Goal: Task Accomplishment & Management: Use online tool/utility

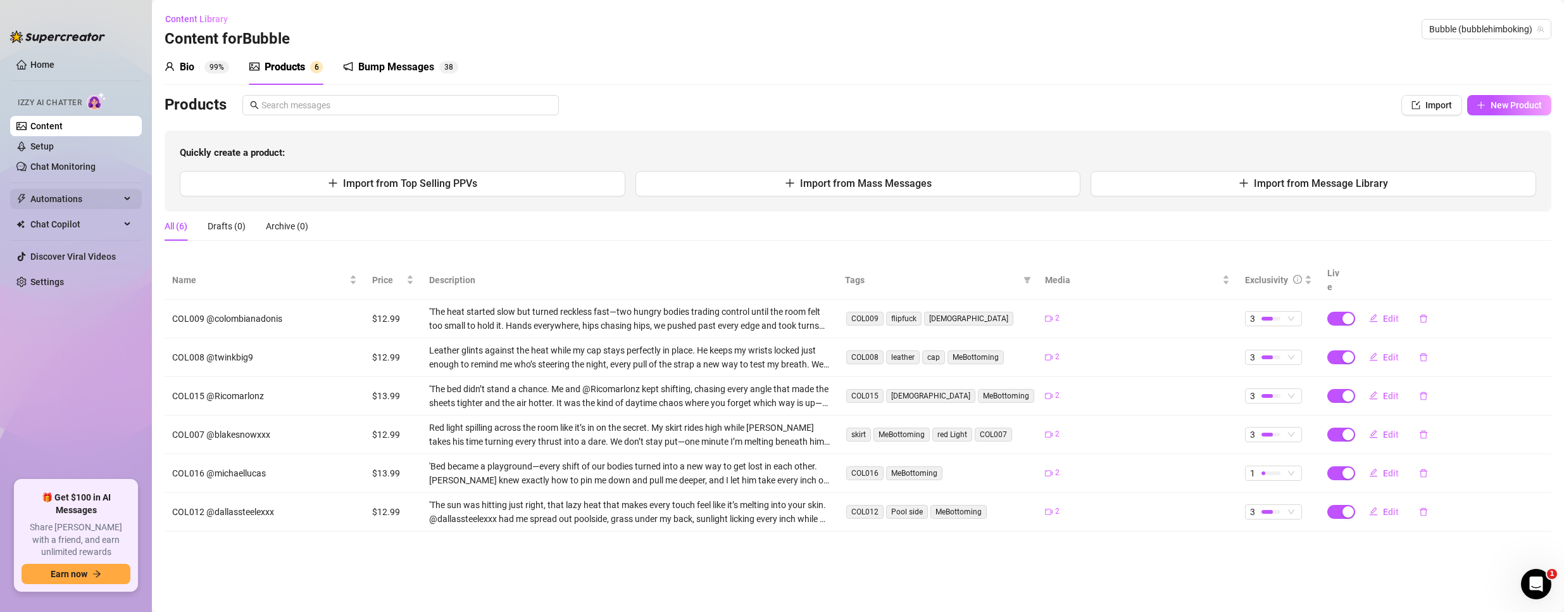
click at [91, 196] on span "Automations" at bounding box center [75, 199] width 90 height 20
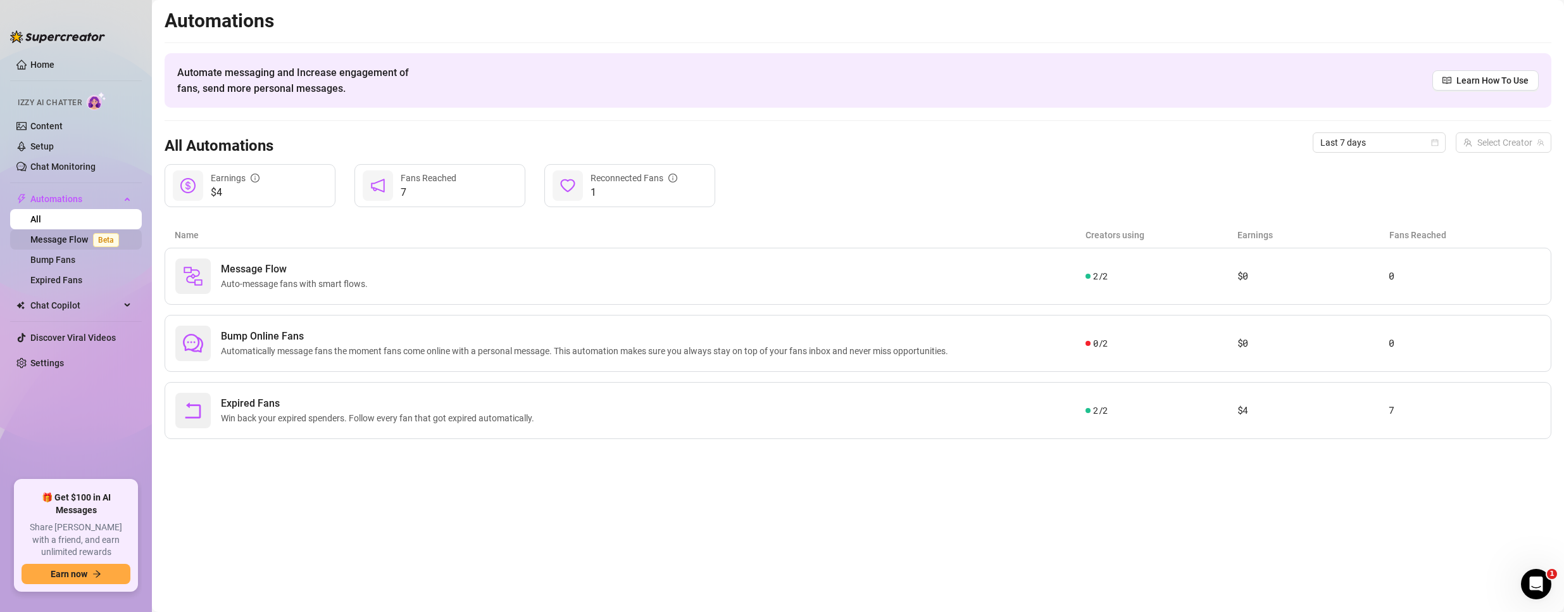
click at [62, 239] on link "Message Flow Beta" at bounding box center [77, 239] width 94 height 10
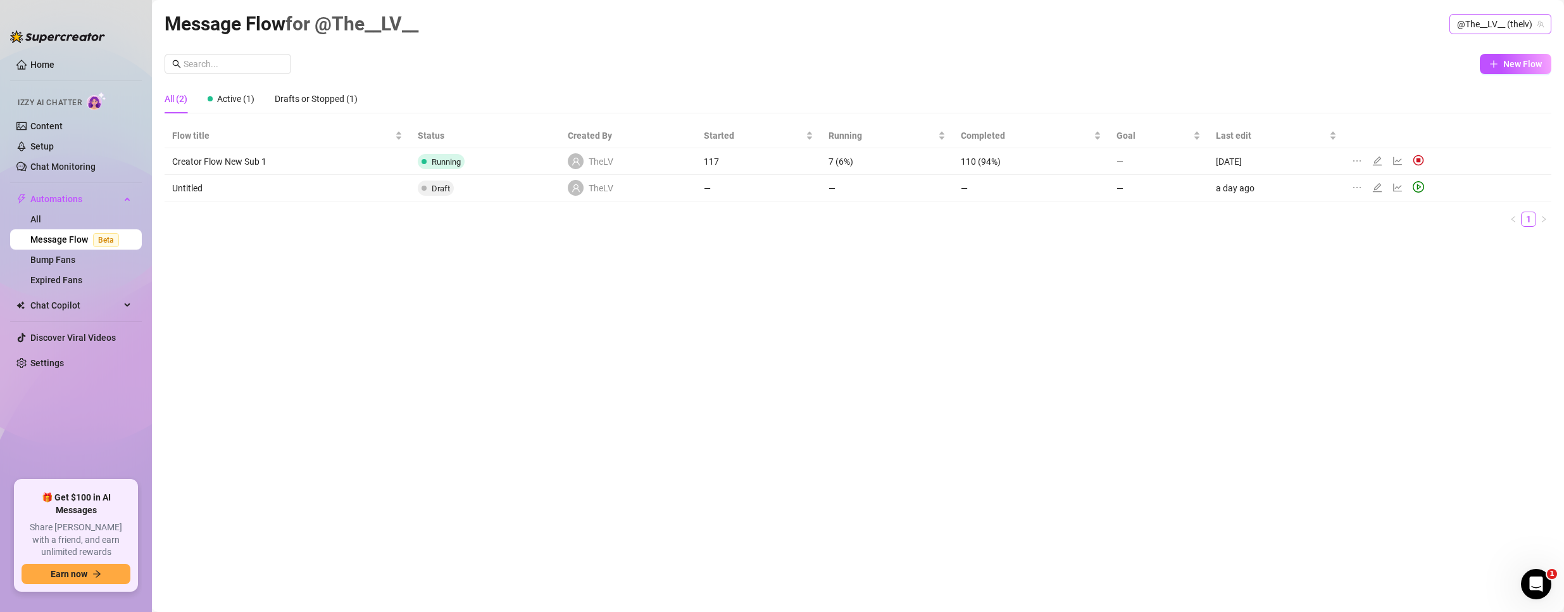
click at [1497, 22] on span "@The__LV__ (thelv)" at bounding box center [1500, 24] width 87 height 19
click at [1468, 65] on span "( bubblehimboking )" at bounding box center [1505, 72] width 74 height 14
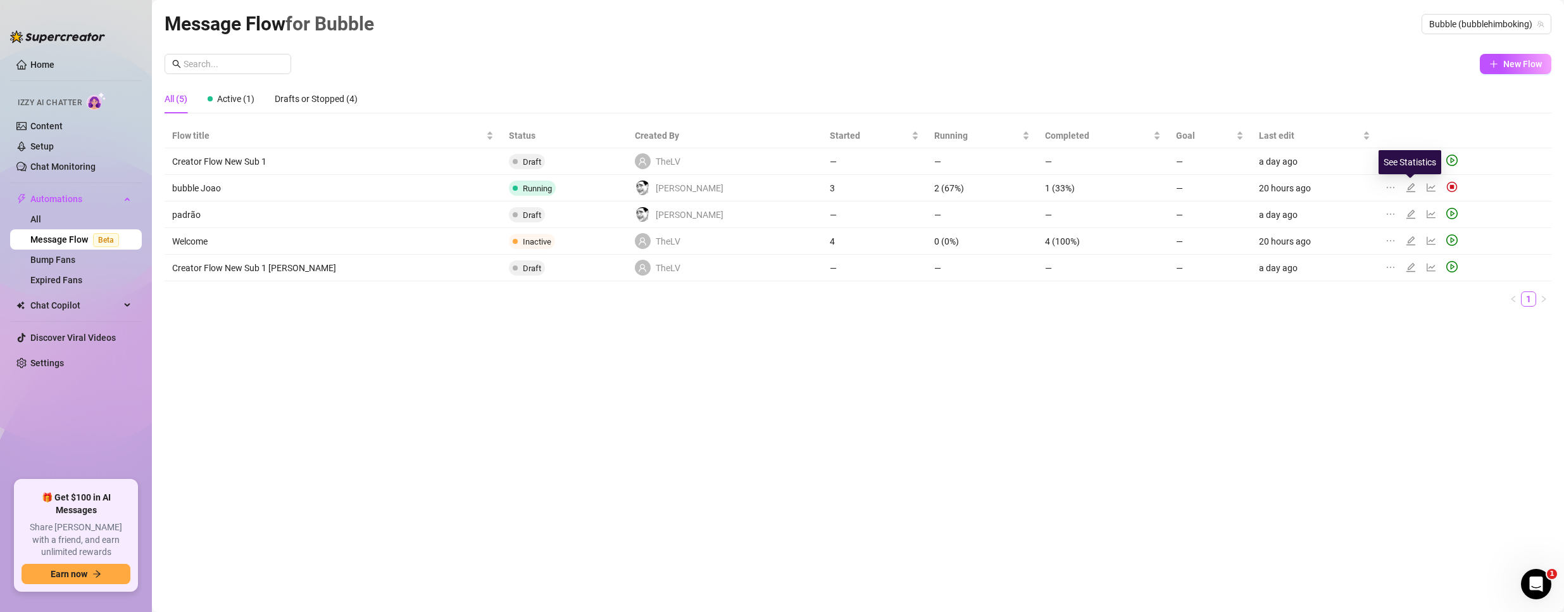
click at [1426, 183] on icon "line-chart" at bounding box center [1431, 187] width 10 height 10
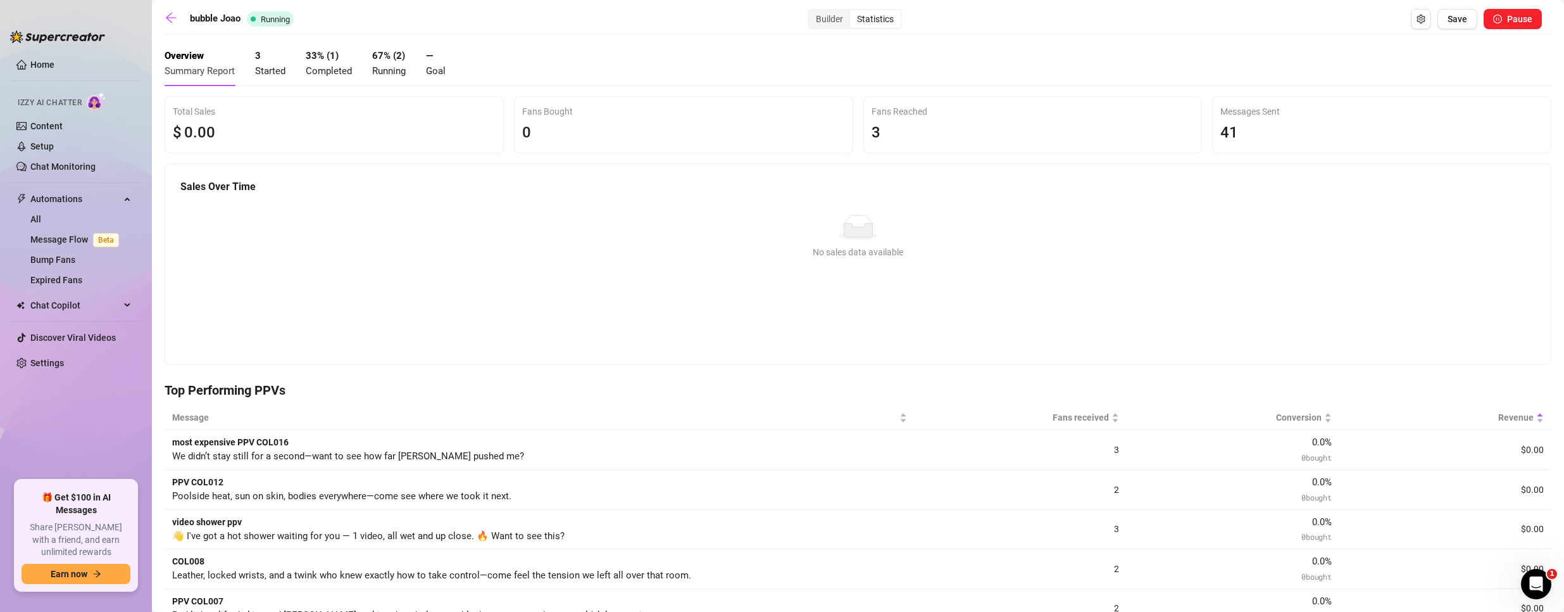
click at [326, 71] on span "Completed" at bounding box center [329, 70] width 46 height 11
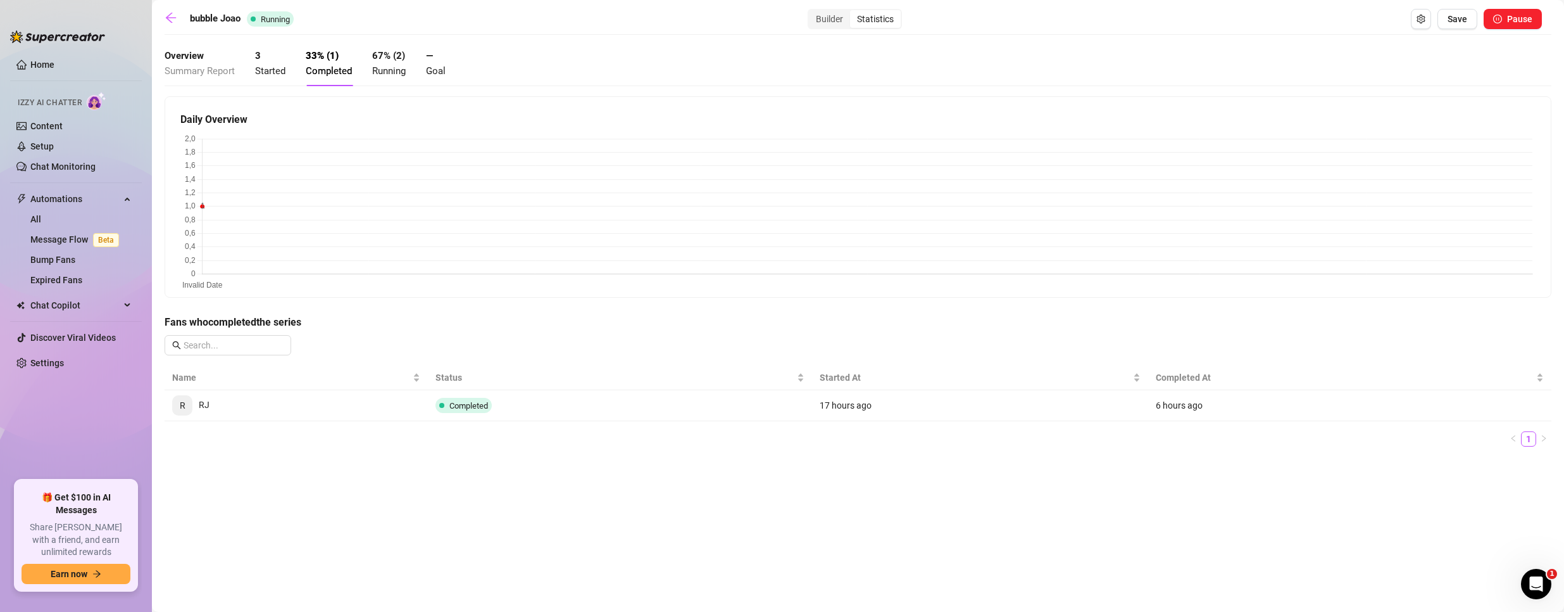
click at [259, 58] on strong "3" at bounding box center [258, 55] width 6 height 11
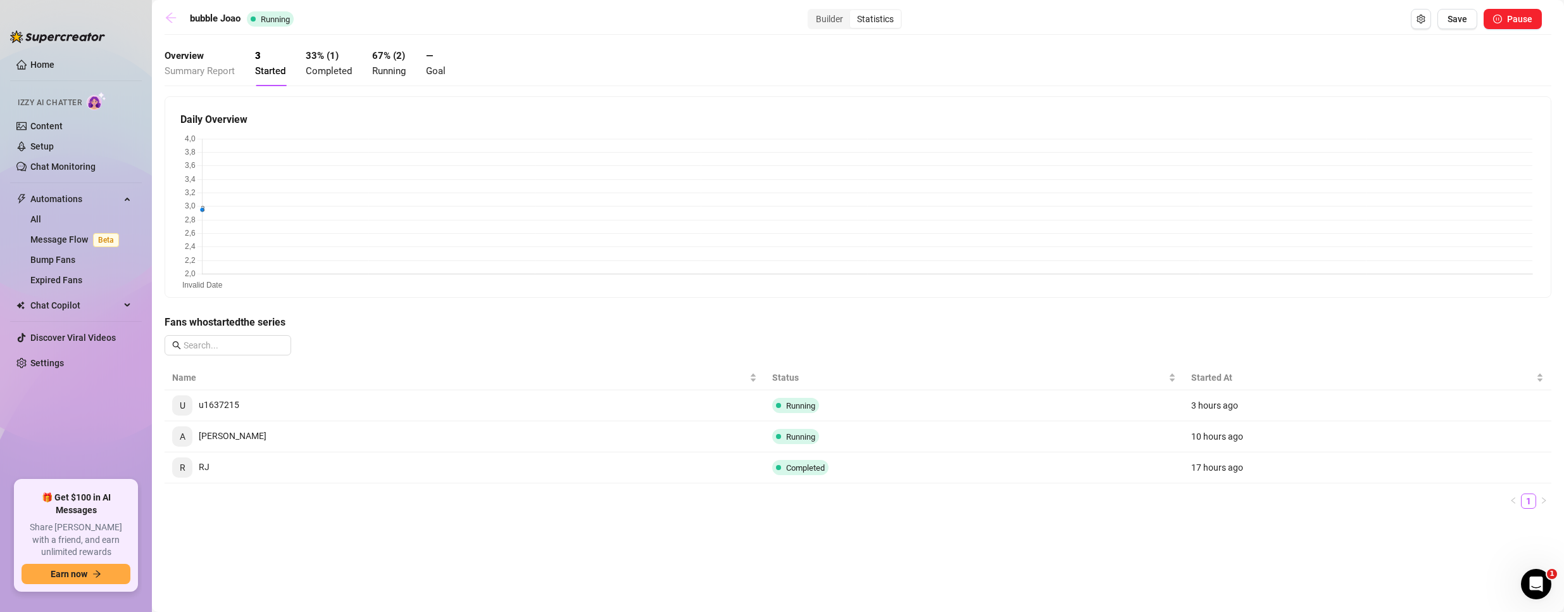
click at [175, 13] on icon "arrow-left" at bounding box center [171, 17] width 13 height 13
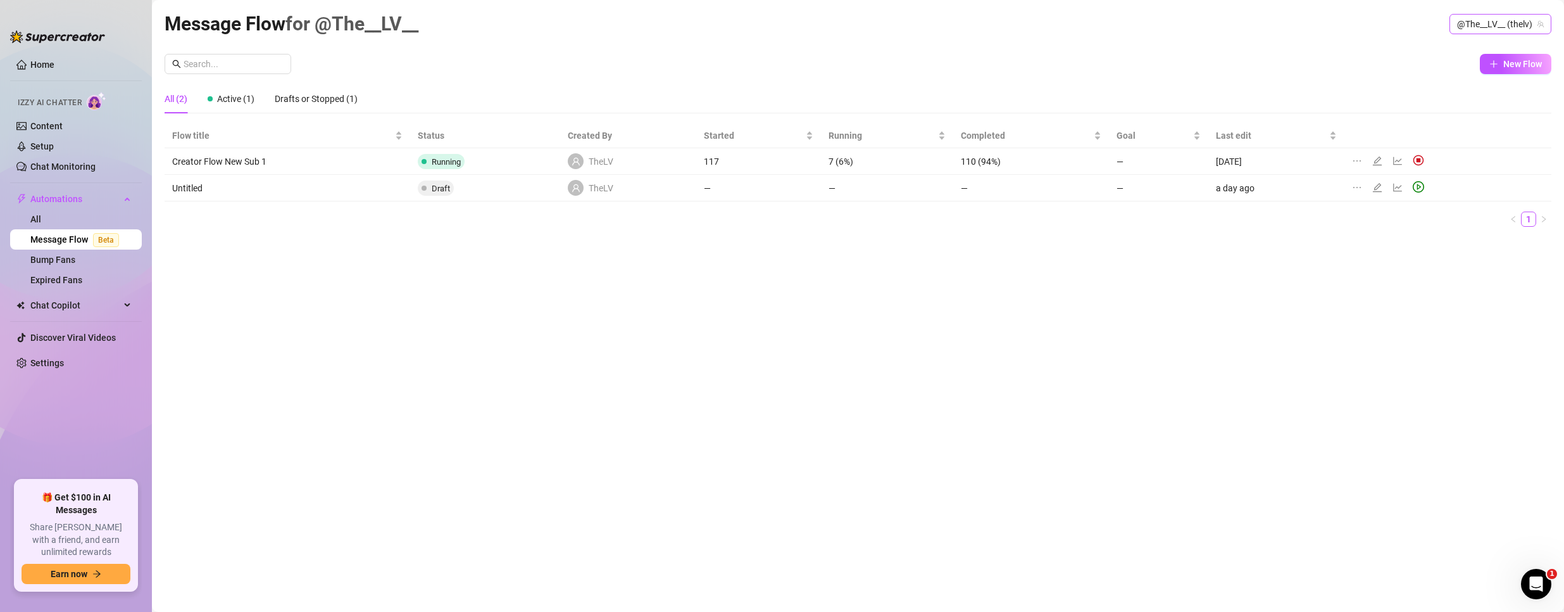
click at [1495, 17] on span "@The__LV__ (thelv)" at bounding box center [1500, 24] width 87 height 19
click at [1443, 68] on span "Bubble" at bounding box center [1448, 72] width 27 height 14
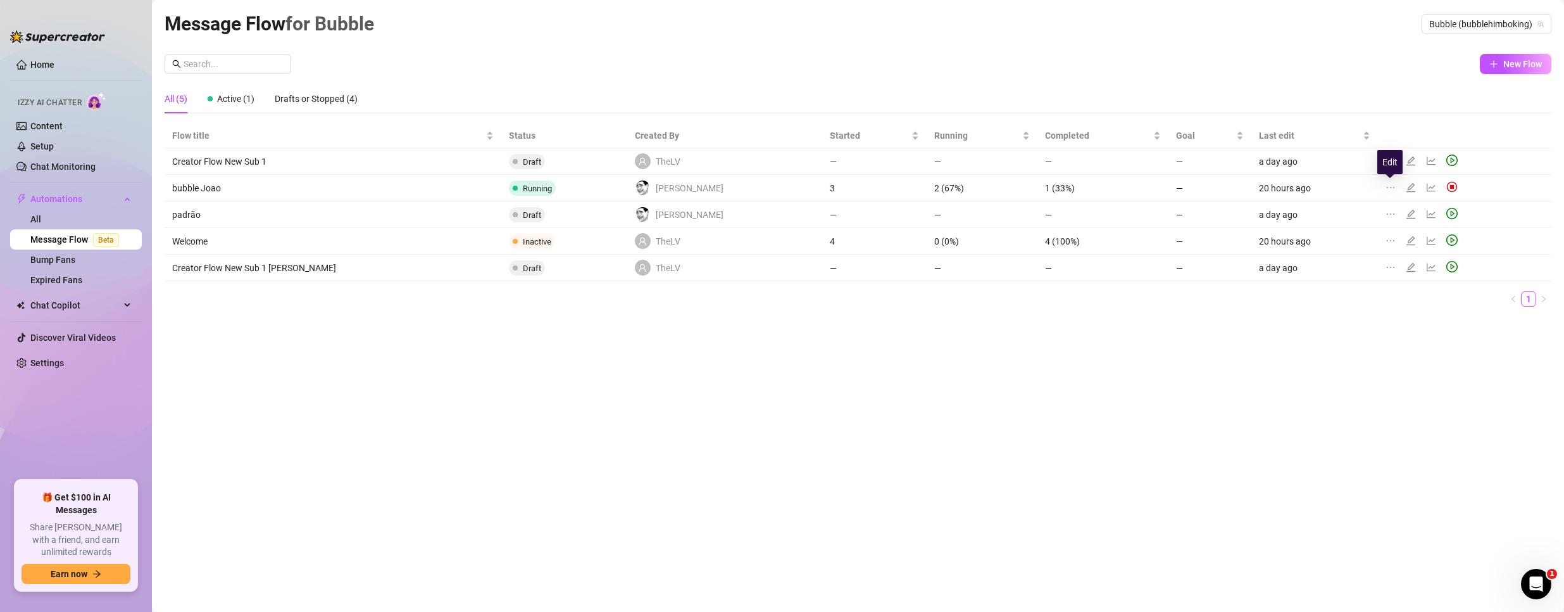
click at [1406, 187] on icon "edit" at bounding box center [1411, 187] width 10 height 10
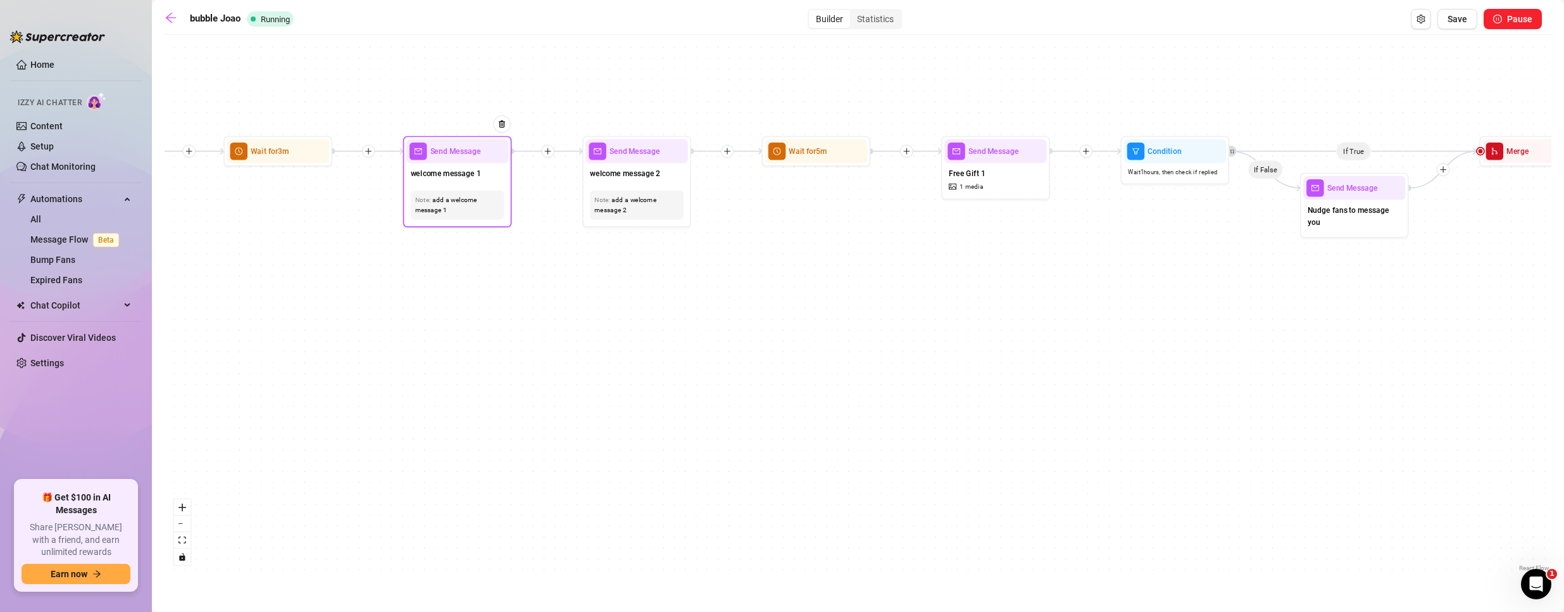
click at [458, 161] on div "Send Message" at bounding box center [457, 151] width 102 height 24
type textarea "Hey {name}! 👋 So glad you made it here."
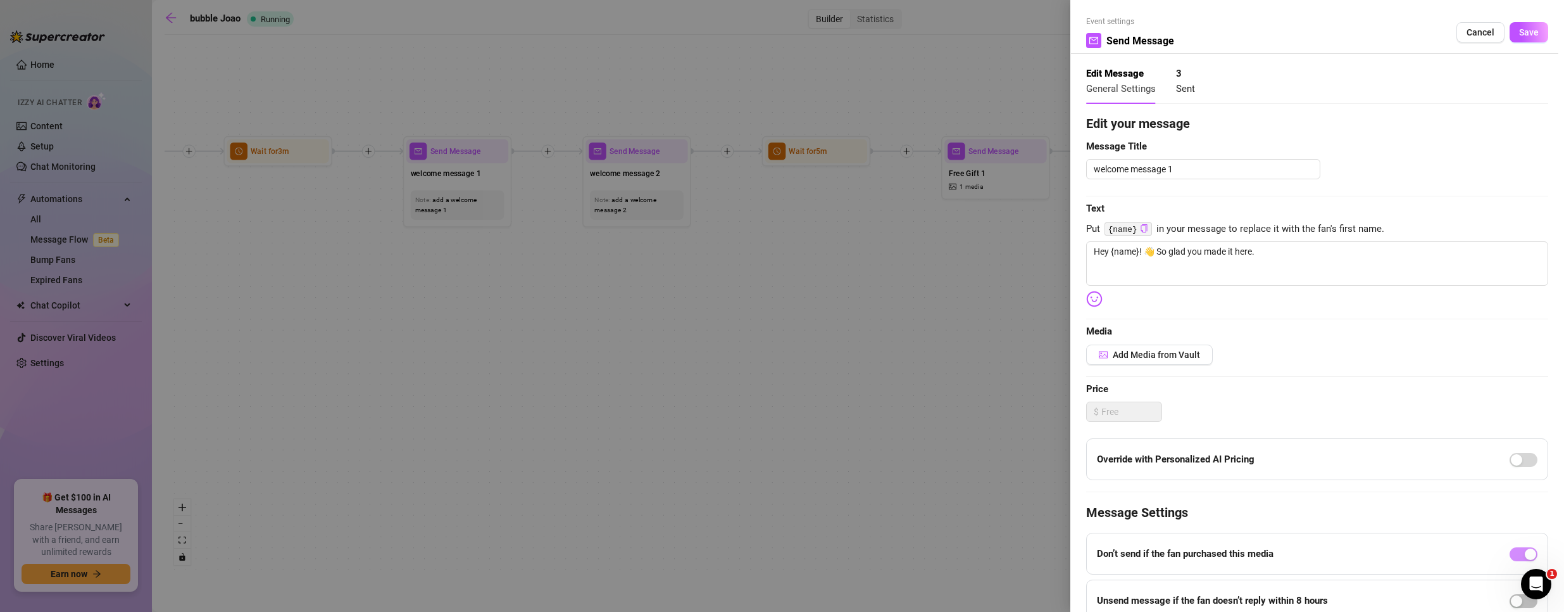
click at [660, 139] on div at bounding box center [782, 306] width 1564 height 612
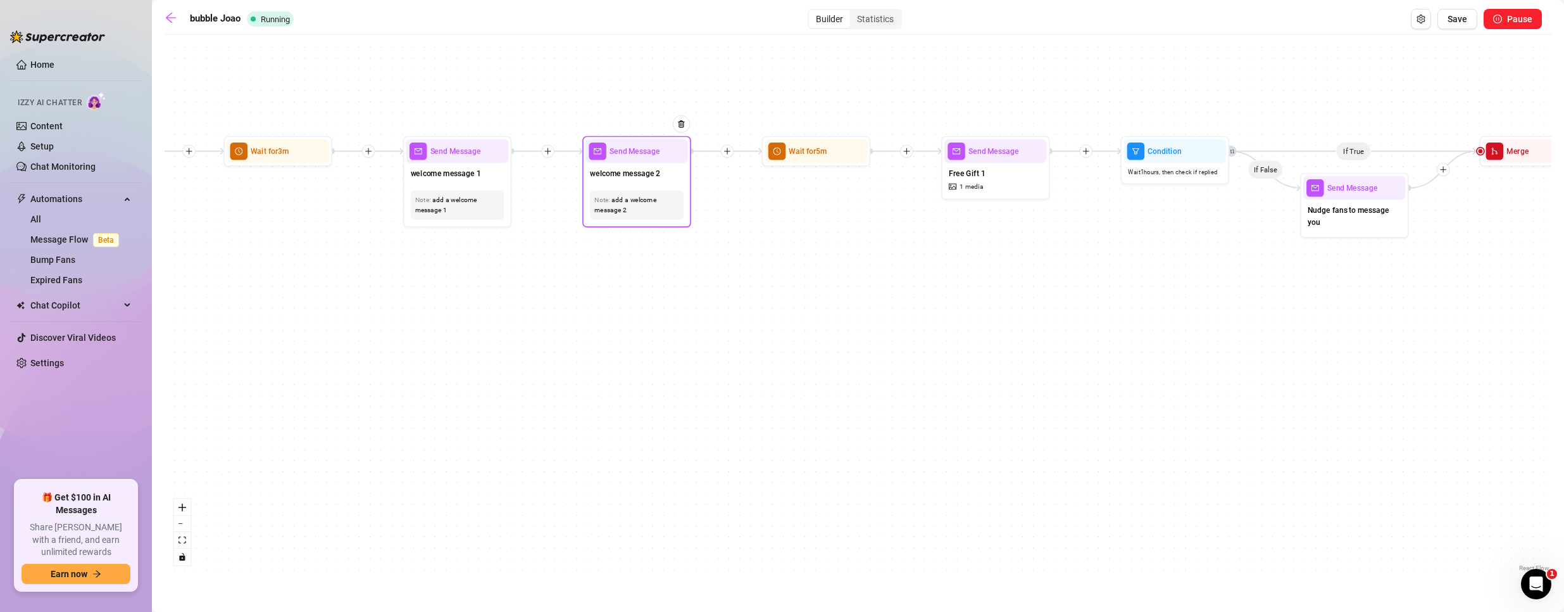
click at [646, 154] on span "Send Message" at bounding box center [635, 151] width 51 height 12
type textarea "Figured I’d kick things off with a little welcome surprise—wanna see what I’ve …"
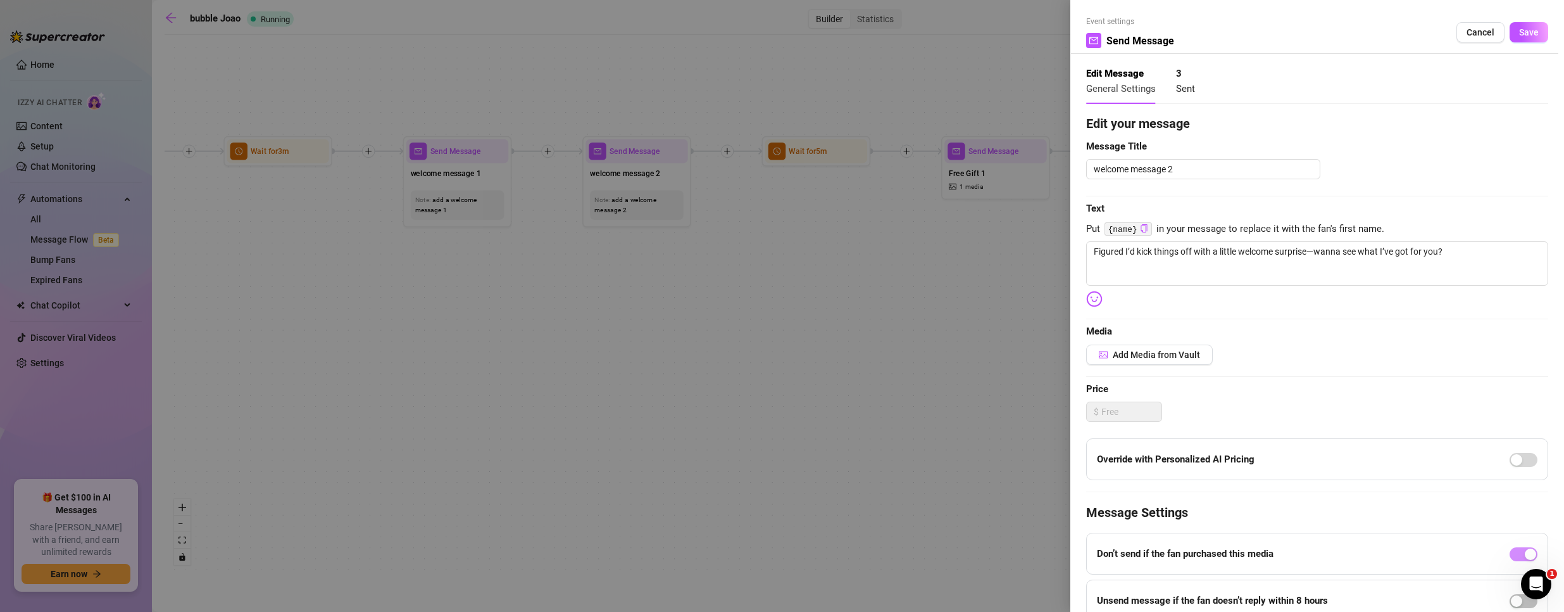
click at [808, 279] on div at bounding box center [782, 306] width 1564 height 612
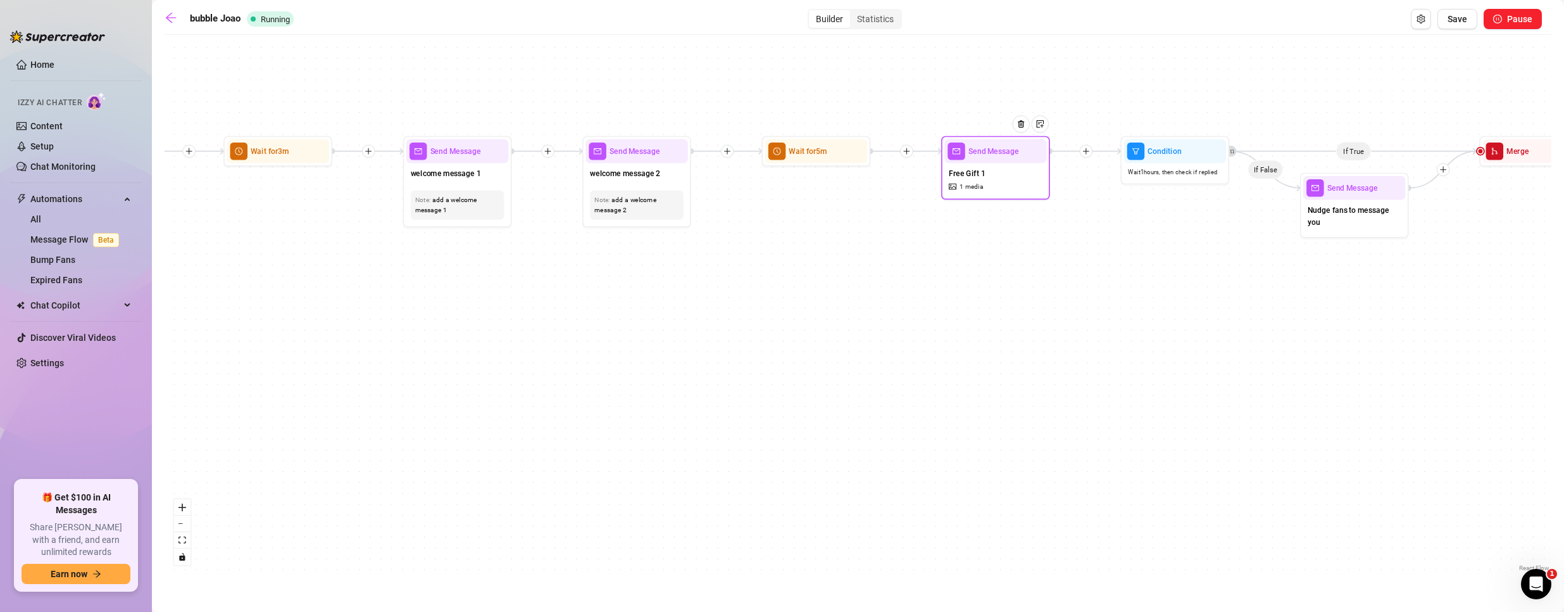
click at [992, 161] on div "Send Message" at bounding box center [996, 151] width 102 height 24
type textarea "Hey! 👋 Here’s that little welcome treat I promised. 💥"
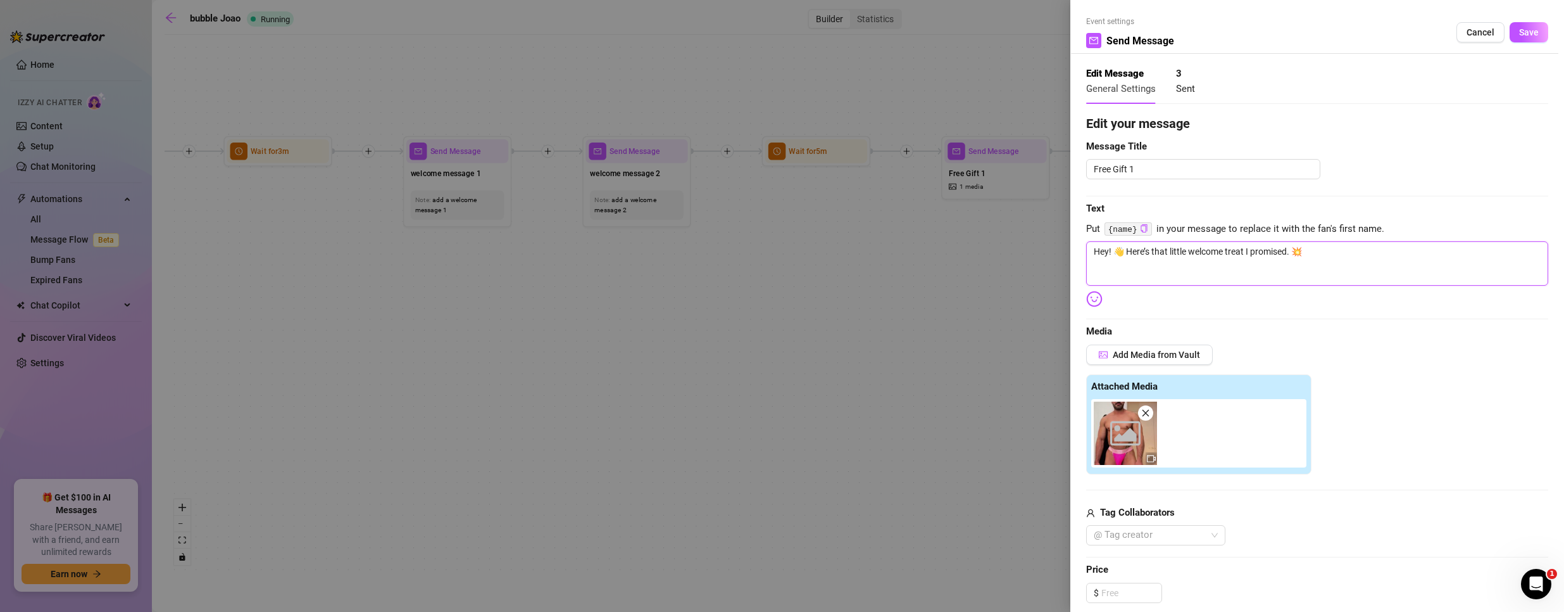
click at [1112, 251] on textarea "Hey! 👋 Here’s that little welcome treat I promised. 💥" at bounding box center [1317, 263] width 462 height 44
drag, startPoint x: 1124, startPoint y: 248, endPoint x: 1115, endPoint y: 248, distance: 9.5
click at [1115, 248] on textarea "Hey! 👋 Here’s that little welcome treat I promised. 💥" at bounding box center [1317, 263] width 462 height 44
type textarea "Hey! Here’s that little welcome treat I promised. 💥"
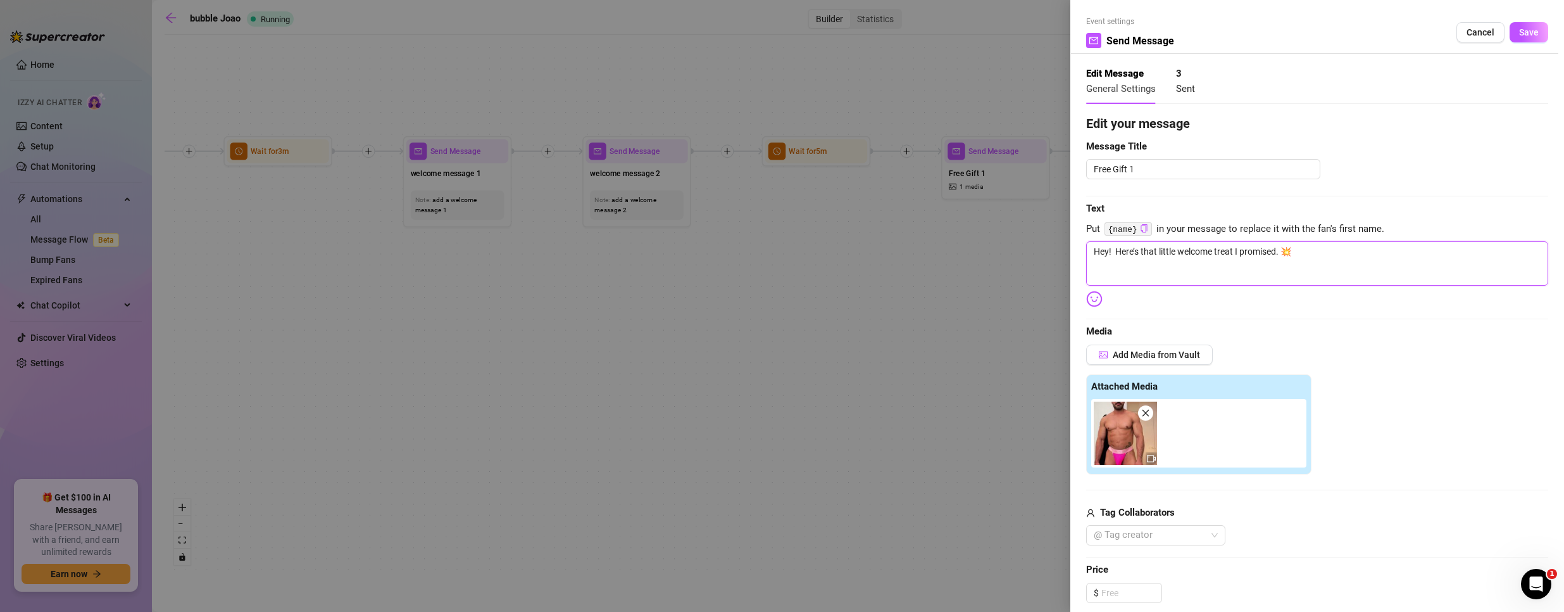
type textarea "Hey! Here’s that little welcome treat I promised. 💥"
click at [1538, 27] on div "Event settings Send Message Cancel Save Edit Message General Settings 3 Sent Ed…" at bounding box center [1318, 306] width 494 height 612
click at [1519, 31] on span "Save" at bounding box center [1529, 32] width 20 height 10
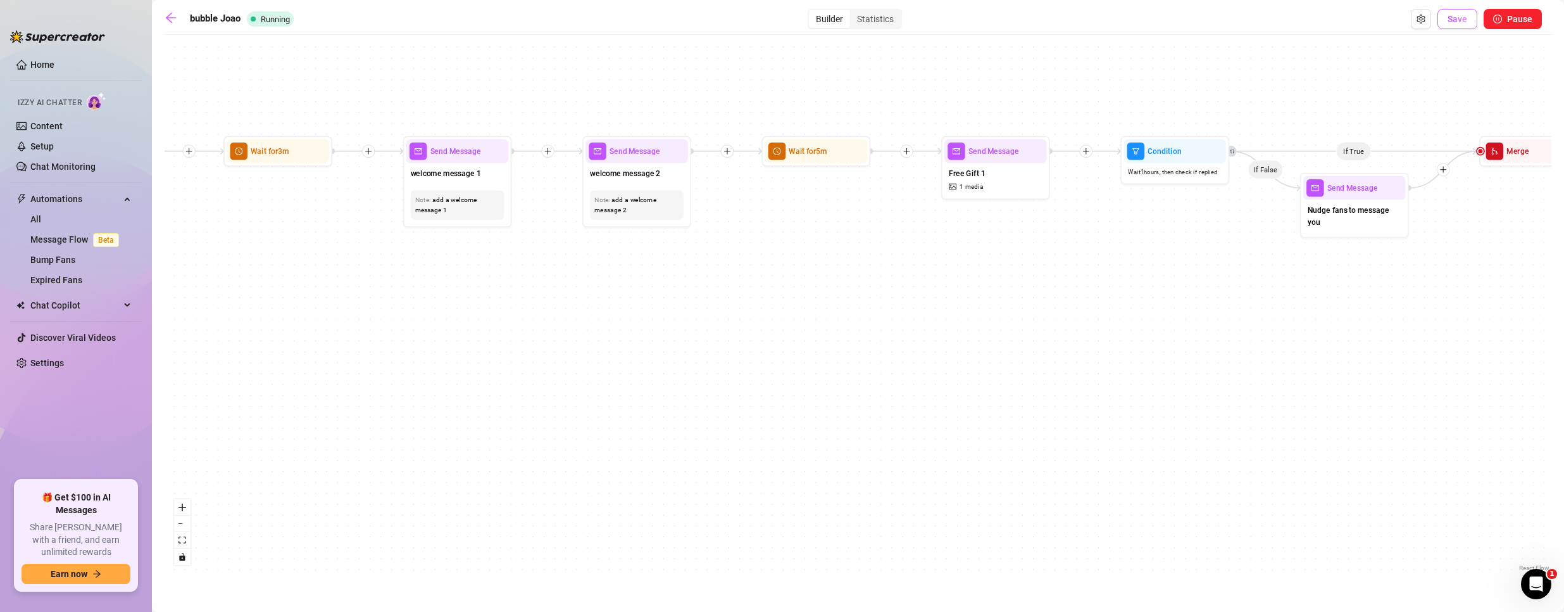
click at [1462, 18] on span "Save" at bounding box center [1458, 19] width 20 height 10
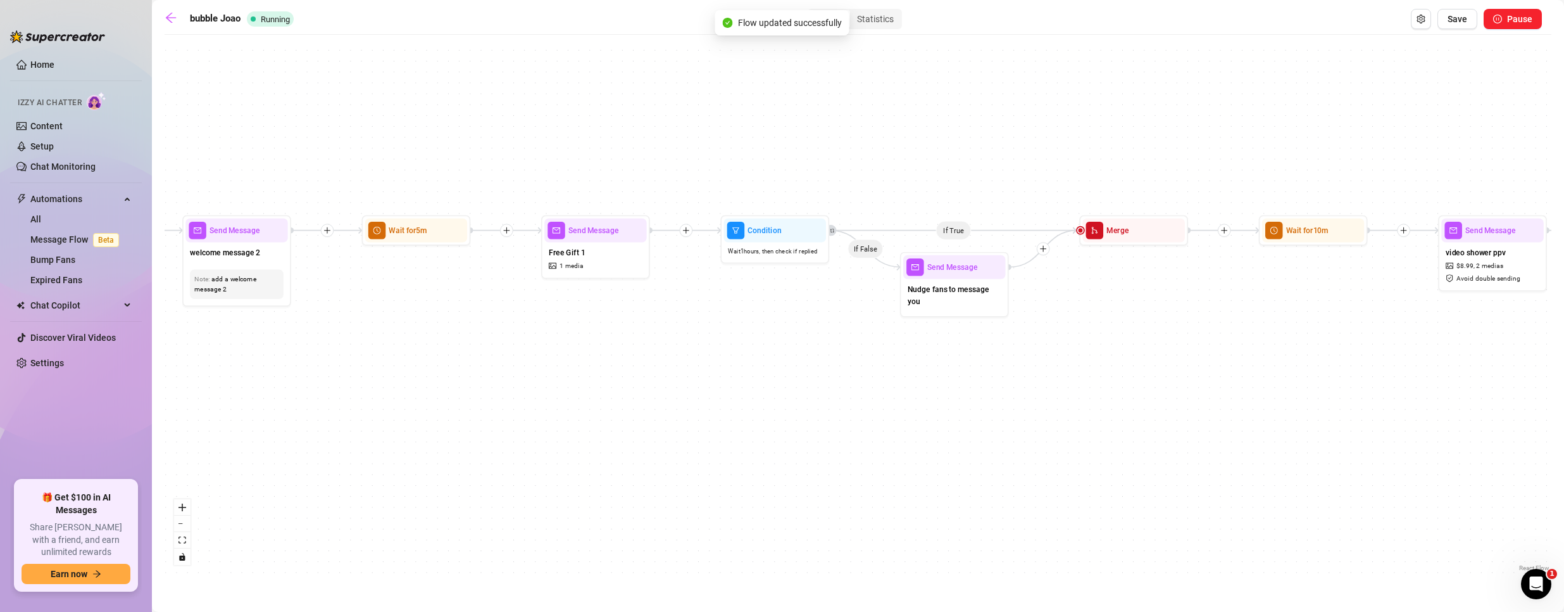
drag, startPoint x: 1059, startPoint y: 299, endPoint x: 558, endPoint y: 403, distance: 510.8
click at [559, 406] on div "If True If False If True If False If True If False If True If False If True If …" at bounding box center [858, 307] width 1387 height 533
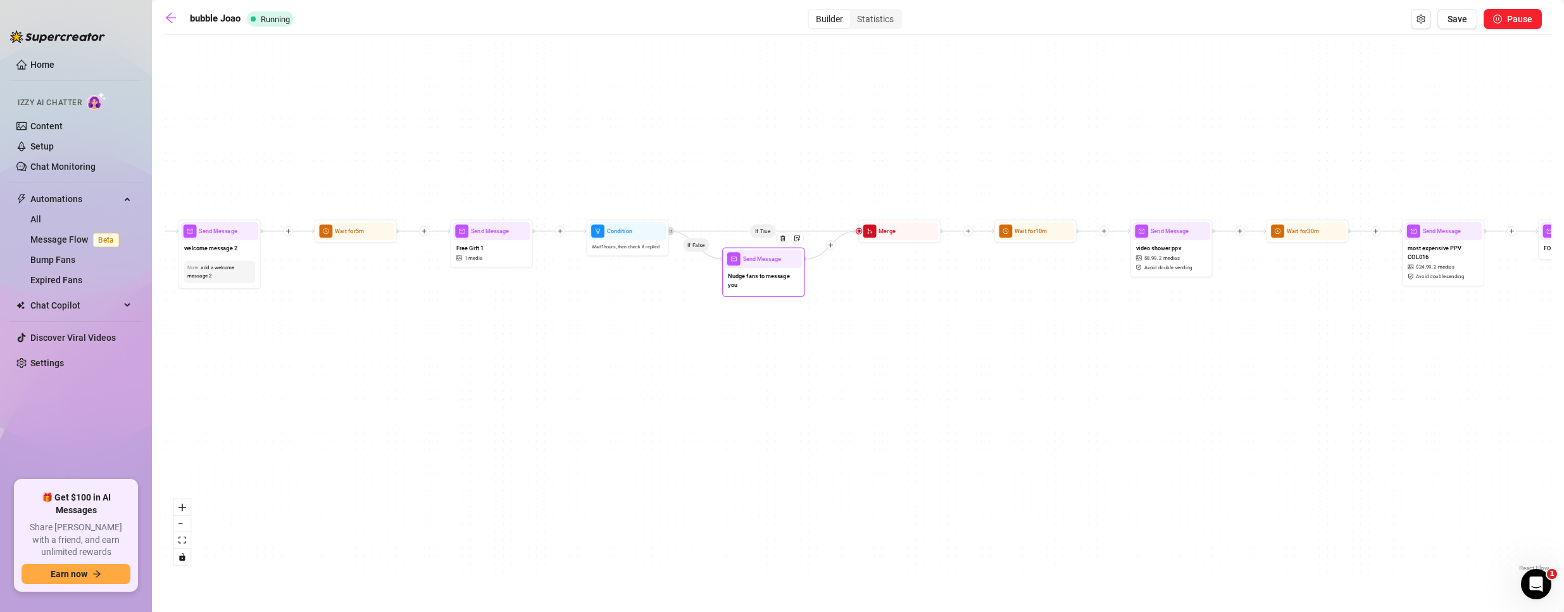
click at [757, 268] on div "Nudge fans to message you" at bounding box center [763, 281] width 77 height 27
type textarea "just checking in—did you get a chance to enjoy that little treat I sent? I’d lo…"
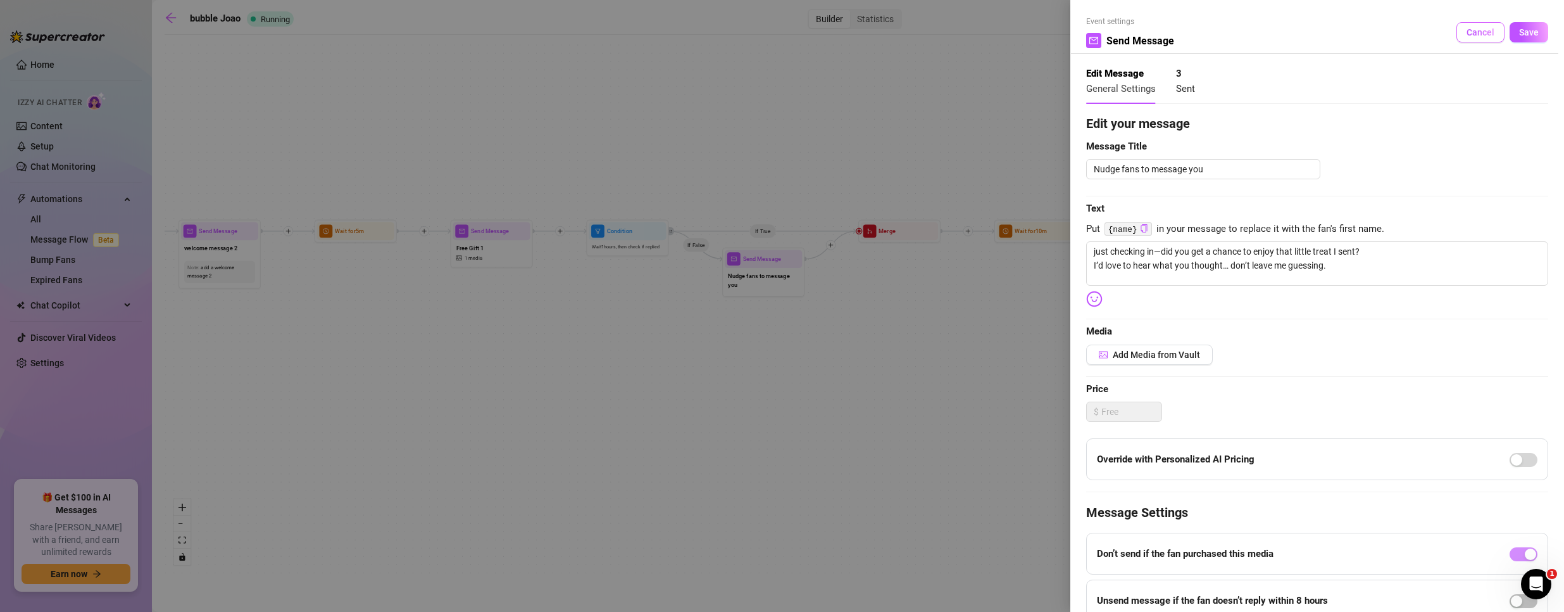
click at [1480, 35] on span "Cancel" at bounding box center [1481, 32] width 28 height 10
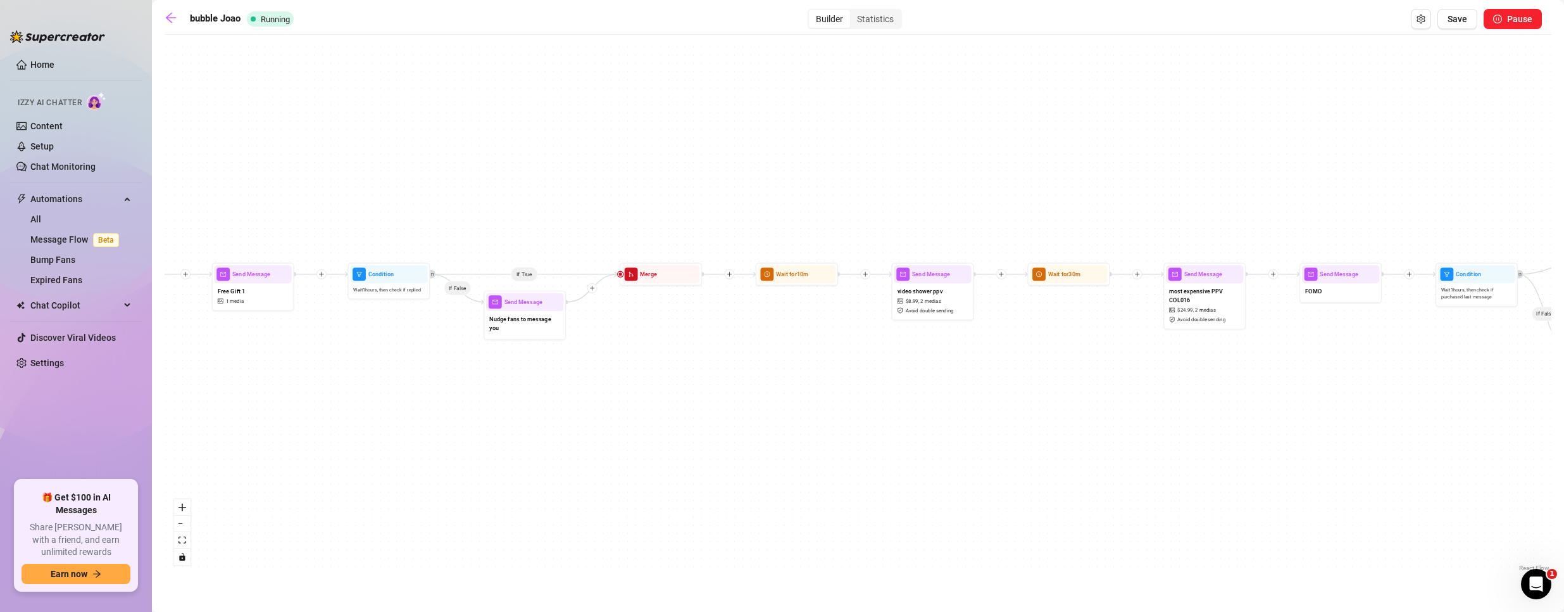
drag, startPoint x: 1072, startPoint y: 353, endPoint x: 753, endPoint y: 403, distance: 322.9
click at [757, 405] on div "If True If False If True If False If True If False If True If False If True If …" at bounding box center [858, 307] width 1387 height 533
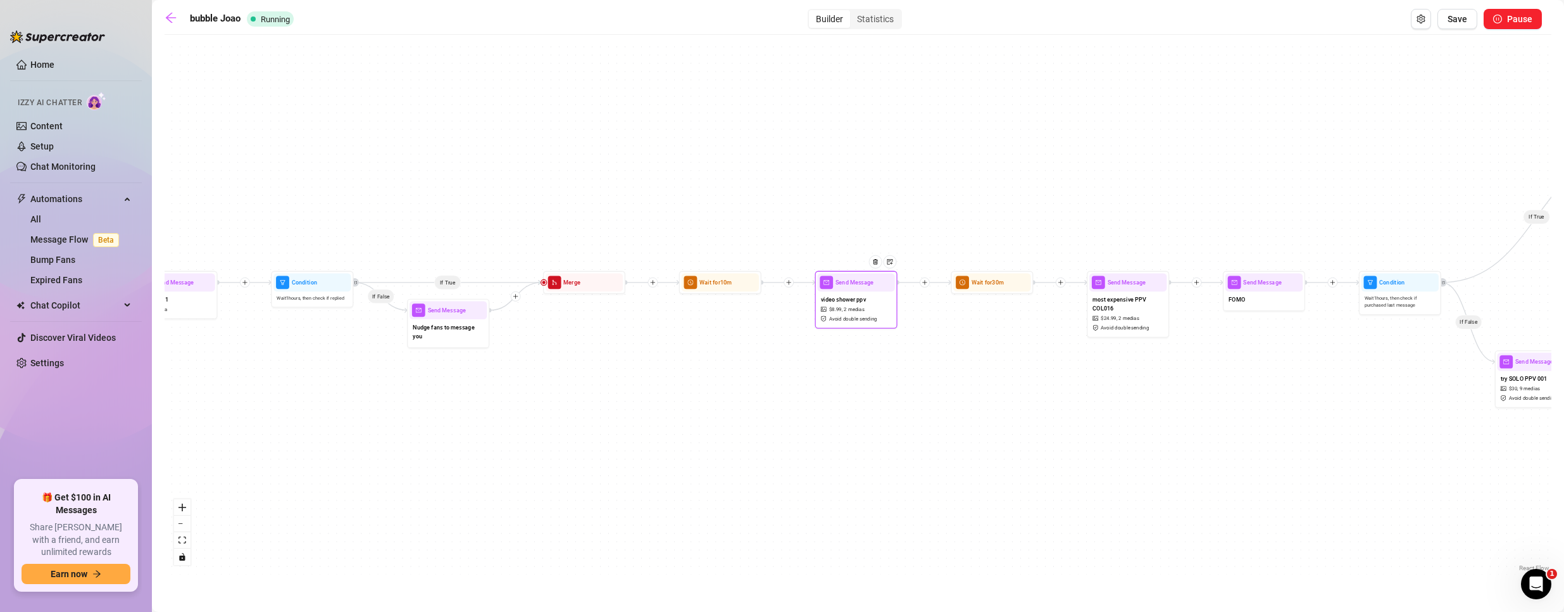
click at [860, 306] on span "2 medias" at bounding box center [854, 309] width 21 height 8
type textarea "👋 I've got a hot shower waiting for you — 1 video, all wet and up close. 🔥 Want…"
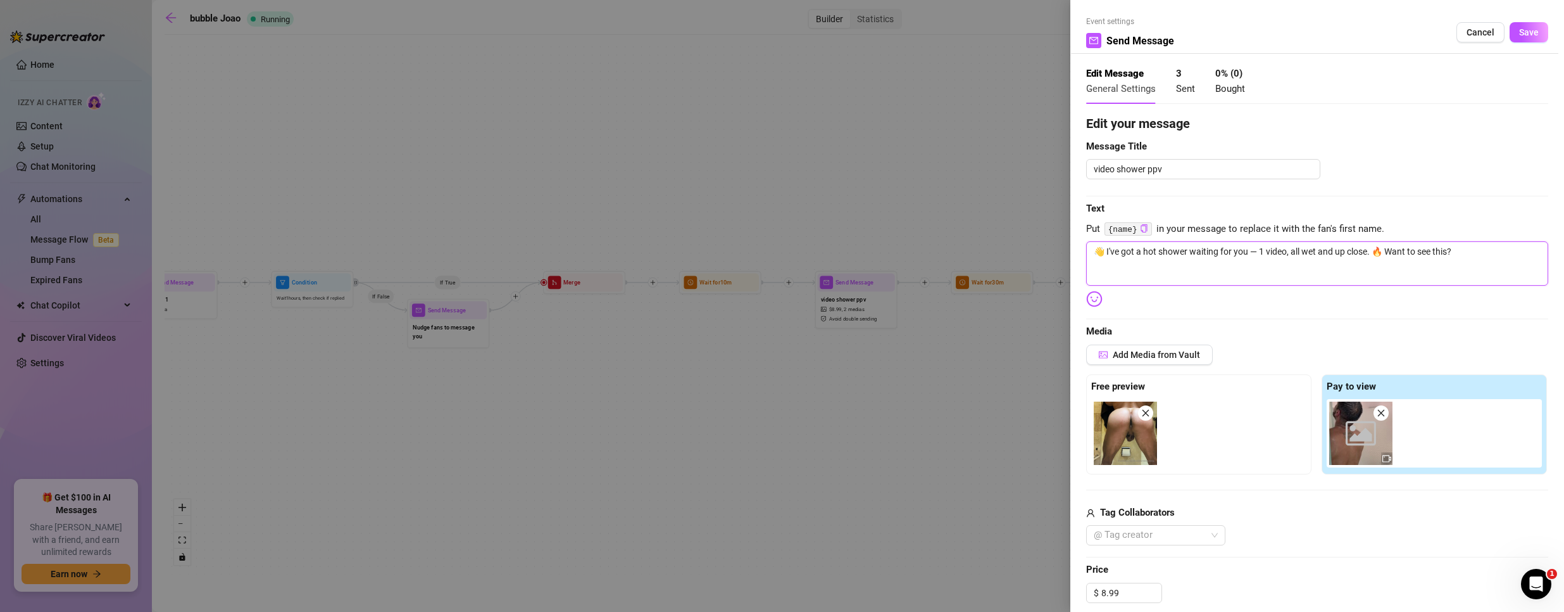
click at [1107, 247] on textarea "👋 I've got a hot shower waiting for you — 1 video, all wet and up close. 🔥 Want…" at bounding box center [1317, 263] width 462 height 44
click at [1107, 248] on textarea "👋 I've got a hot shower waiting for you — 1 video, all wet and up close. 🔥 Want…" at bounding box center [1317, 263] width 462 height 44
type textarea "👋 =I've got a hot shower waiting for you — 1 video, all wet and up close. 🔥 Wan…"
type textarea "👋 I've got a hot shower waiting for you — 1 video, all wet and up close. 🔥 Want…"
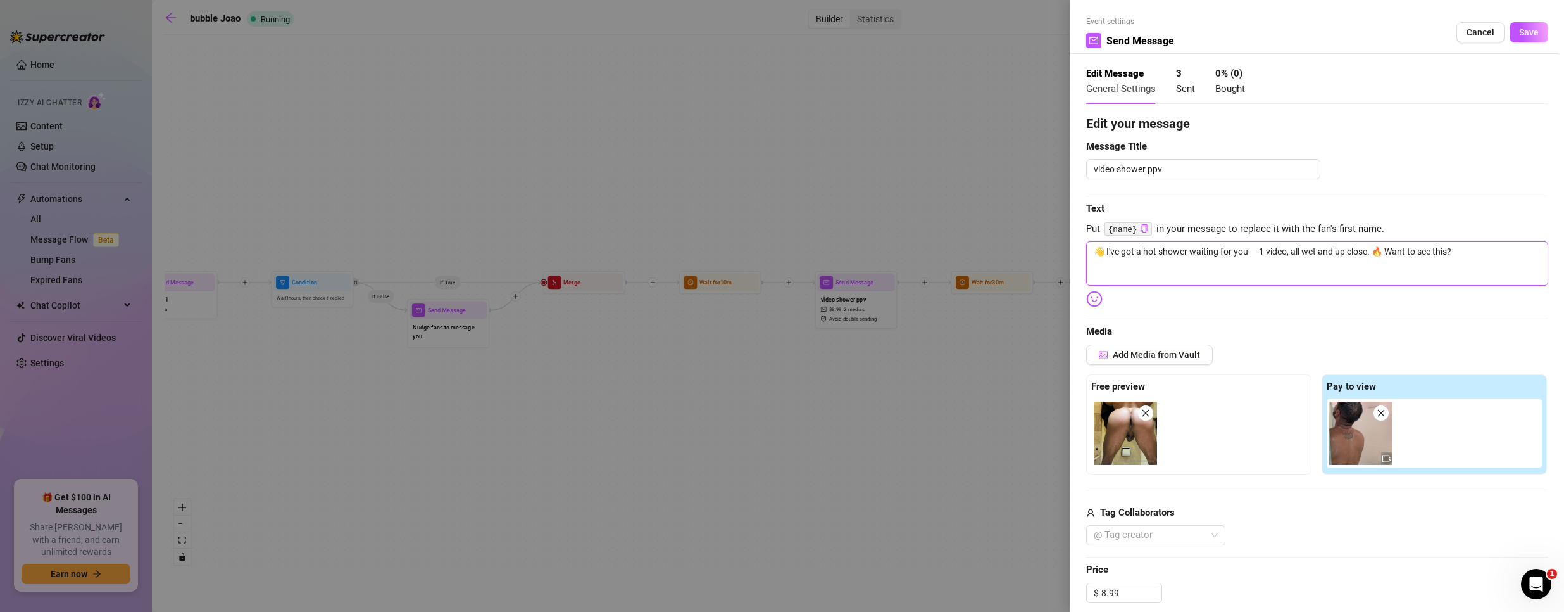
type textarea "👋I've got a hot shower waiting for you — 1 video, all wet and up close. 🔥 Want …"
type textarea "I've got a hot shower waiting for you — 1 video, all wet and up close. 🔥 Want t…"
click at [1524, 28] on span "Save" at bounding box center [1529, 32] width 20 height 10
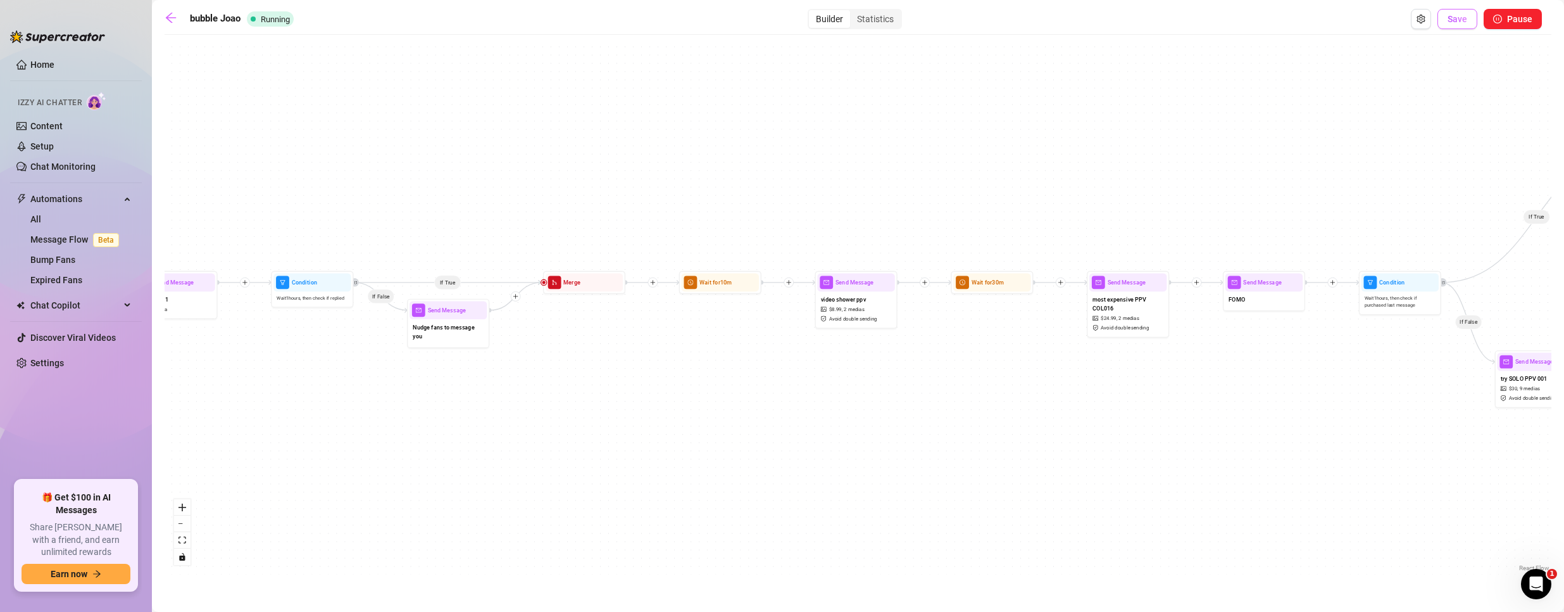
click at [1462, 16] on span "Save" at bounding box center [1458, 19] width 20 height 10
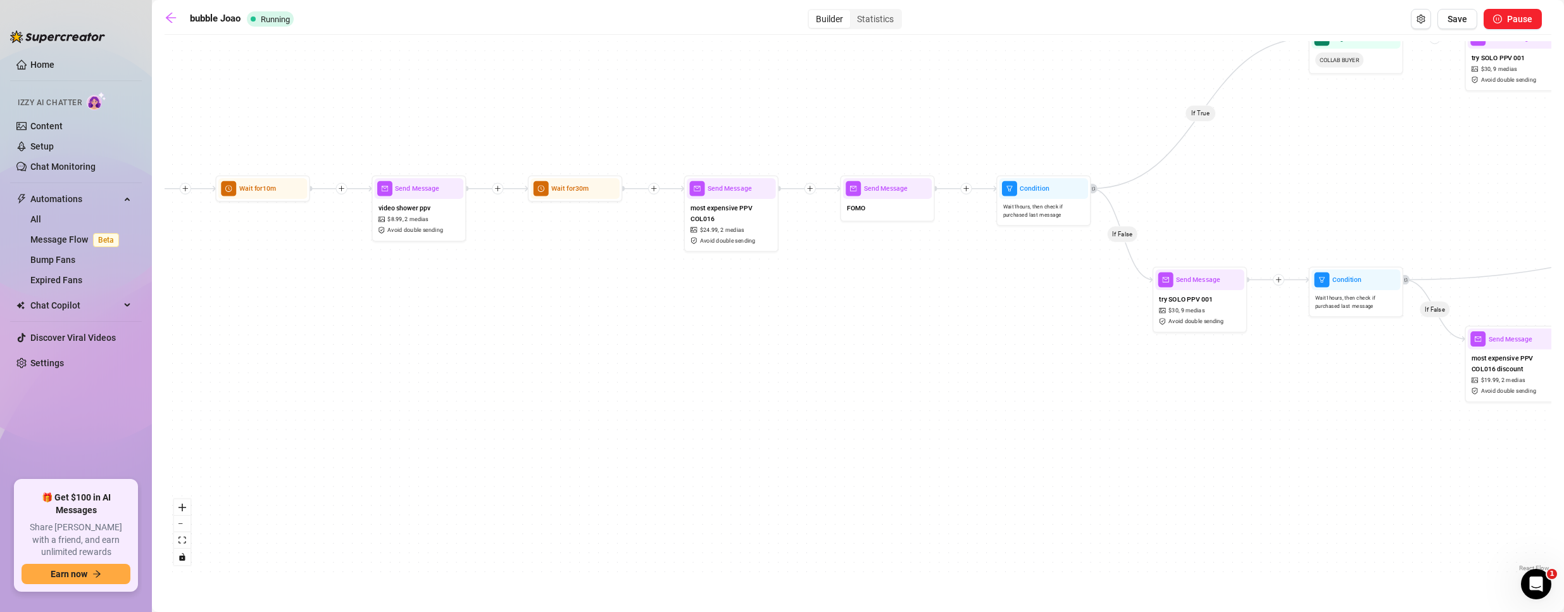
drag, startPoint x: 559, startPoint y: 429, endPoint x: 236, endPoint y: 398, distance: 325.0
click at [210, 411] on div "If True If False If True If False If True If False If True If False If True If …" at bounding box center [858, 307] width 1387 height 533
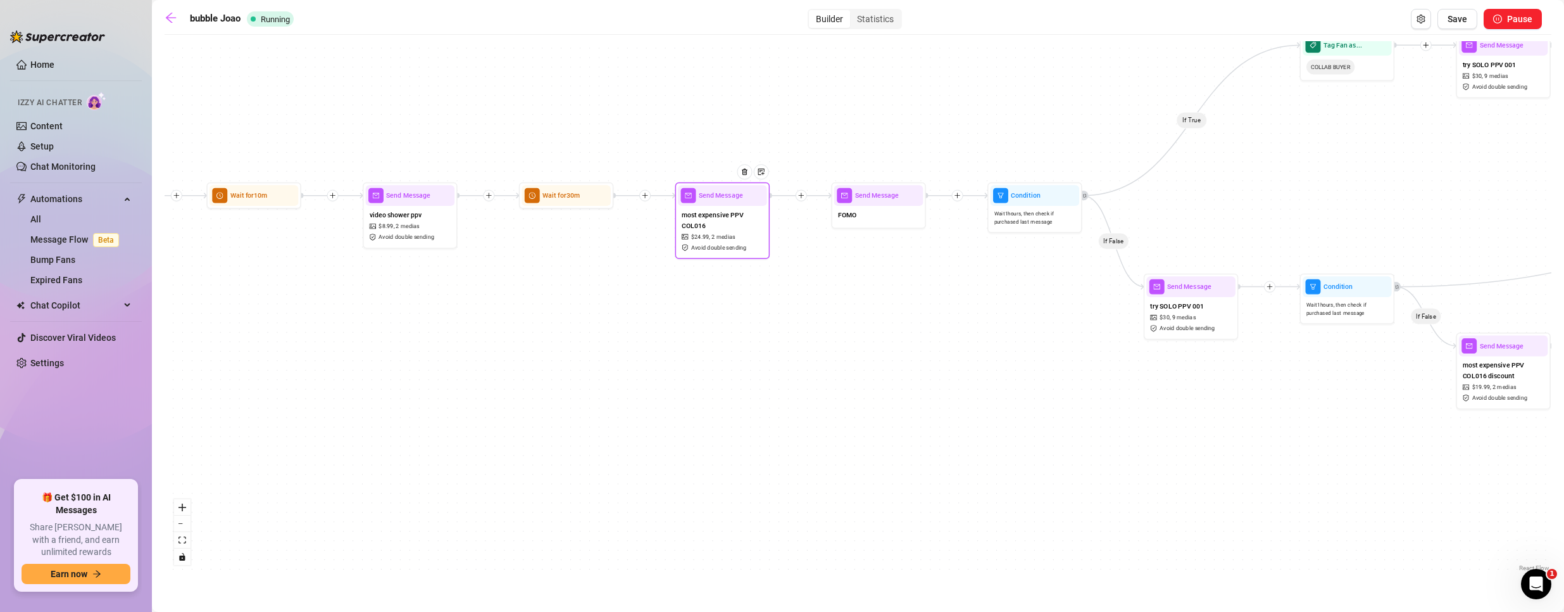
click at [717, 235] on span "2 medias" at bounding box center [723, 236] width 23 height 9
type textarea "We didn’t stay still for a second—want to see how far [PERSON_NAME] pushed me?"
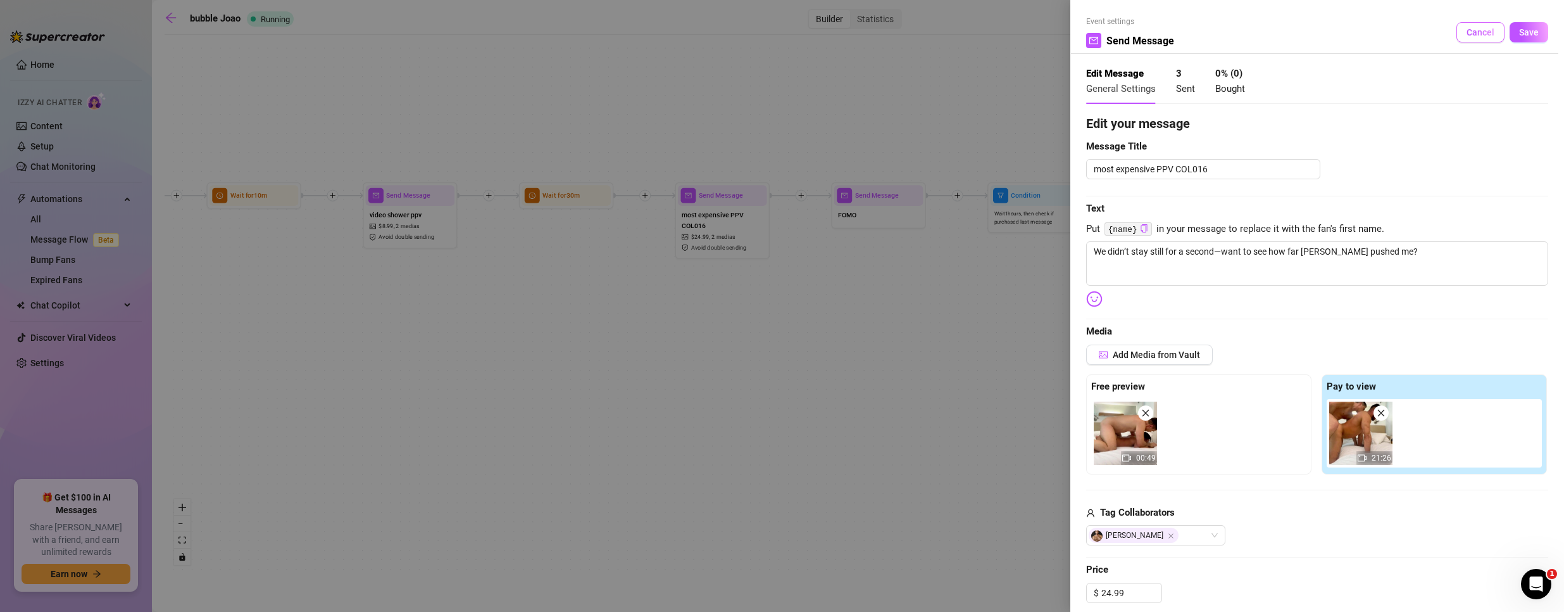
click at [1476, 32] on span "Cancel" at bounding box center [1481, 32] width 28 height 10
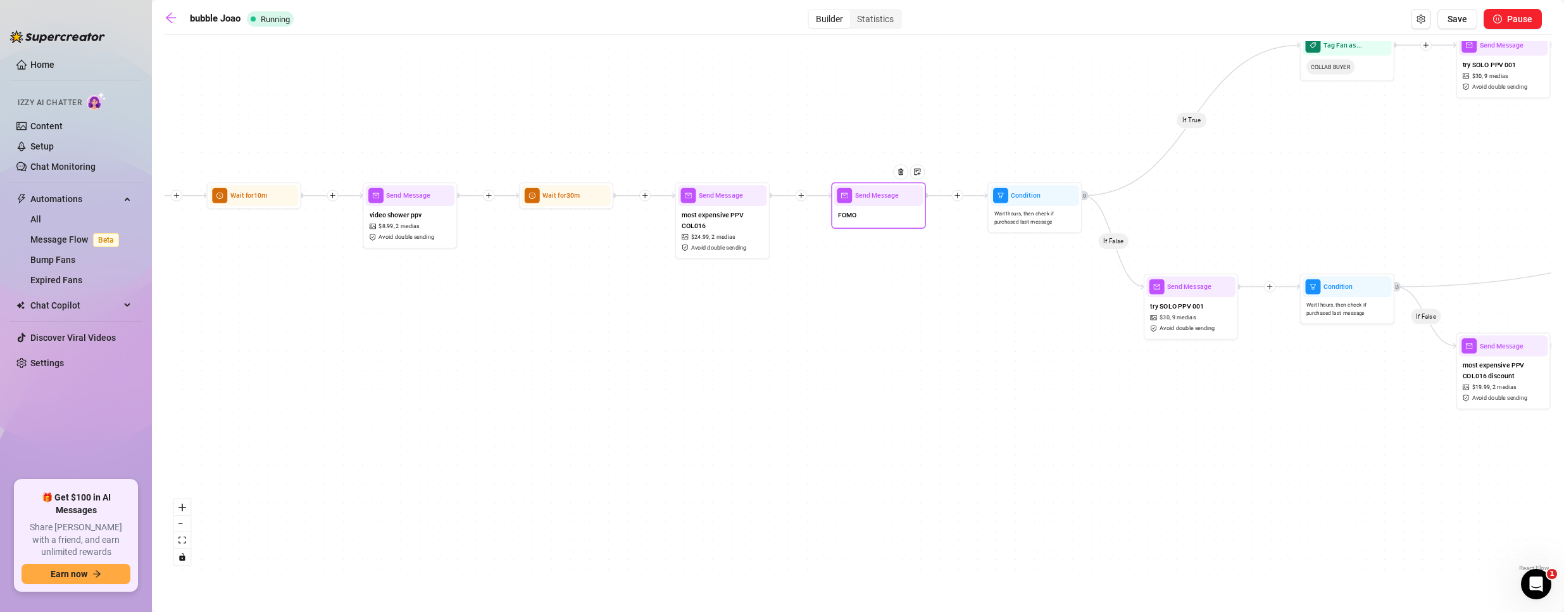
click at [865, 218] on div "FOMO" at bounding box center [878, 216] width 89 height 20
type textarea "just a heads-up—this video’s special price is only up for the next 8 hours. Aft…"
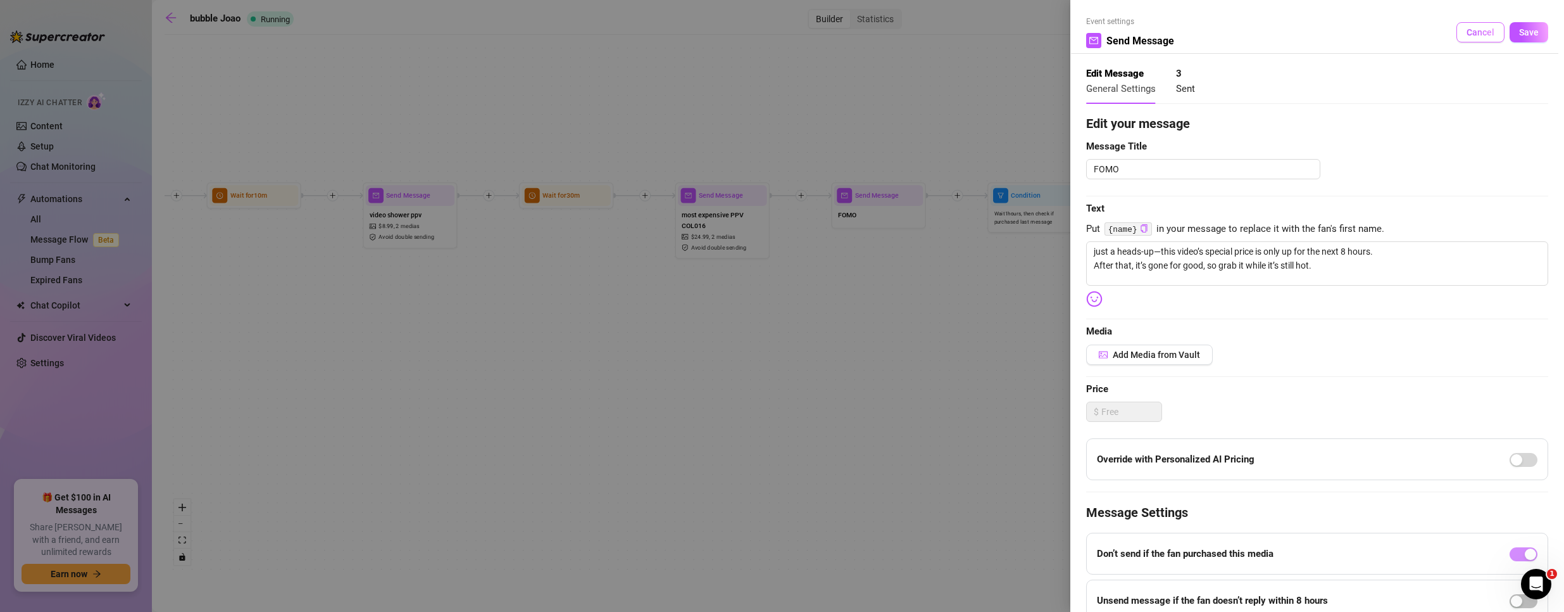
click at [1467, 34] on span "Cancel" at bounding box center [1481, 32] width 28 height 10
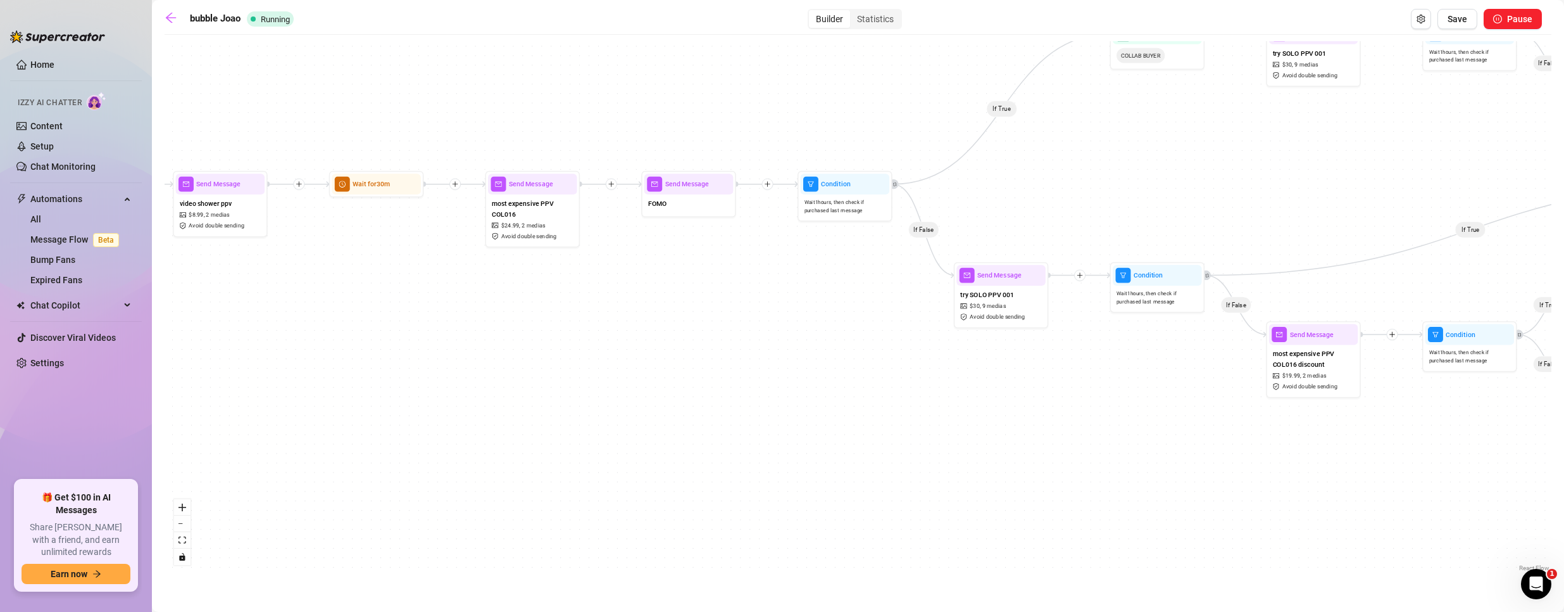
drag, startPoint x: 960, startPoint y: 360, endPoint x: 692, endPoint y: 370, distance: 268.0
click at [695, 370] on div "If True If False If True If False If True If False If True If False If True If …" at bounding box center [858, 307] width 1387 height 533
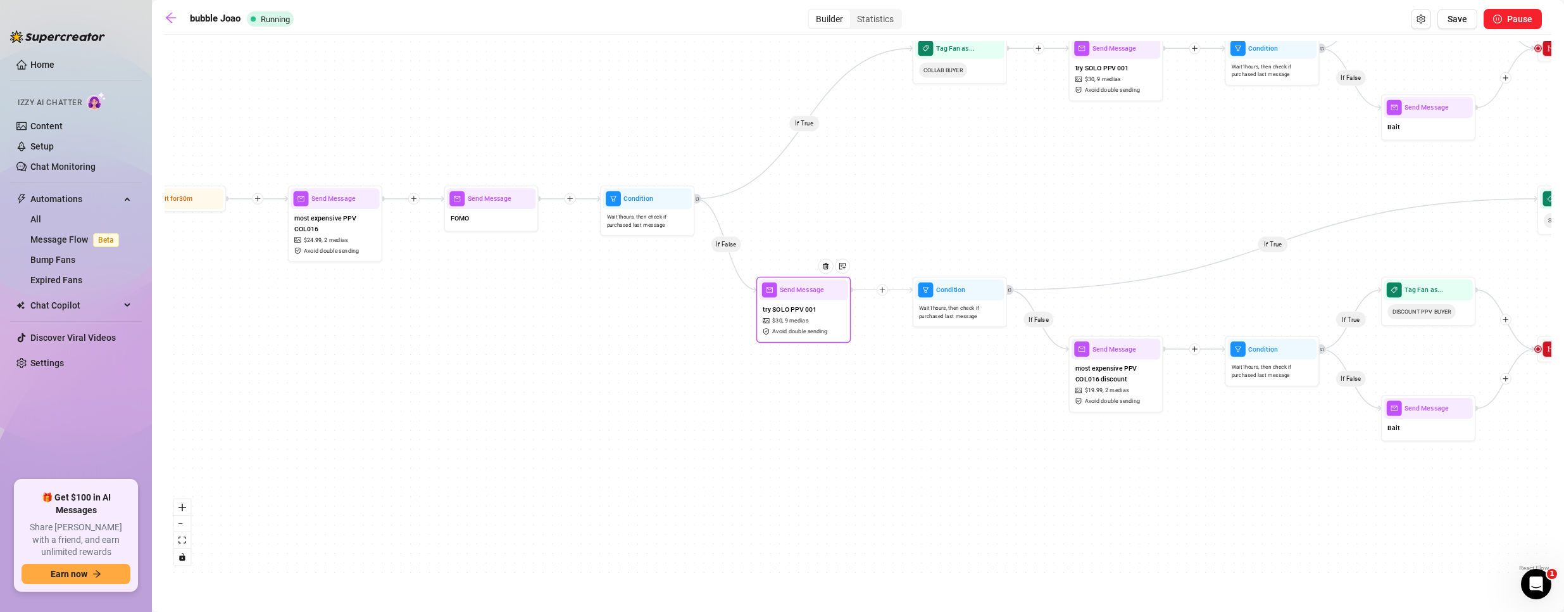
click at [809, 323] on div "try SOLO PPV 001 $ 30 , 9 medias Avoid double sending" at bounding box center [803, 320] width 89 height 40
type textarea "I just put together some of my solo videos—raw, up-close, and just me. 🔥 Want m…"
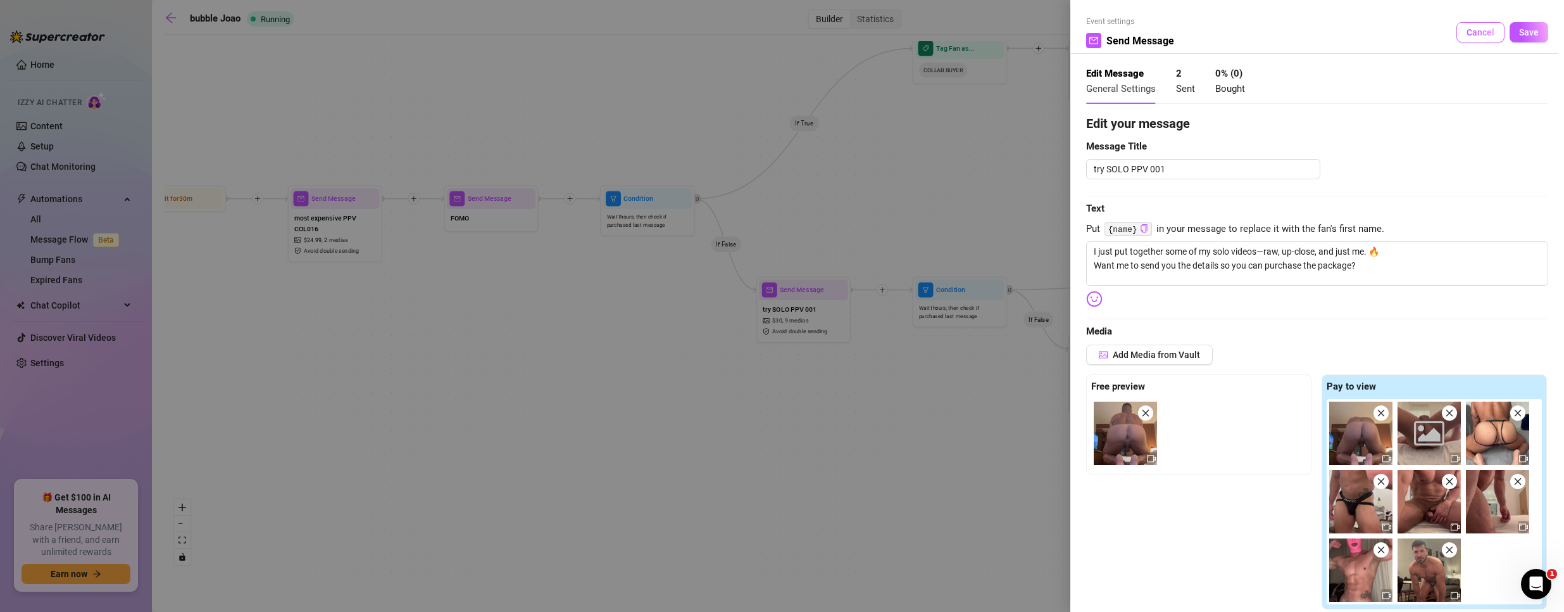
click at [1467, 28] on span "Cancel" at bounding box center [1481, 32] width 28 height 10
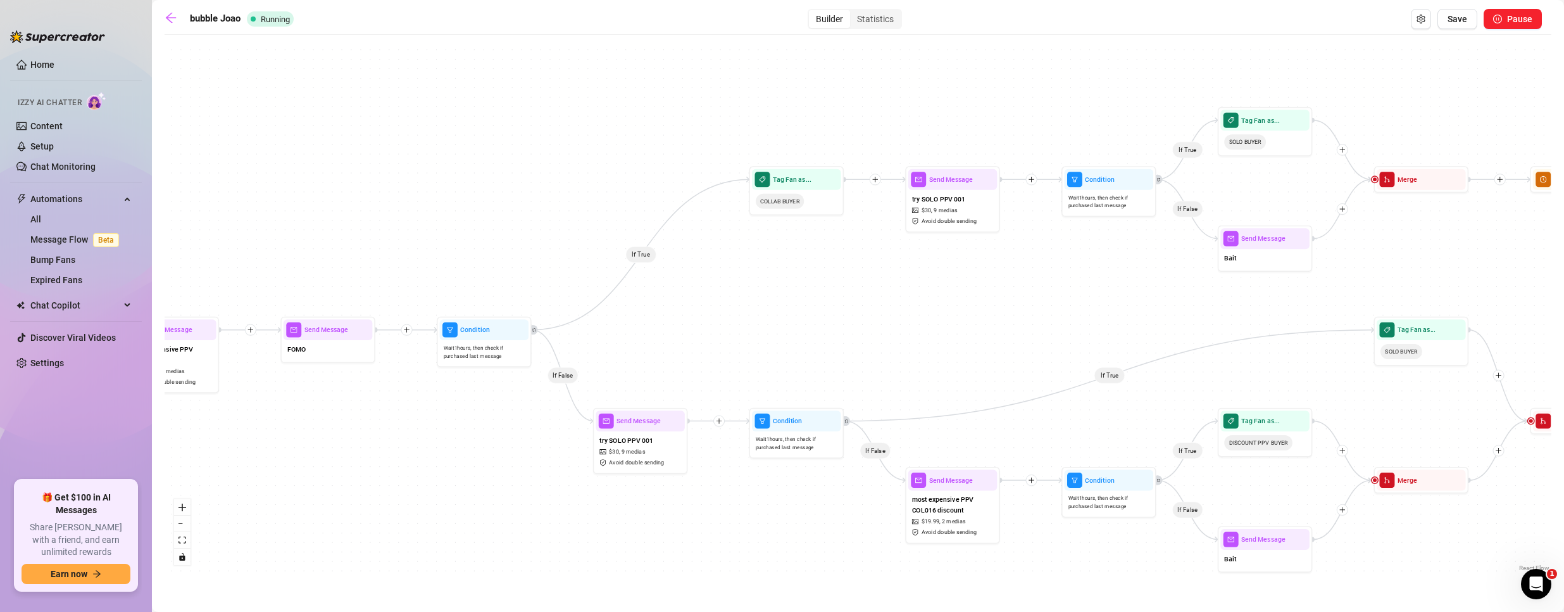
drag, startPoint x: 964, startPoint y: 170, endPoint x: 811, endPoint y: 282, distance: 189.8
click at [811, 282] on div "If True If False If True If False If True If False If True If False If True If …" at bounding box center [858, 307] width 1387 height 533
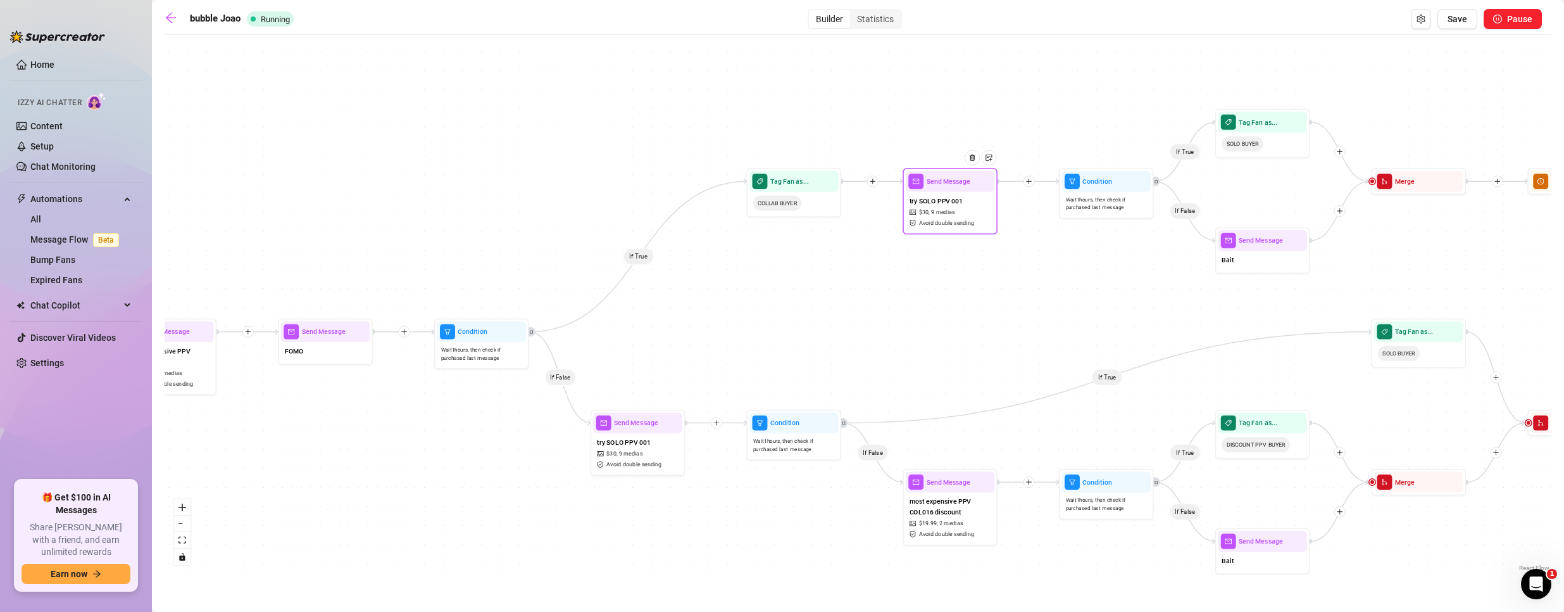
click at [941, 188] on div "Send Message" at bounding box center [950, 181] width 89 height 21
type textarea "I just put together some of my solo videos—raw, up-close, and just me. 🔥 Want m…"
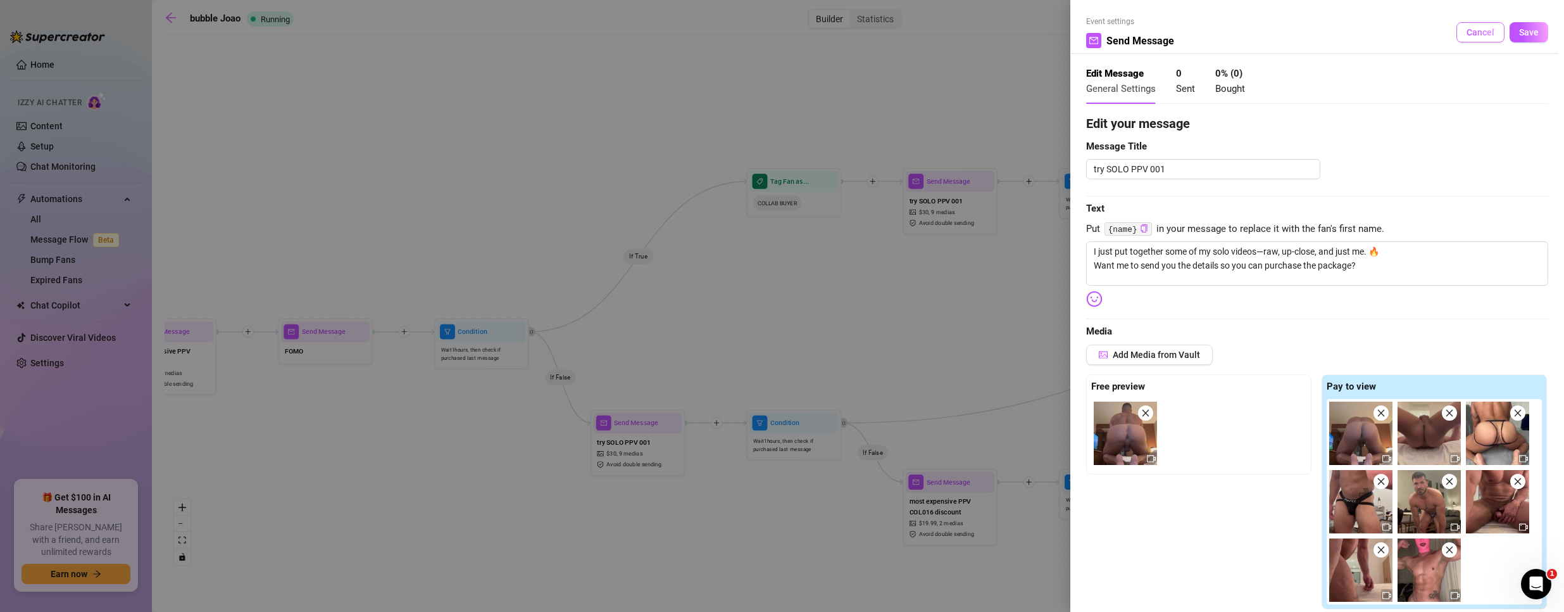
click at [1468, 30] on span "Cancel" at bounding box center [1481, 32] width 28 height 10
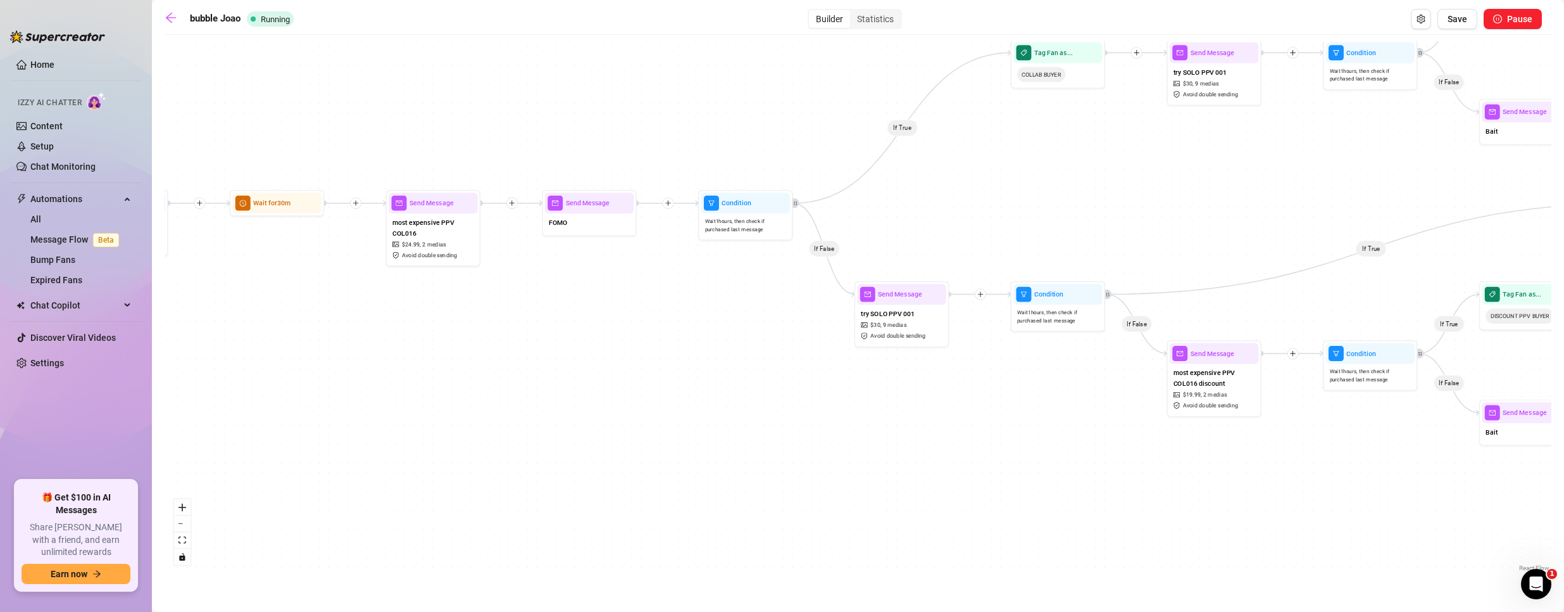
drag, startPoint x: 997, startPoint y: 334, endPoint x: 1265, endPoint y: 205, distance: 297.9
click at [1265, 205] on div "If True If False If True If False If True If False If True If False If True If …" at bounding box center [858, 307] width 1387 height 533
drag, startPoint x: 1047, startPoint y: 305, endPoint x: 1057, endPoint y: 311, distance: 11.4
click at [1057, 311] on div "Wait 1 hours, then check if purchased last message" at bounding box center [1068, 322] width 89 height 24
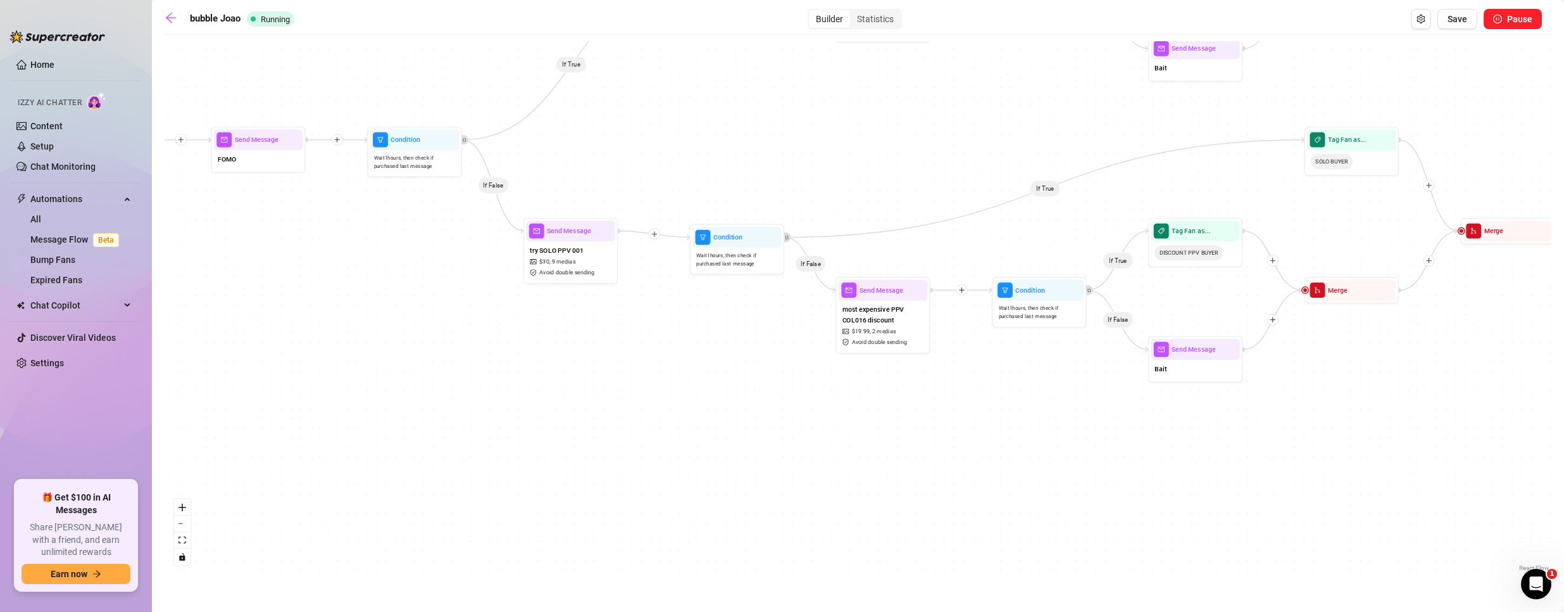
drag, startPoint x: 1100, startPoint y: 429, endPoint x: 769, endPoint y: 366, distance: 337.1
click at [769, 366] on div "If True If False If True If False If True If False If True If False If True If …" at bounding box center [858, 307] width 1387 height 533
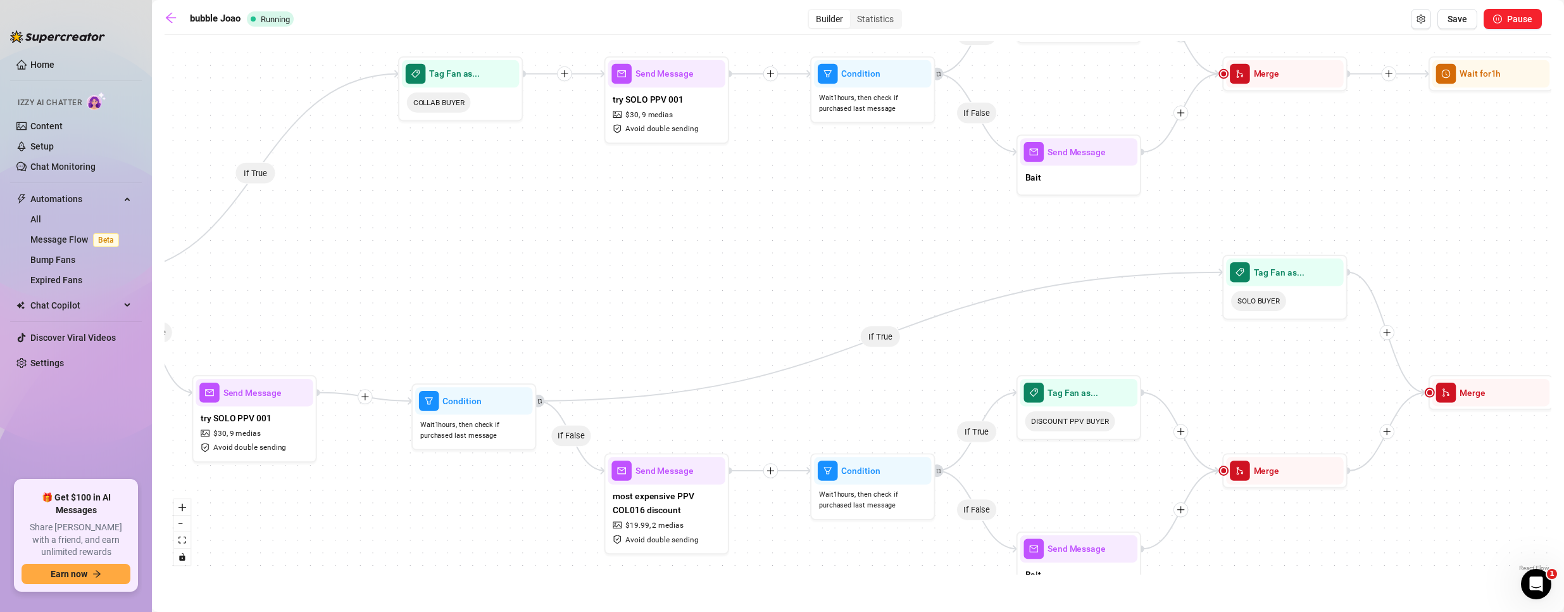
drag, startPoint x: 977, startPoint y: 208, endPoint x: 815, endPoint y: 372, distance: 230.1
click at [813, 381] on div "If True If False If True If False If True If False If True If False If True If …" at bounding box center [858, 307] width 1387 height 533
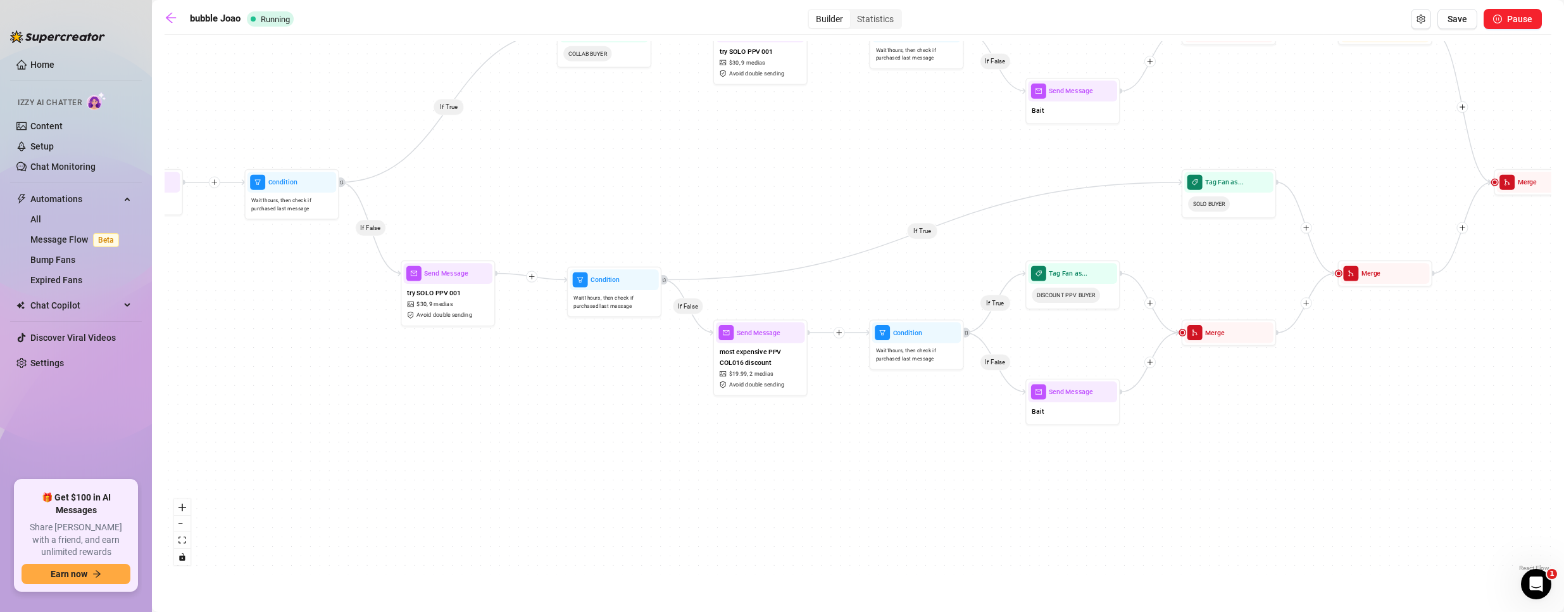
drag, startPoint x: 720, startPoint y: 298, endPoint x: 727, endPoint y: 213, distance: 85.1
click at [727, 213] on div "If True If False If True If False If True If False If True If False If True If …" at bounding box center [858, 307] width 1387 height 533
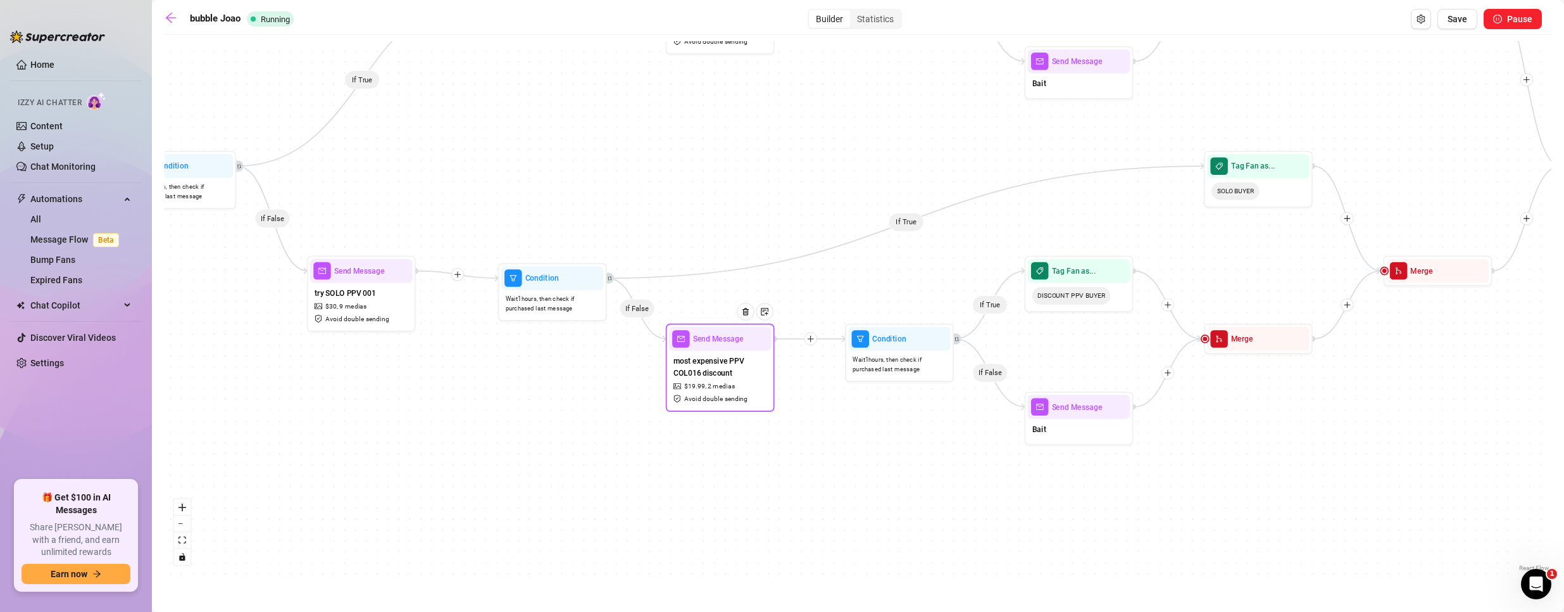
click at [753, 378] on span "most expensive PPV COL016 discount" at bounding box center [721, 367] width 94 height 24
type textarea "We didn’t stay still for a second—want to see how far [PERSON_NAME] pushed me?"
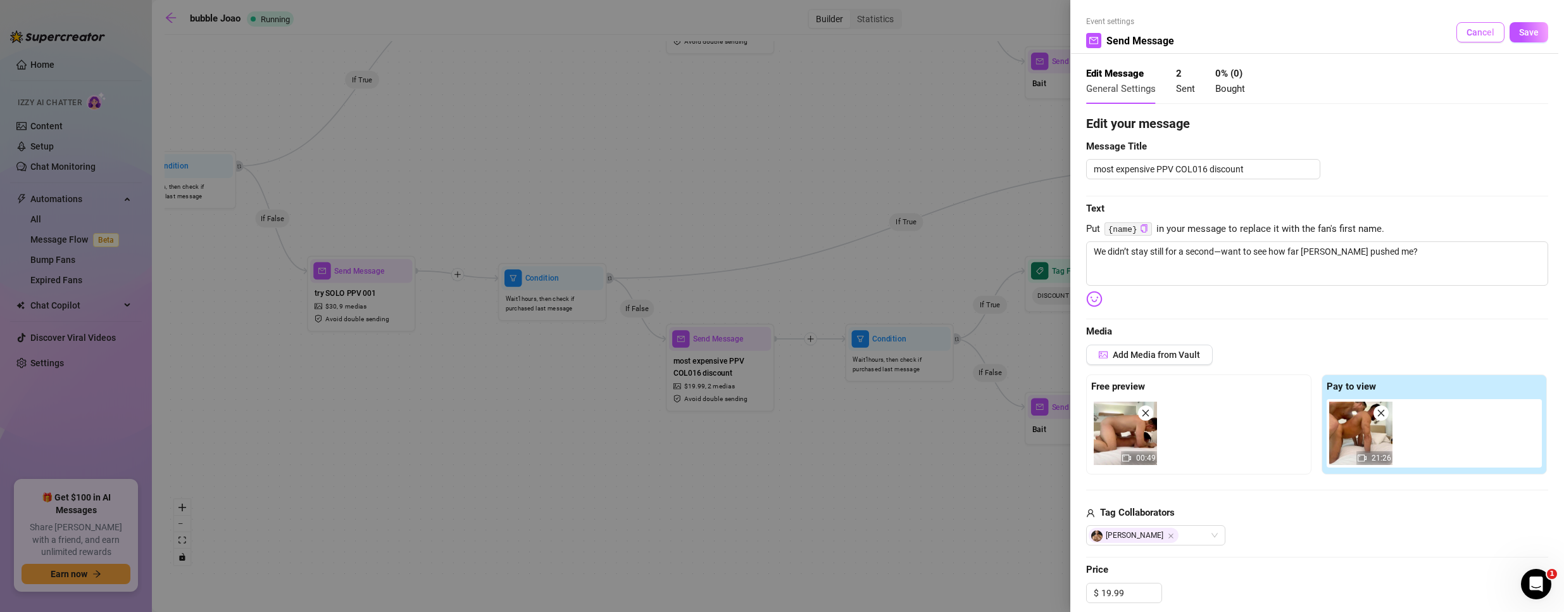
click at [1467, 30] on span "Cancel" at bounding box center [1481, 32] width 28 height 10
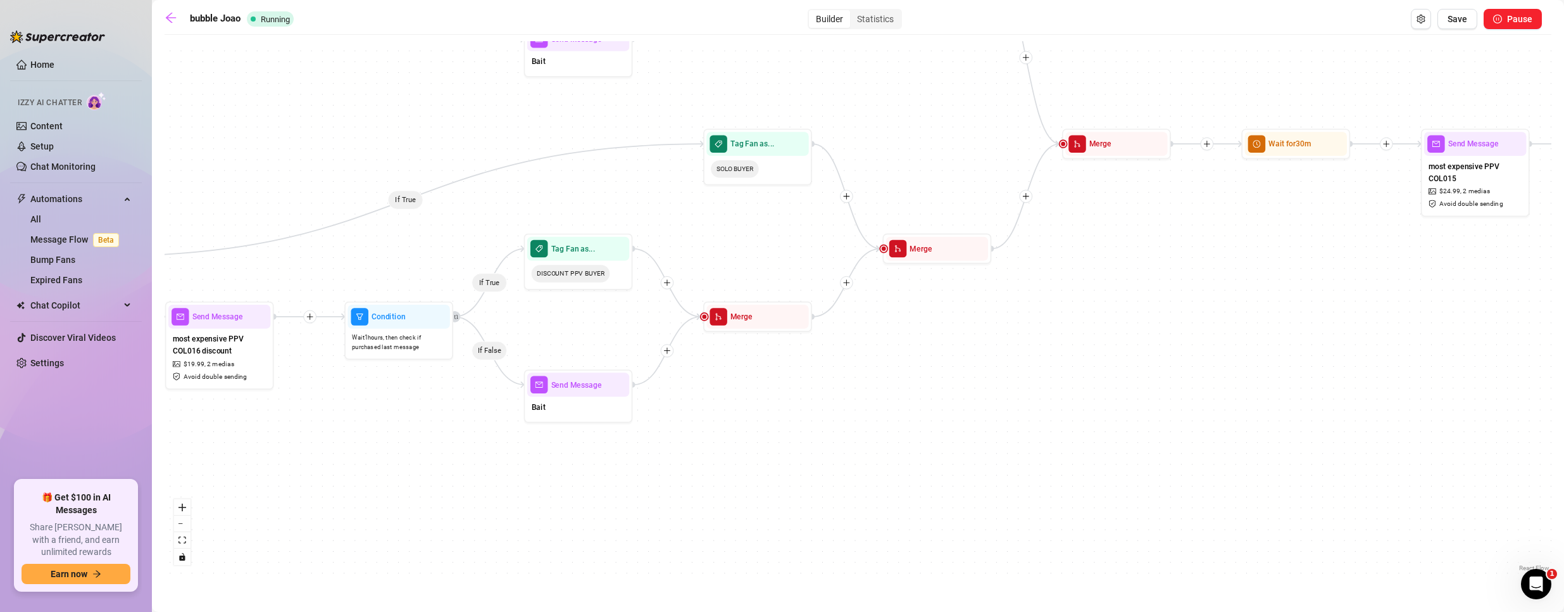
drag, startPoint x: 1230, startPoint y: 296, endPoint x: 775, endPoint y: 285, distance: 454.7
click at [775, 285] on div "If True If False If True If False If True If False If True If False If True If …" at bounding box center [858, 307] width 1387 height 533
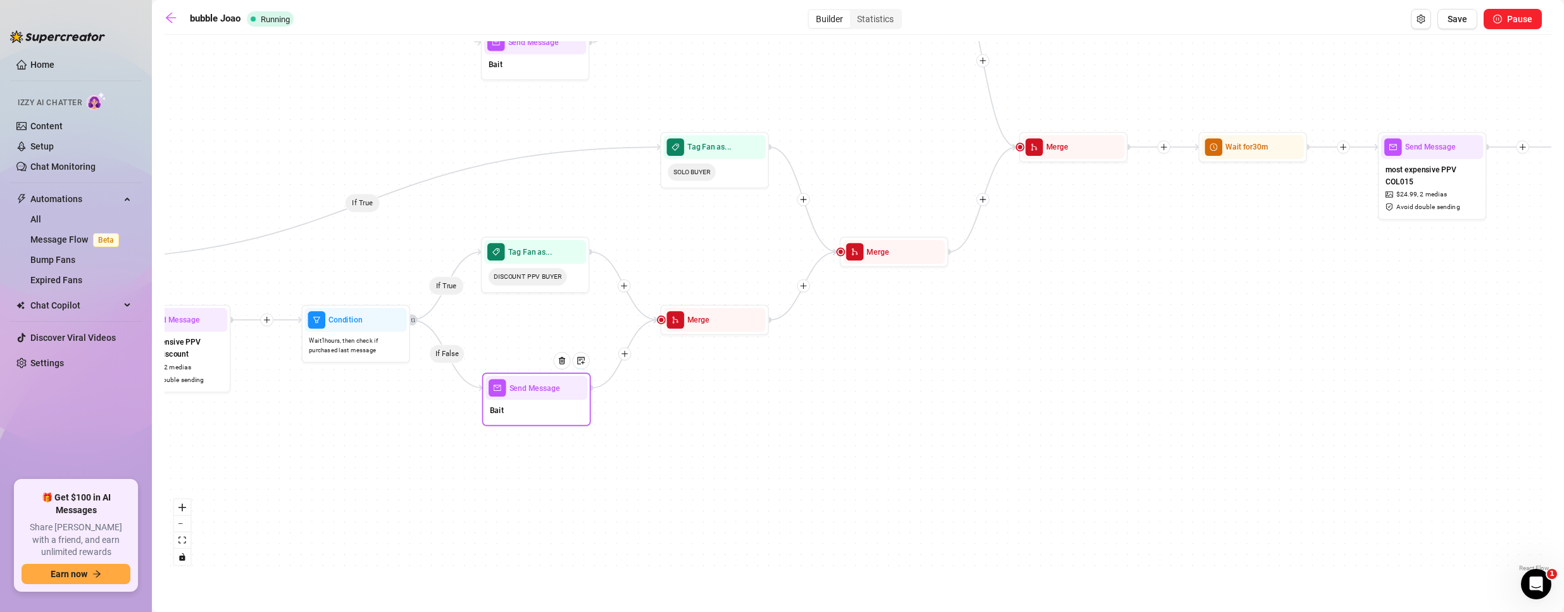
click at [506, 410] on div "Bait" at bounding box center [537, 410] width 102 height 23
click at [524, 406] on div "Bait" at bounding box center [537, 410] width 102 height 23
type textarea "Hey {name} 😉 I’ve been dying to know—what’s the kind of thing that always gets …"
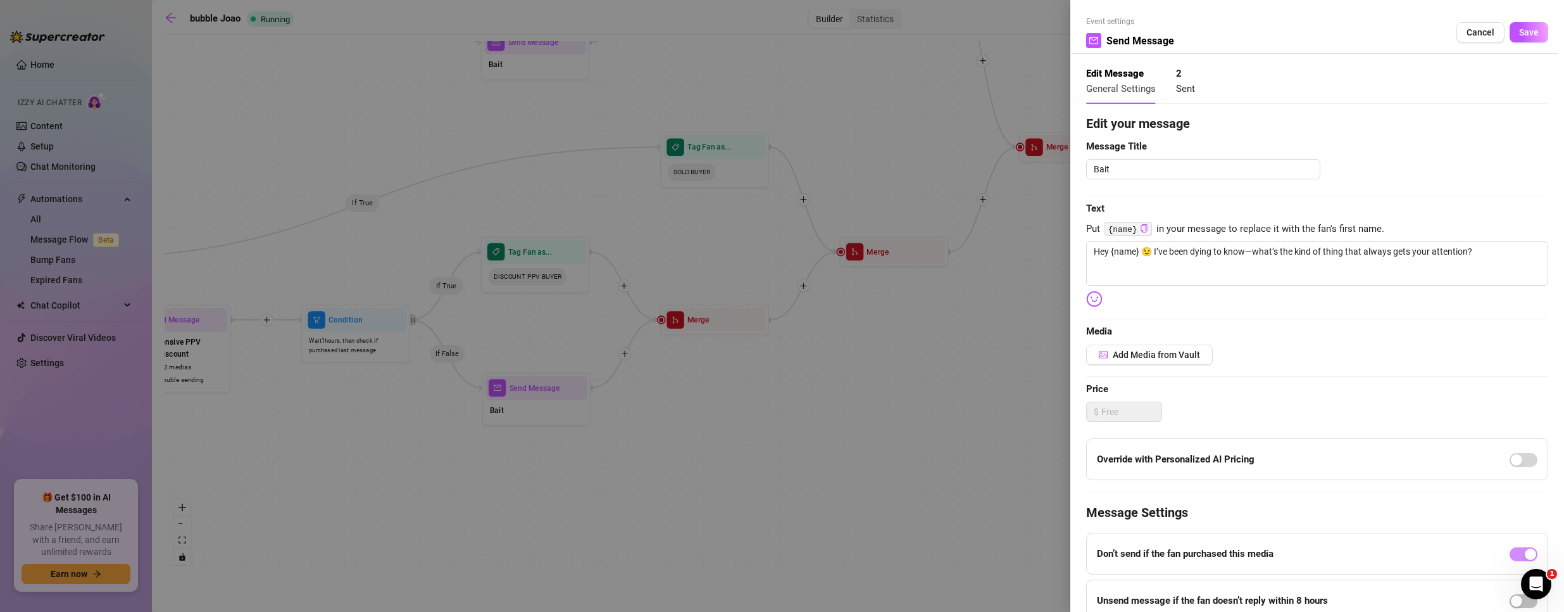
click at [1480, 28] on span "Cancel" at bounding box center [1481, 32] width 28 height 10
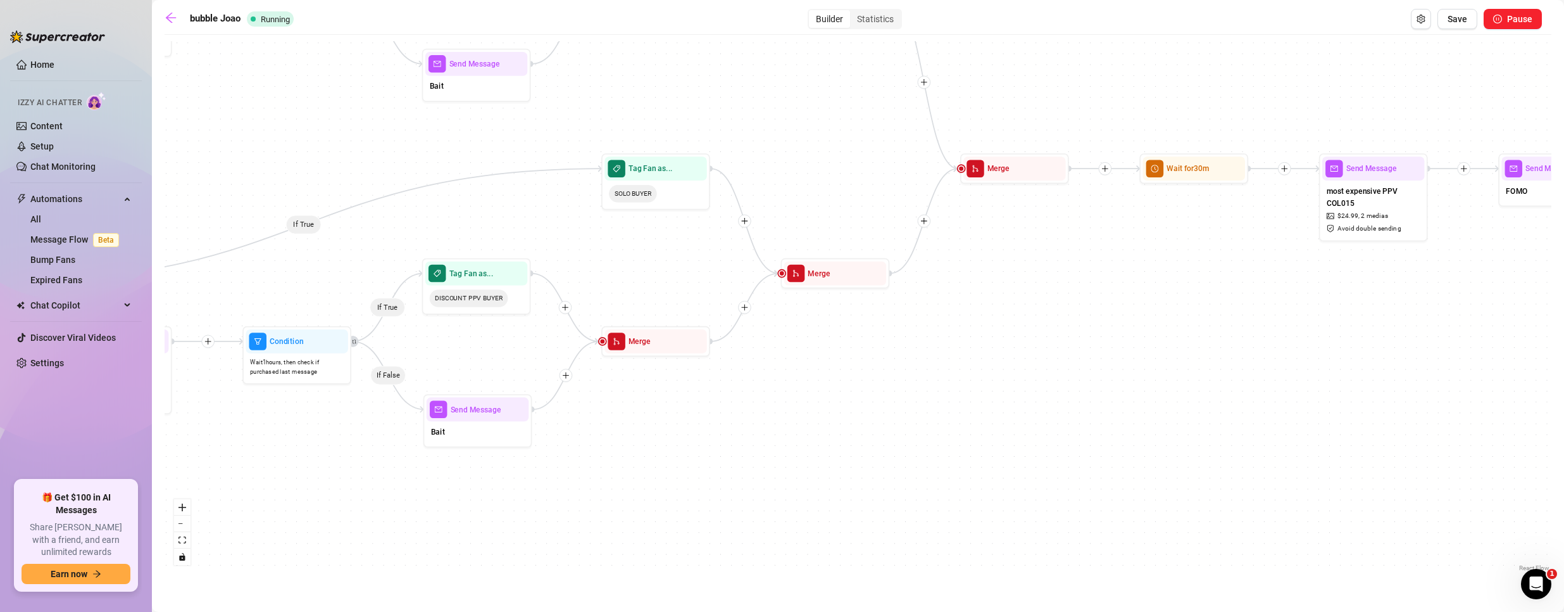
drag, startPoint x: 1198, startPoint y: 313, endPoint x: 770, endPoint y: 378, distance: 433.5
click at [784, 376] on div "If True If False If True If False If True If False If True If False If True If …" at bounding box center [858, 307] width 1387 height 533
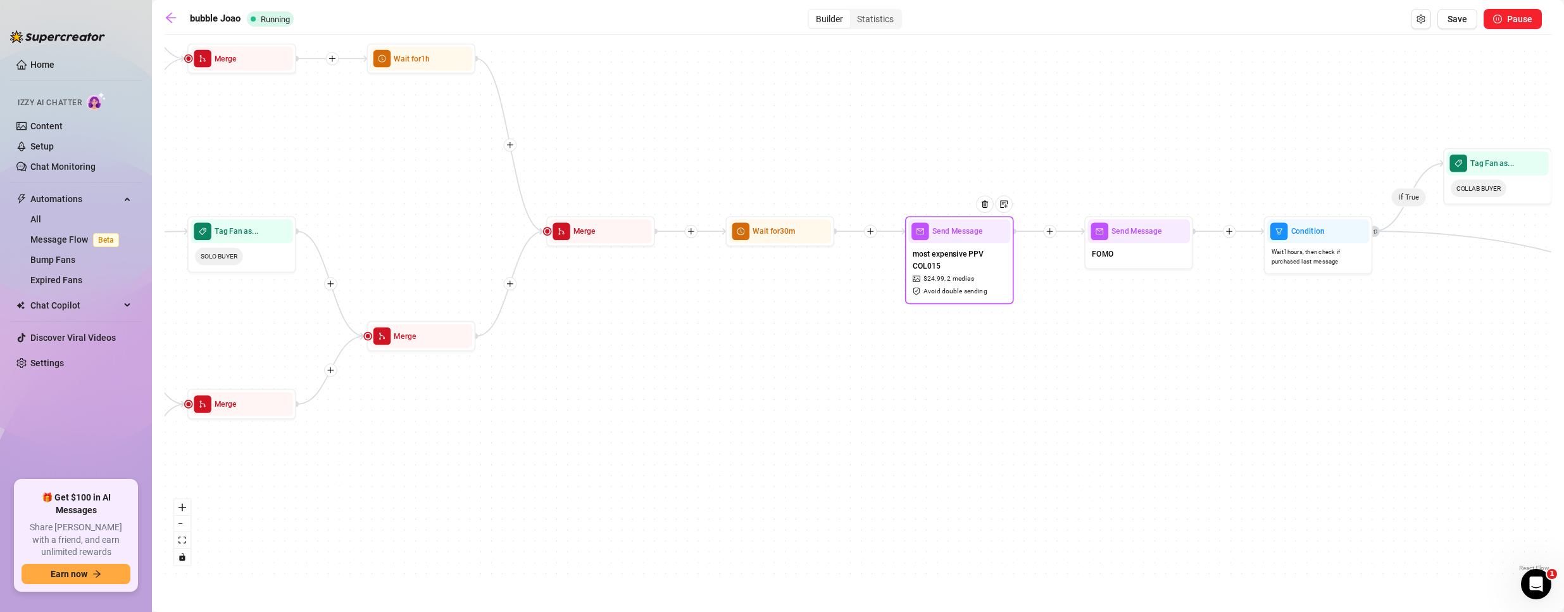
click at [955, 249] on span "most expensive PPV COL015" at bounding box center [960, 260] width 94 height 24
type textarea "We turned that bed into a playground—wanna hear how good it sounds?"
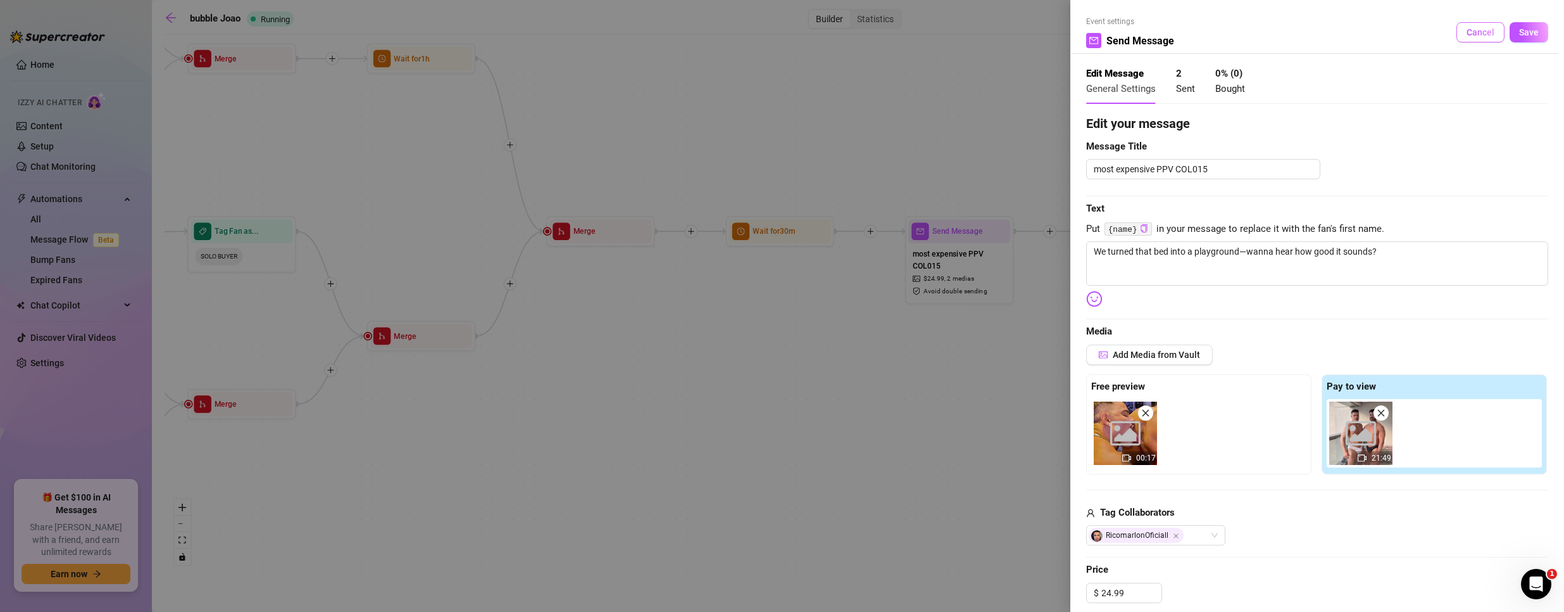
click at [1474, 30] on span "Cancel" at bounding box center [1481, 32] width 28 height 10
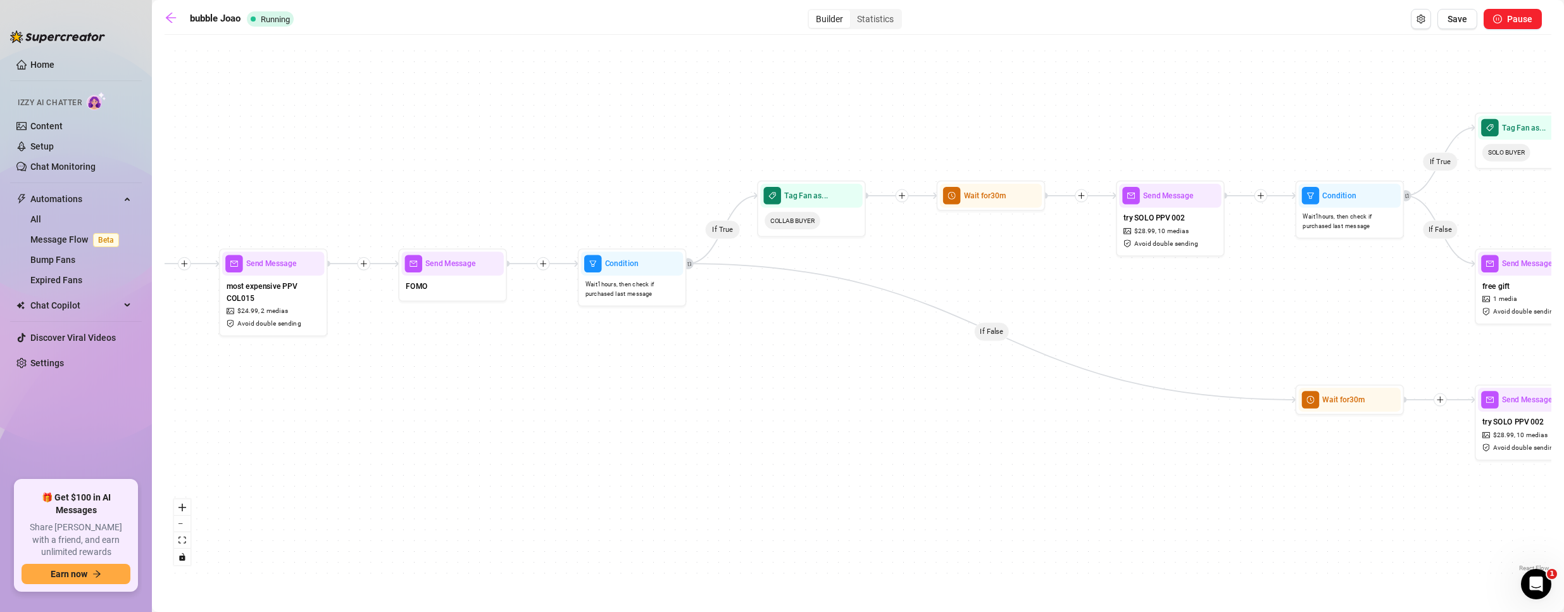
drag, startPoint x: 1340, startPoint y: 296, endPoint x: 644, endPoint y: 300, distance: 696.4
click at [636, 305] on div "If True If False If True If False If True If False If True If False If True If …" at bounding box center [858, 307] width 1387 height 533
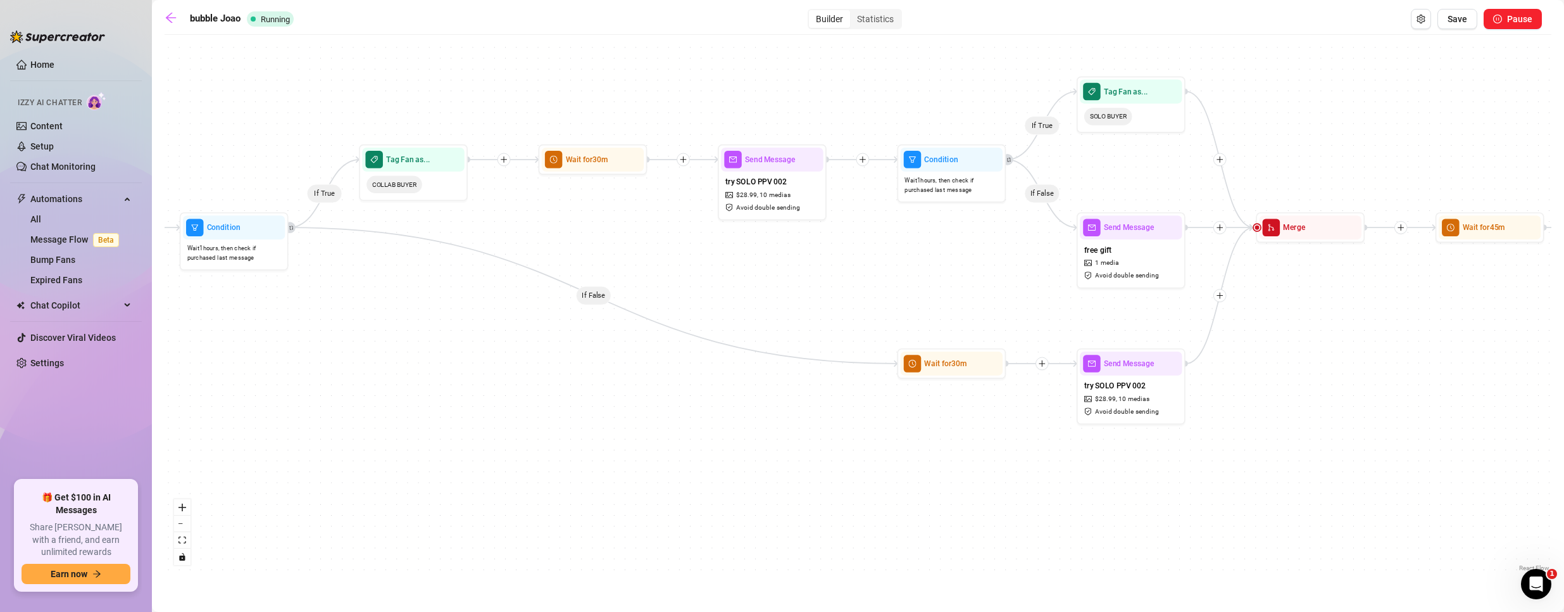
drag, startPoint x: 1162, startPoint y: 296, endPoint x: 558, endPoint y: 245, distance: 606.2
click at [559, 245] on div "If True If False If True If False If True If False If True If False If True If …" at bounding box center [858, 307] width 1387 height 533
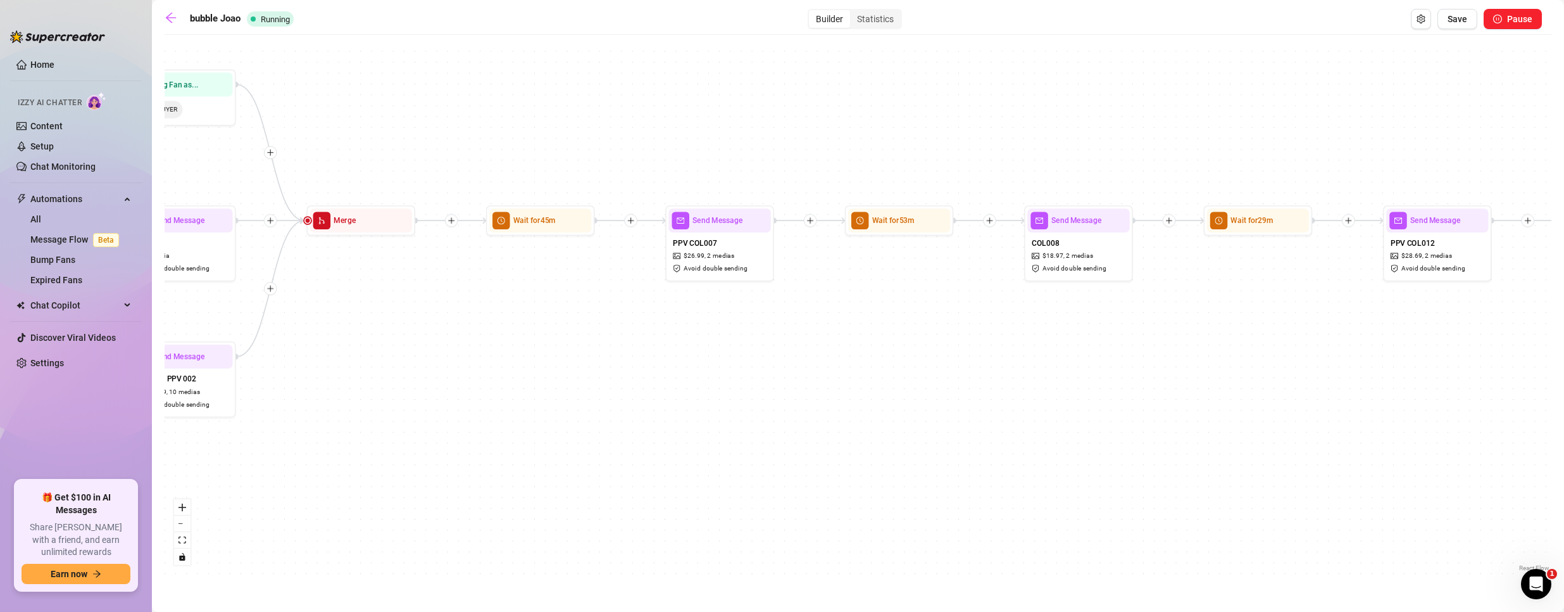
drag, startPoint x: 1243, startPoint y: 308, endPoint x: 554, endPoint y: 322, distance: 689.6
click at [554, 322] on div "If True If False If True If False If True If False If True If False If True If …" at bounding box center [858, 307] width 1387 height 533
drag, startPoint x: 1229, startPoint y: 326, endPoint x: 503, endPoint y: 312, distance: 725.7
click at [506, 312] on div "If True If False If True If False If True If False If True If False If True If …" at bounding box center [858, 307] width 1387 height 533
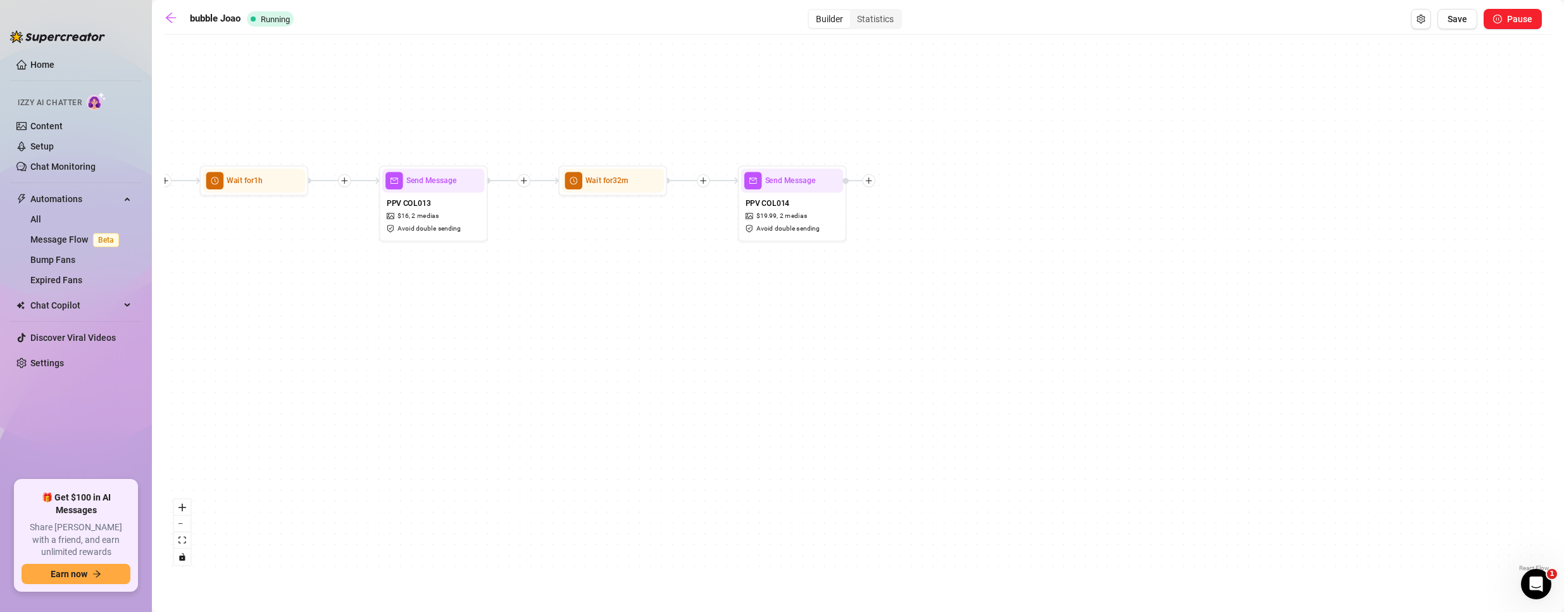
drag, startPoint x: 1145, startPoint y: 341, endPoint x: 533, endPoint y: 305, distance: 612.6
click at [544, 306] on div "If True If False If True If False If True If False If True If False If True If …" at bounding box center [858, 307] width 1387 height 533
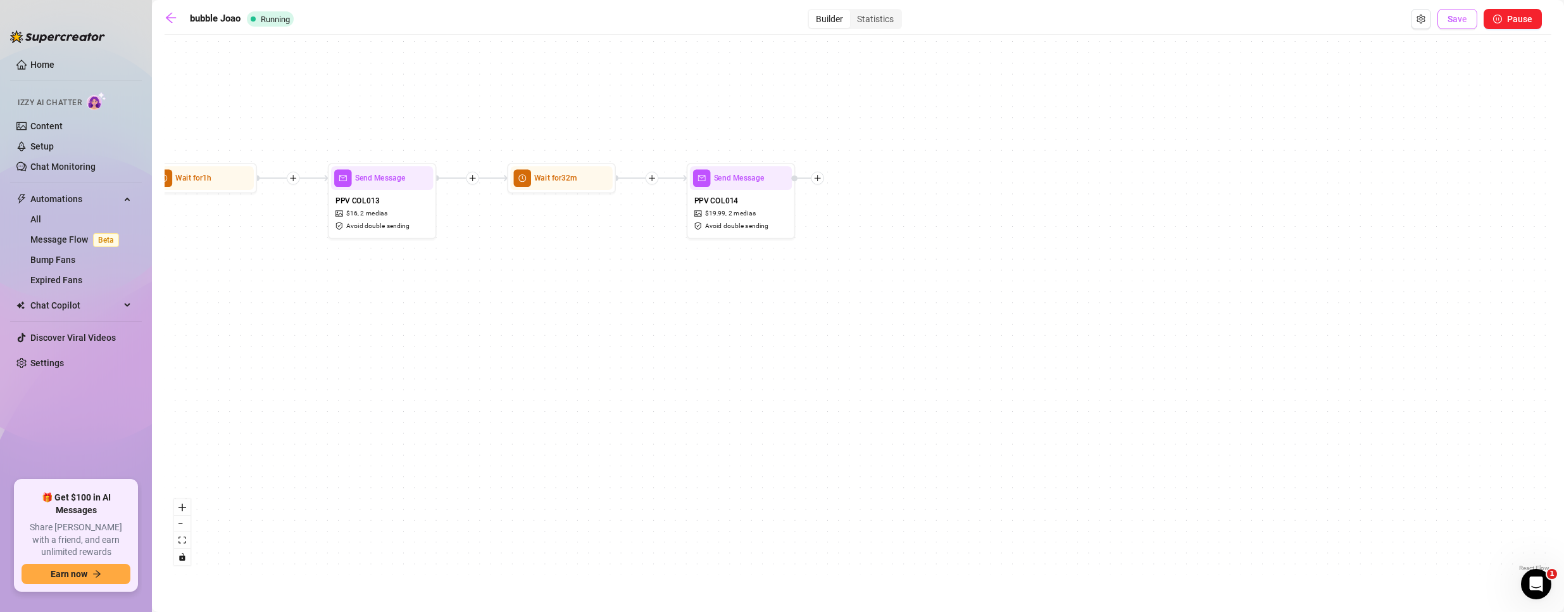
click at [1452, 19] on span "Save" at bounding box center [1458, 19] width 20 height 10
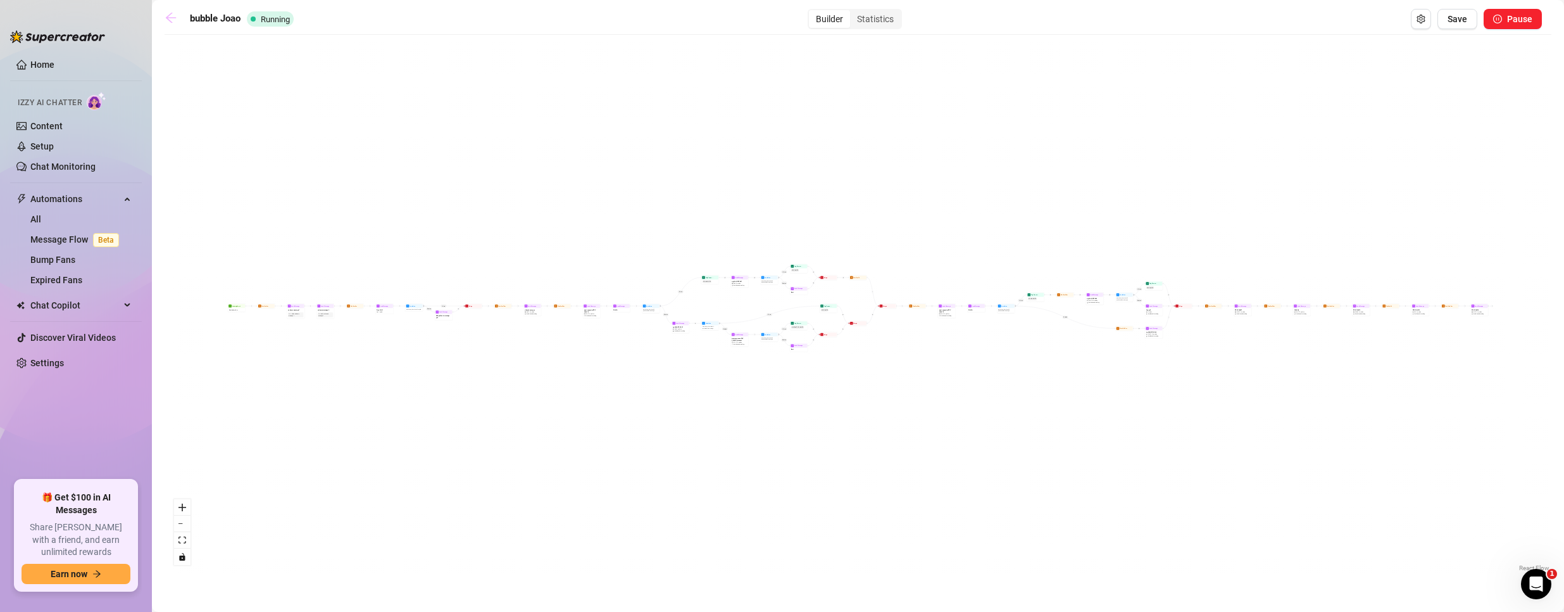
click at [178, 18] on link at bounding box center [174, 18] width 19 height 15
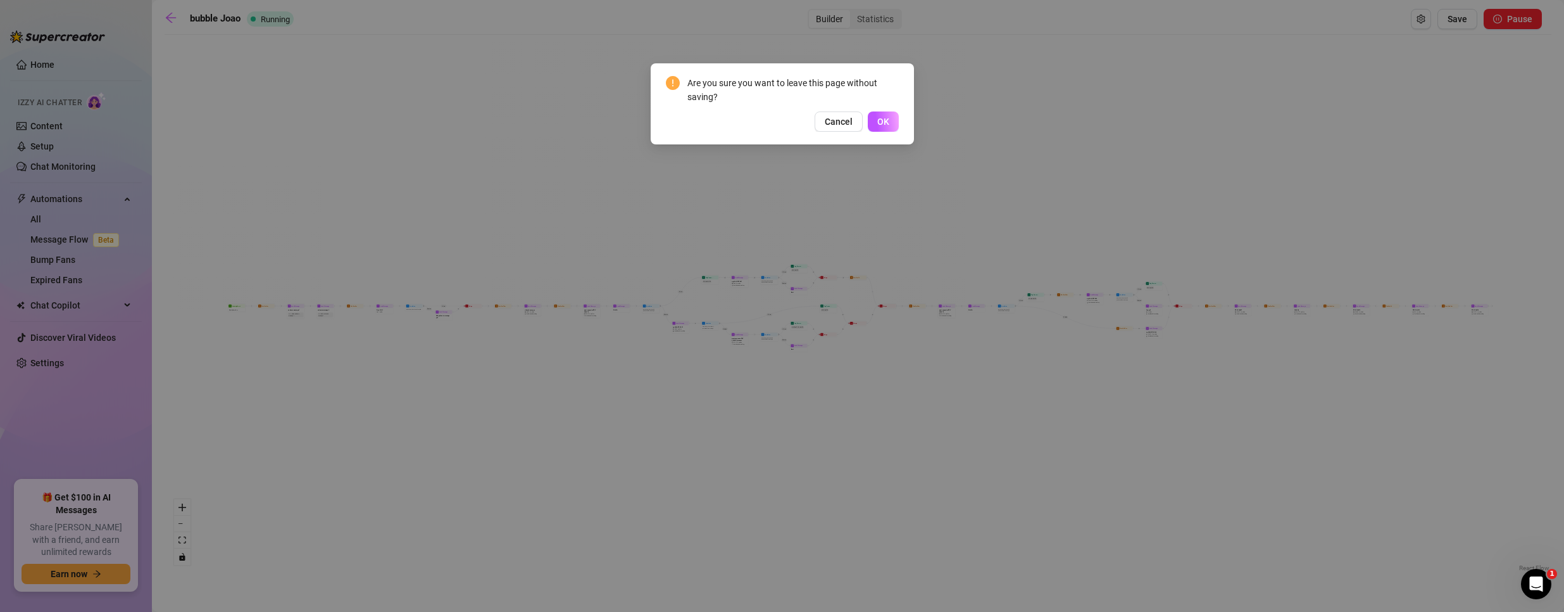
click at [890, 125] on button "OK" at bounding box center [883, 121] width 31 height 20
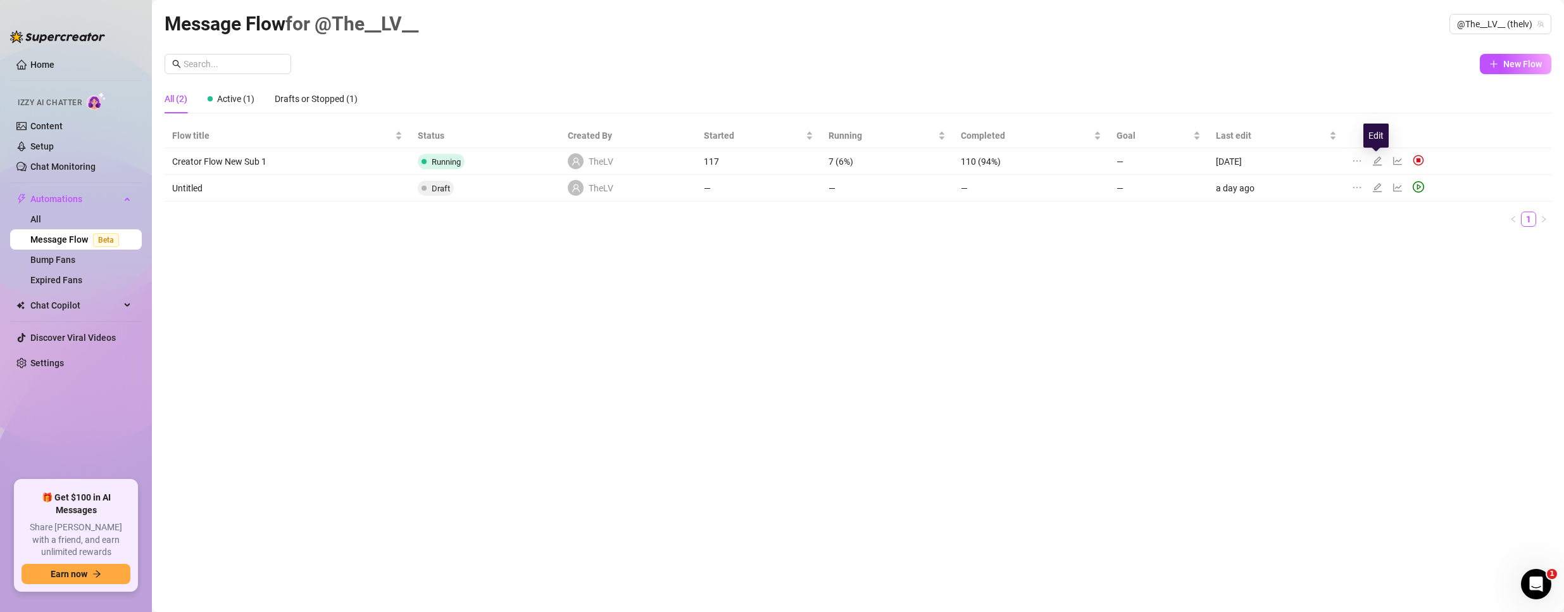
click at [1376, 157] on icon "edit" at bounding box center [1378, 161] width 10 height 10
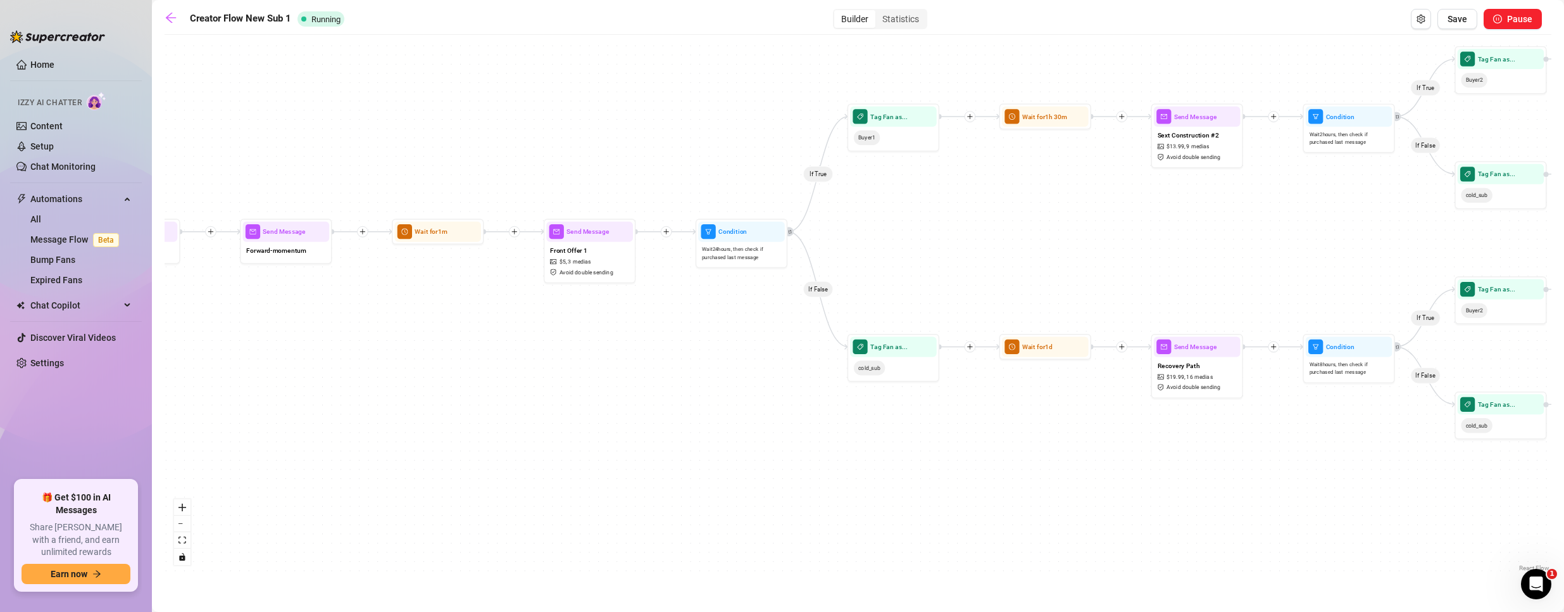
drag, startPoint x: 1258, startPoint y: 301, endPoint x: -37, endPoint y: 149, distance: 1303.7
click at [0, 149] on html "Home Izzy AI Chatter Content Setup Chat Monitoring Automations All Message Flow…" at bounding box center [782, 306] width 1564 height 612
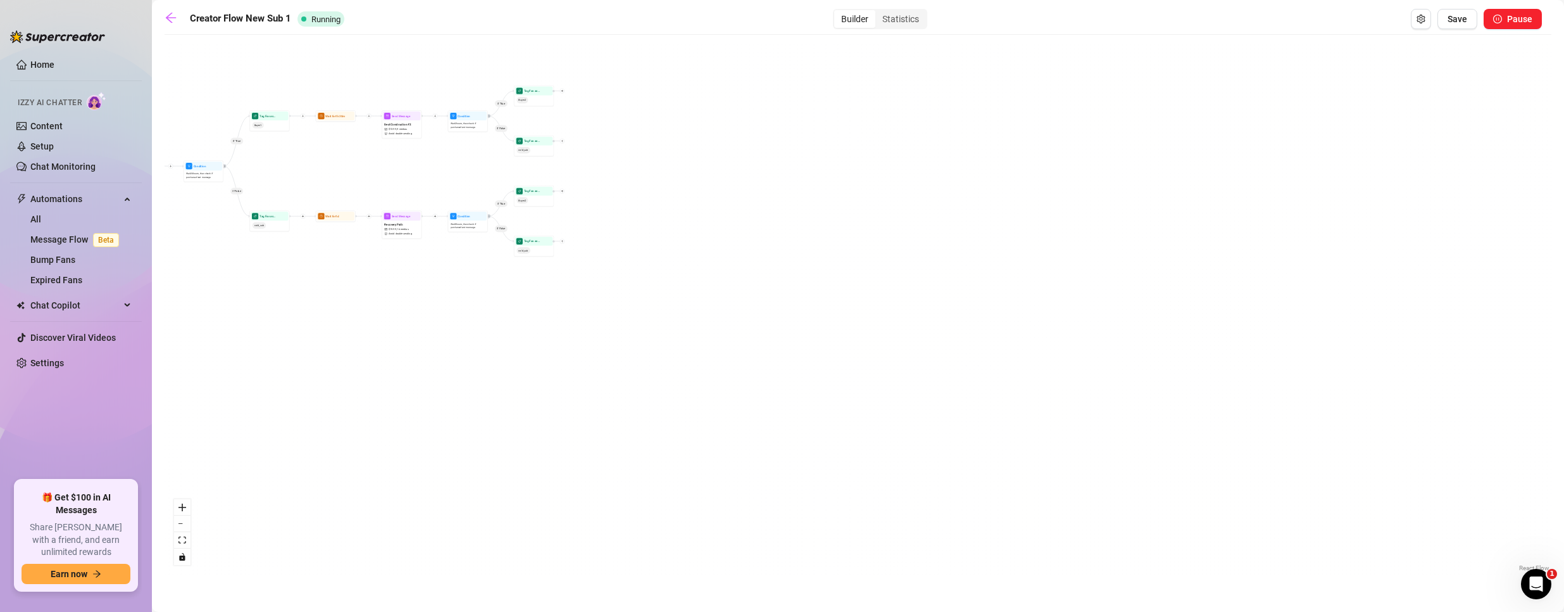
drag, startPoint x: 605, startPoint y: 257, endPoint x: 943, endPoint y: 334, distance: 347.4
click at [943, 334] on div "If True If False If True If False If True If False Wait for 1m Send Message For…" at bounding box center [858, 307] width 1387 height 533
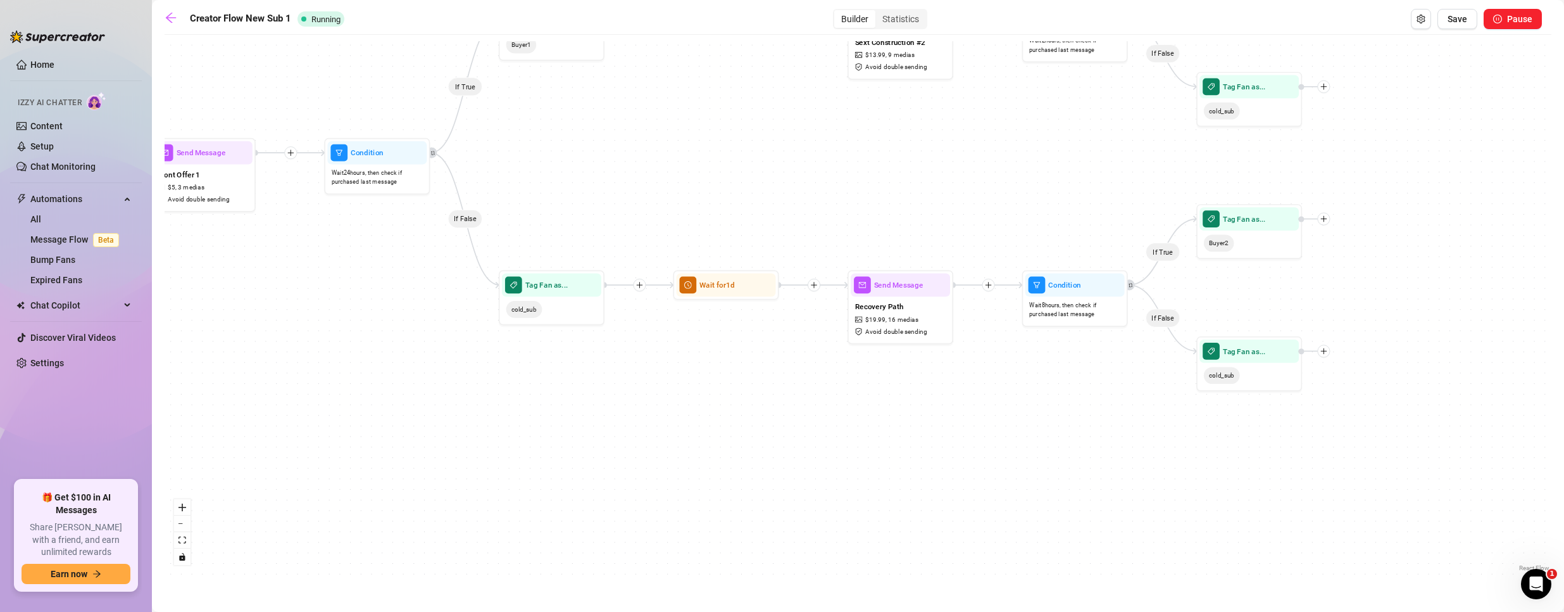
drag, startPoint x: 806, startPoint y: 230, endPoint x: 809, endPoint y: 198, distance: 32.4
click at [809, 198] on div "If True If False If True If False If True If False Wait for 1m Send Message For…" at bounding box center [858, 307] width 1387 height 533
click at [910, 301] on div "Recovery Path $ 19.99 , 16 medias Avoid double sending" at bounding box center [900, 318] width 99 height 44
type textarea "Crazy stat: 7 out of 10 fans who skip my welcome video end up regretting it bec…"
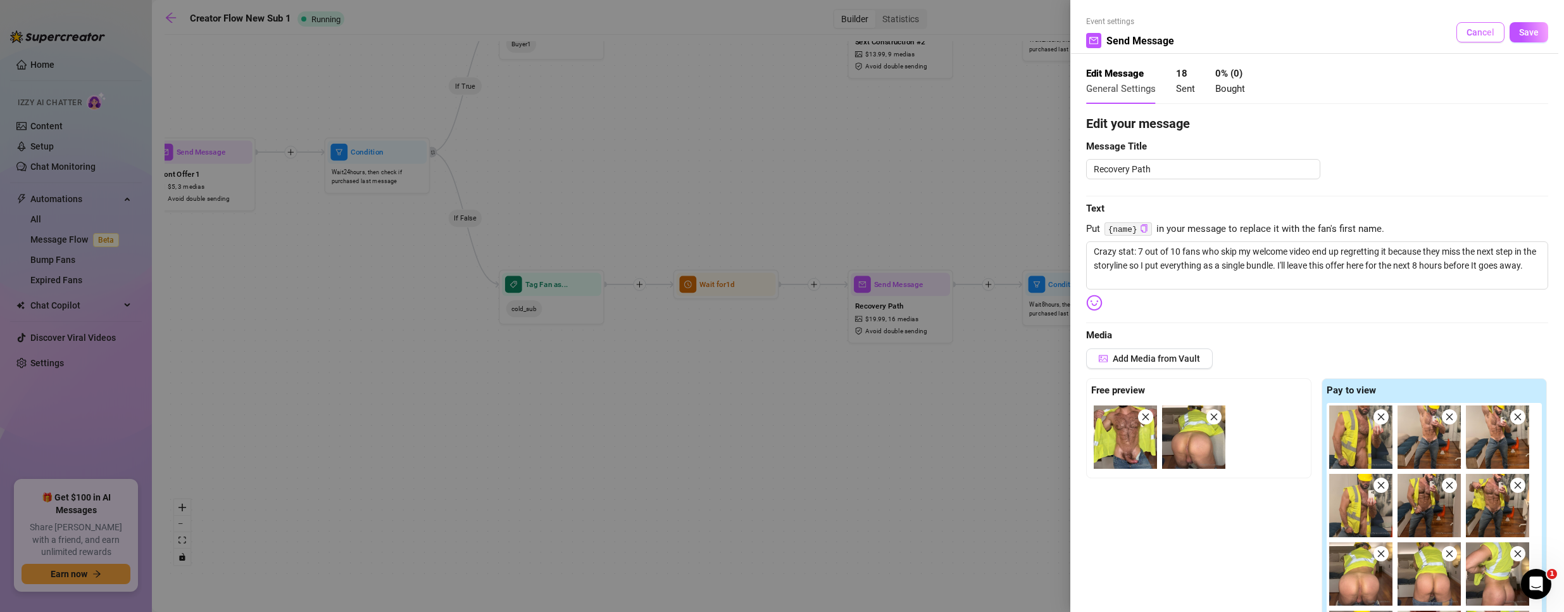
click at [1469, 32] on span "Cancel" at bounding box center [1481, 32] width 28 height 10
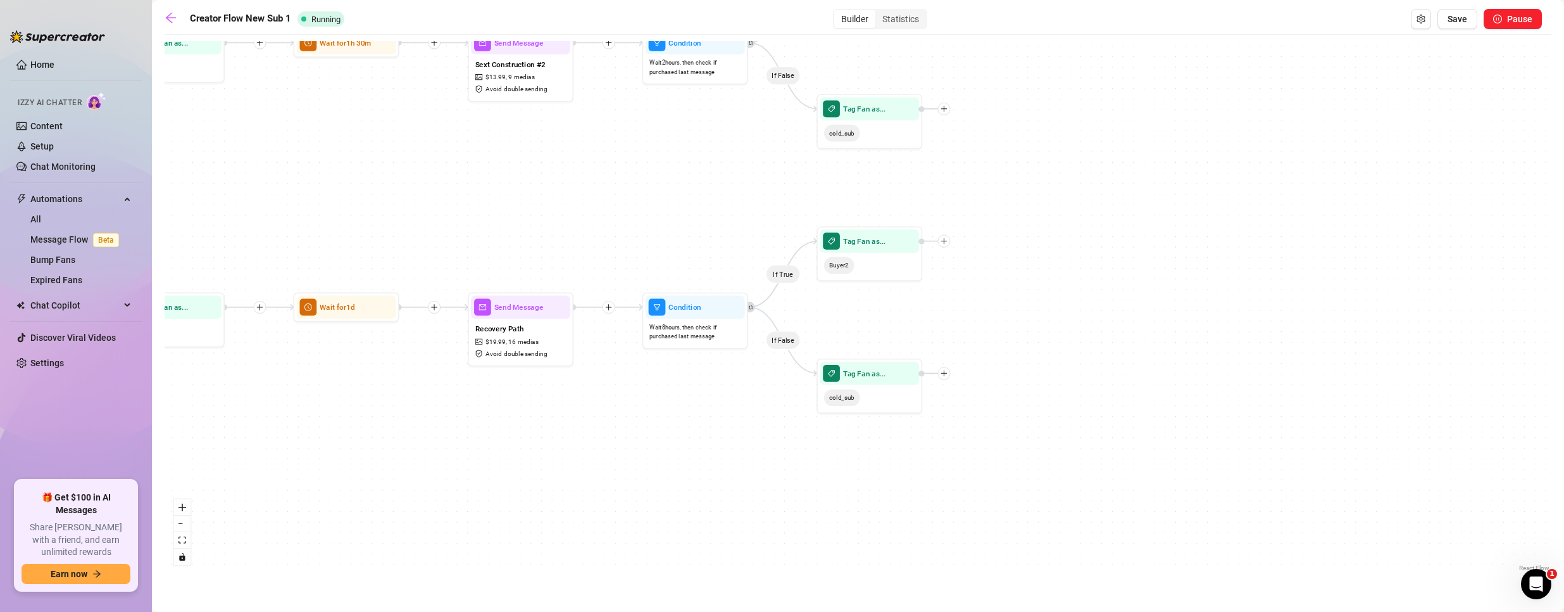
drag, startPoint x: 1060, startPoint y: 200, endPoint x: 710, endPoint y: 210, distance: 350.2
click at [714, 210] on div "If True If False If True If False If True If False Wait for 1m Send Message For…" at bounding box center [858, 307] width 1387 height 533
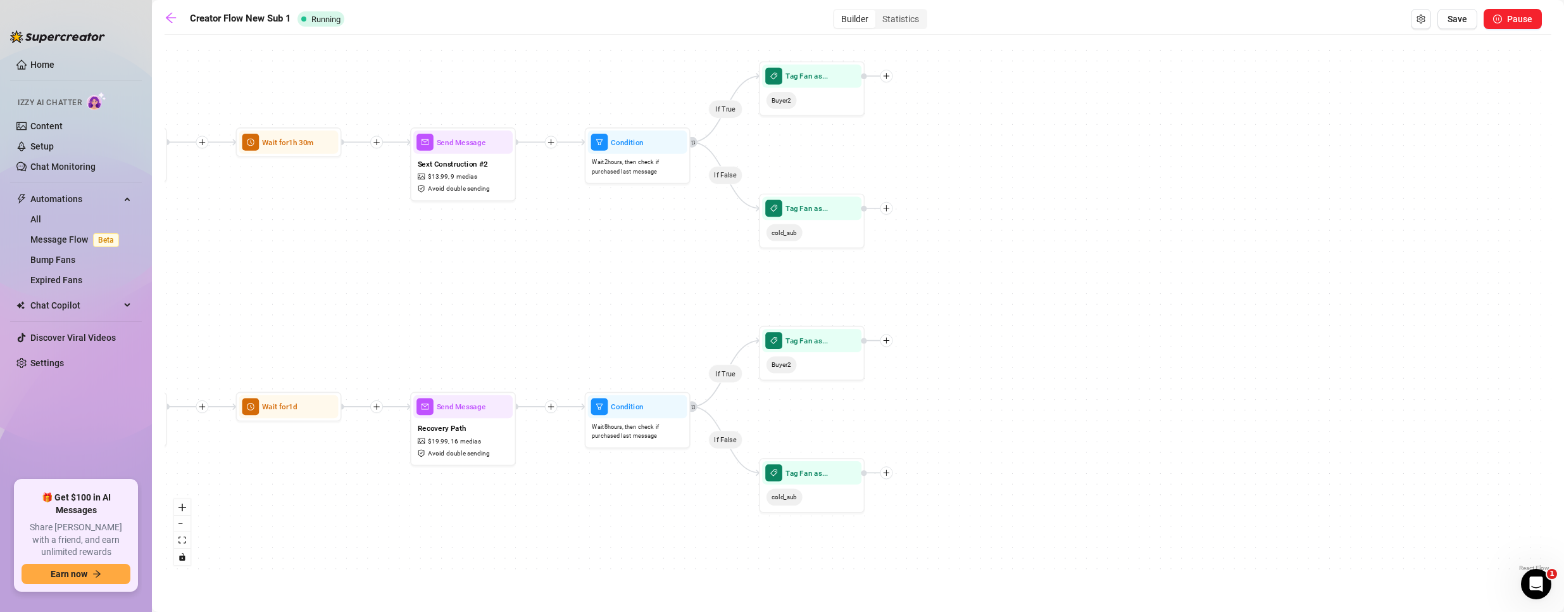
drag, startPoint x: 745, startPoint y: 201, endPoint x: 697, endPoint y: 302, distance: 111.6
click at [697, 302] on div "If True If False If True If False If True If False Wait for 1m Send Message For…" at bounding box center [858, 307] width 1387 height 533
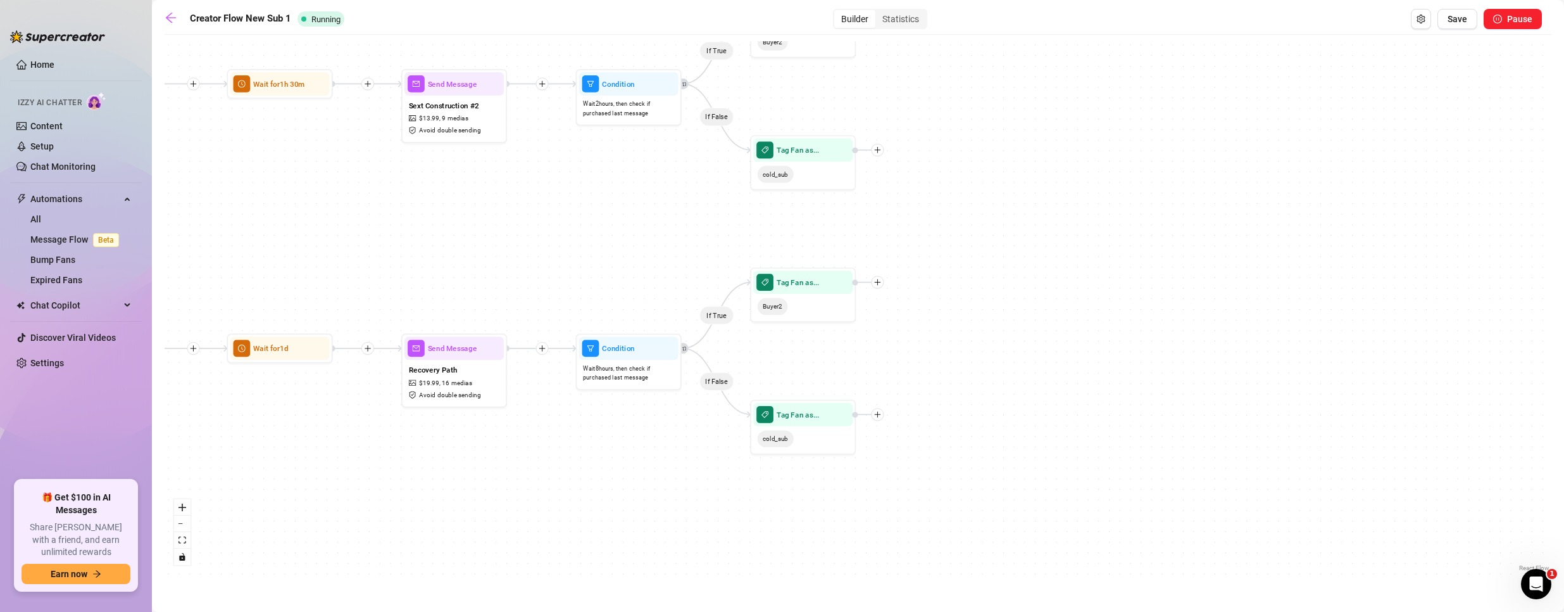
drag, startPoint x: 551, startPoint y: 351, endPoint x: 547, endPoint y: 286, distance: 65.4
click at [547, 286] on div "If True If False If True If False If True If False Wait for 1m Send Message For…" at bounding box center [858, 307] width 1387 height 533
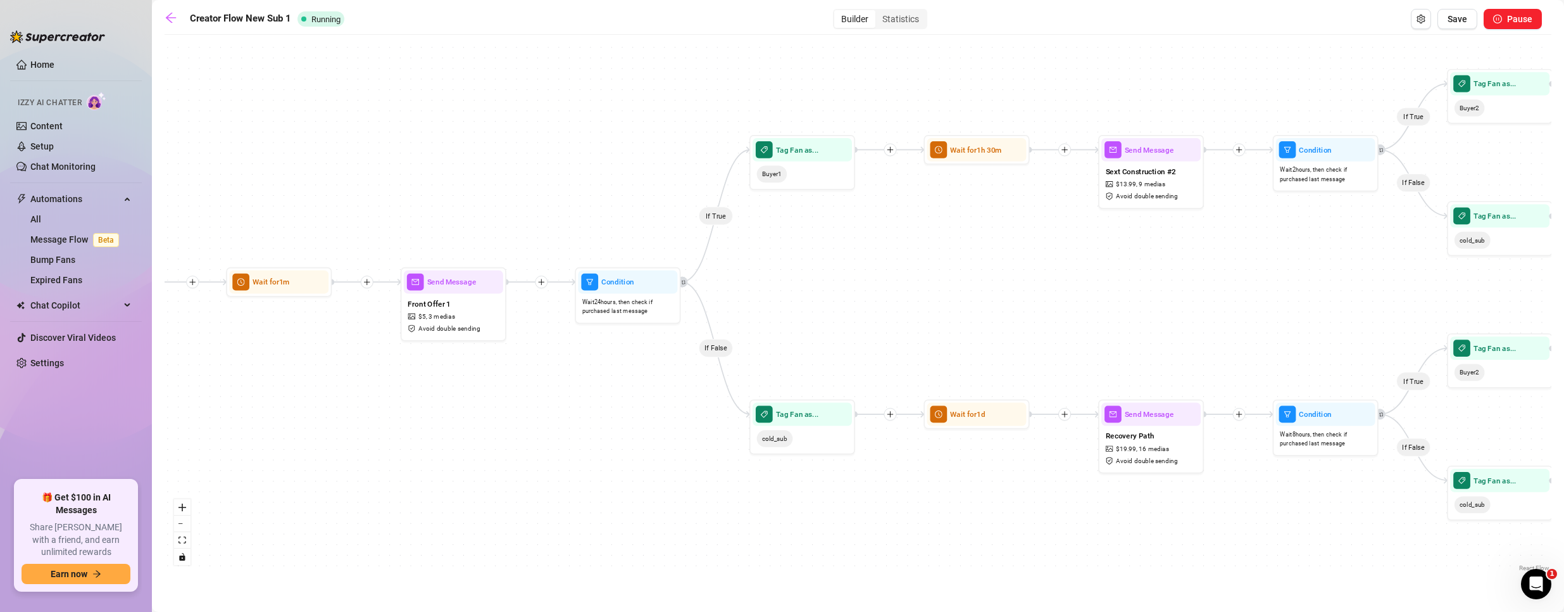
drag, startPoint x: 538, startPoint y: 272, endPoint x: 1574, endPoint y: 406, distance: 1045.2
click at [1564, 406] on html "Home Izzy AI Chatter Content Setup Chat Monitoring Automations All Message Flow…" at bounding box center [782, 306] width 1564 height 612
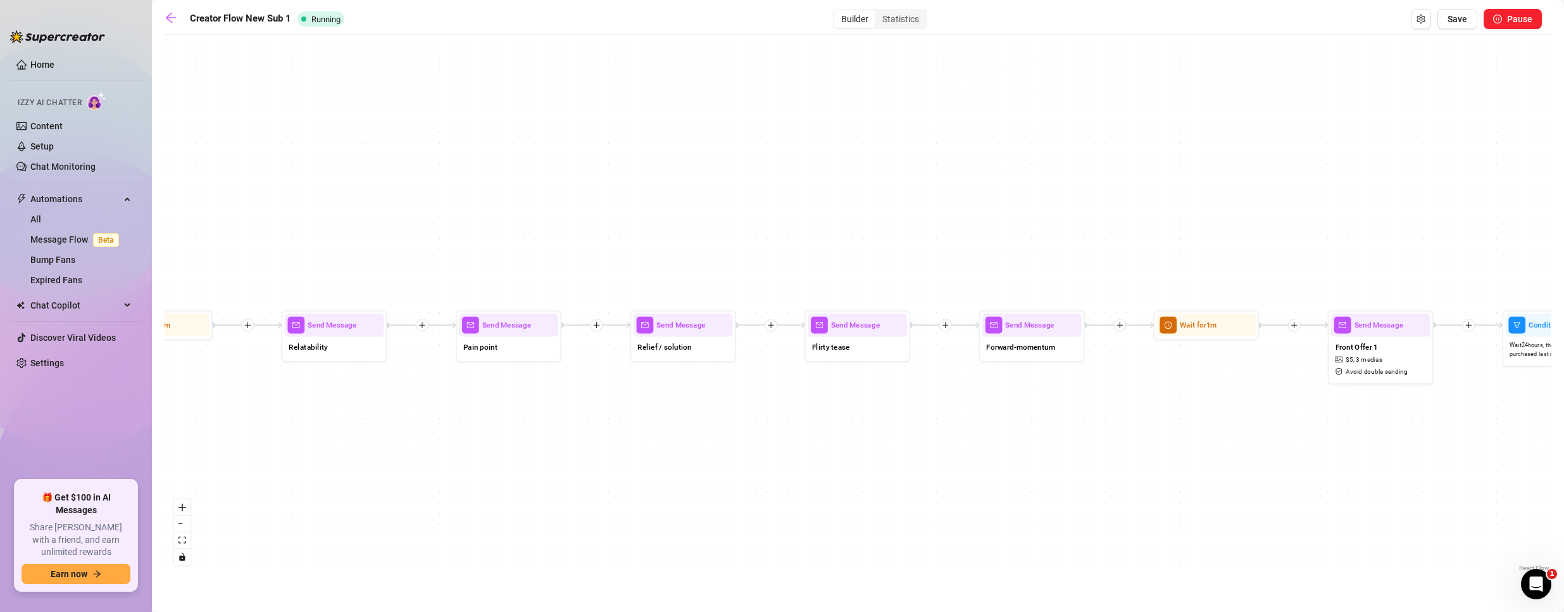
drag, startPoint x: 742, startPoint y: 278, endPoint x: 1138, endPoint y: 258, distance: 396.9
click at [1138, 258] on div "If True If False If True If False If True If False Wait for 1m Send Message For…" at bounding box center [858, 307] width 1387 height 533
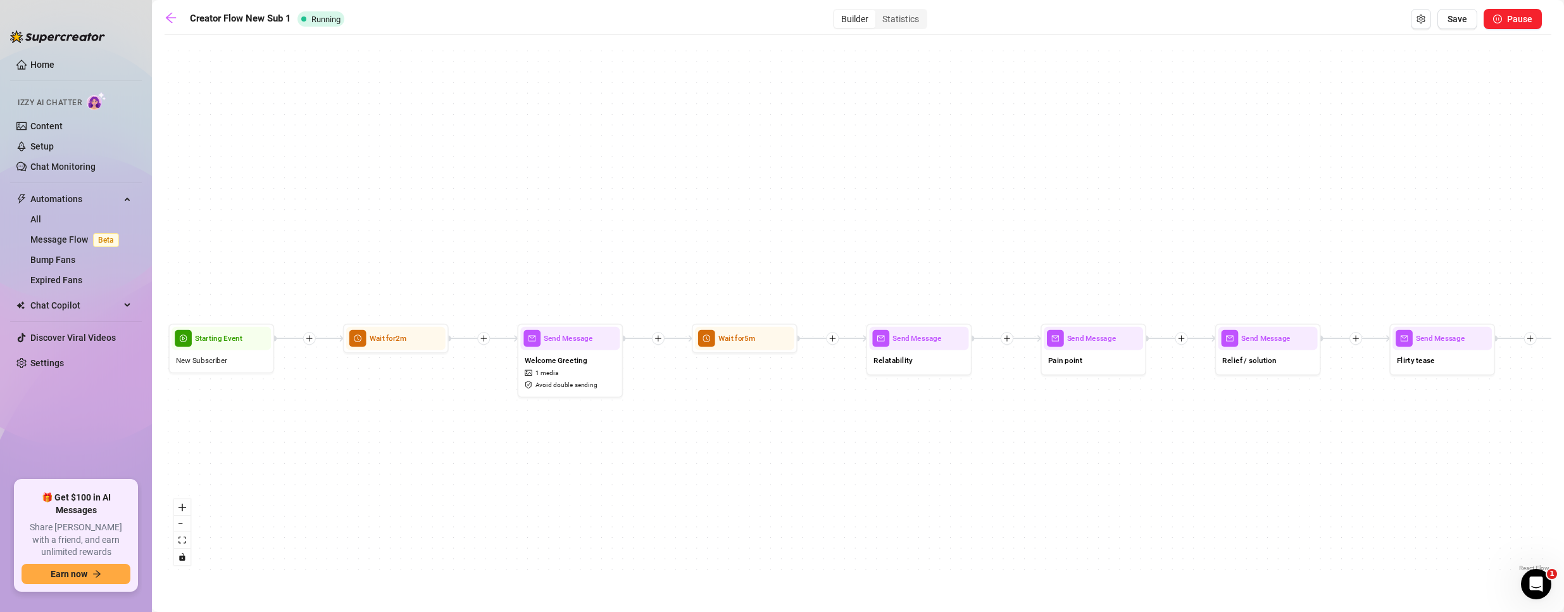
drag, startPoint x: 513, startPoint y: 230, endPoint x: 1062, endPoint y: 236, distance: 548.9
click at [1062, 236] on div "If True If False If True If False If True If False Wait for 1m Send Message For…" at bounding box center [858, 307] width 1387 height 533
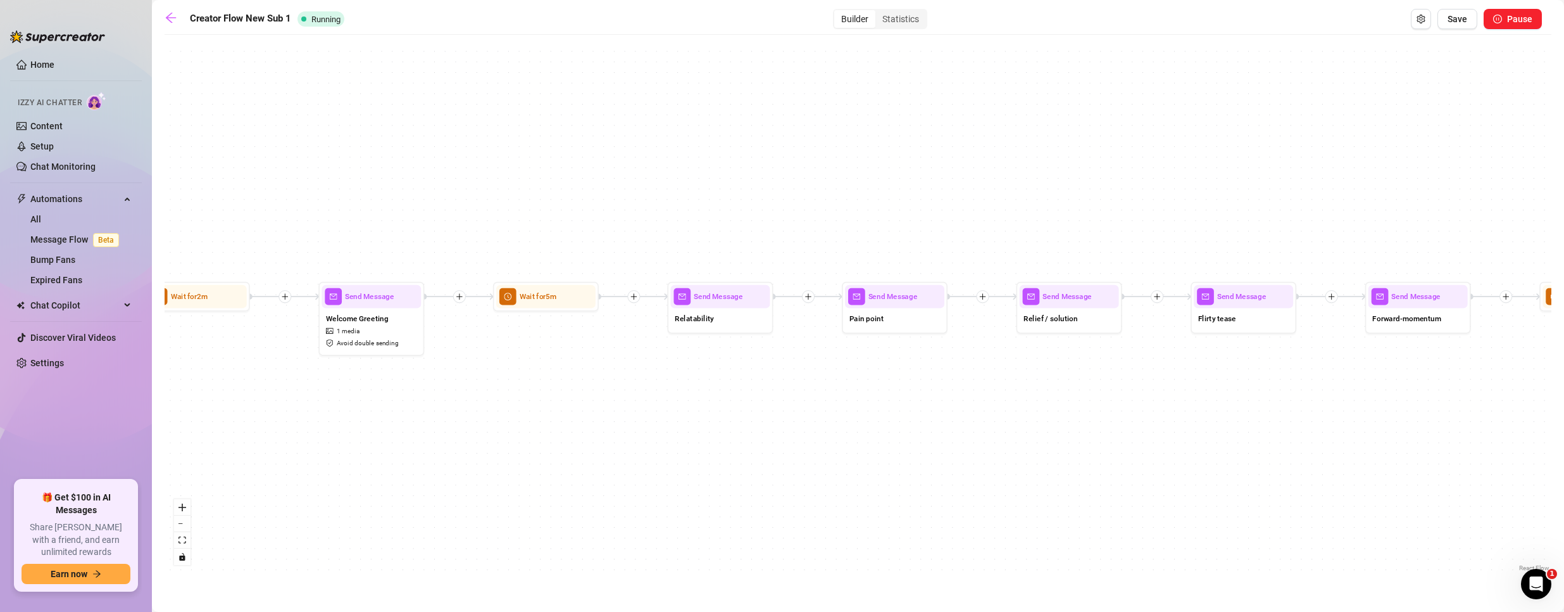
drag, startPoint x: 1064, startPoint y: 235, endPoint x: 615, endPoint y: 208, distance: 449.7
click at [645, 182] on div "If True If False If True If False If True If False Wait for 1m Send Message For…" at bounding box center [858, 307] width 1387 height 533
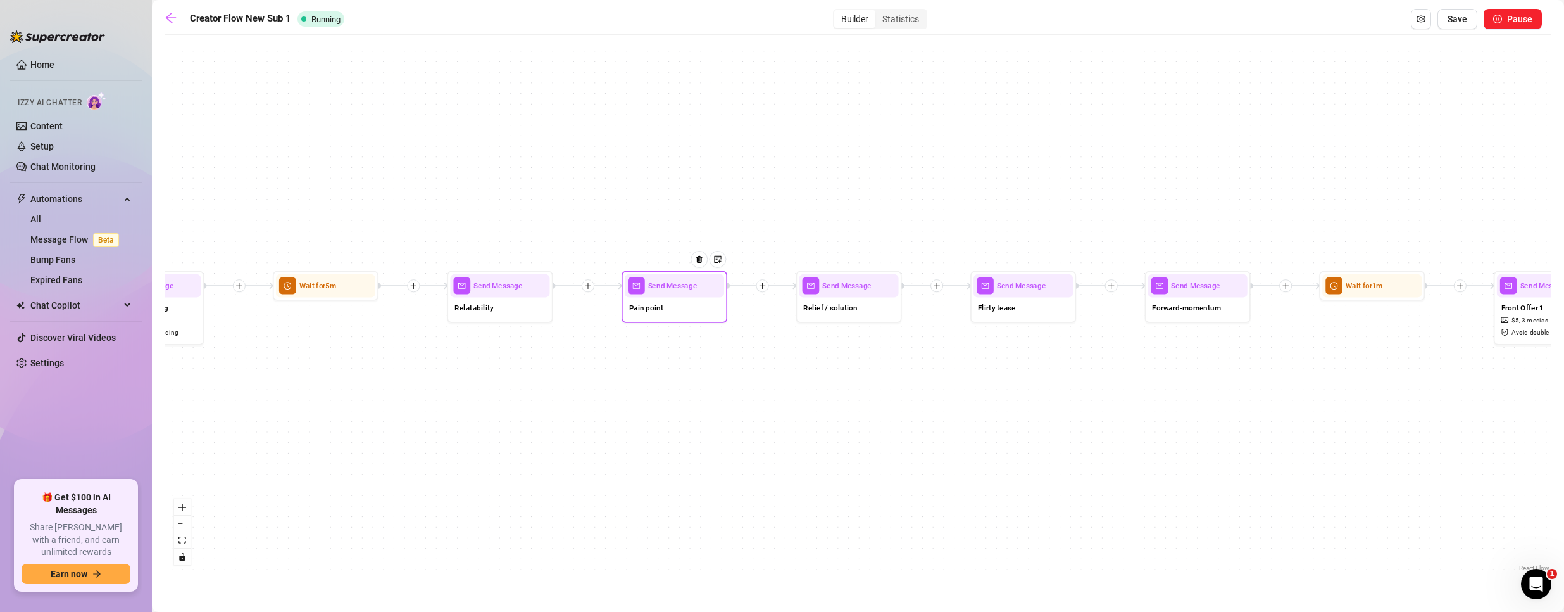
click at [678, 293] on div "Send Message" at bounding box center [674, 285] width 99 height 23
type textarea "they’re sick of scrolling through the same boring OF pages with no personality"
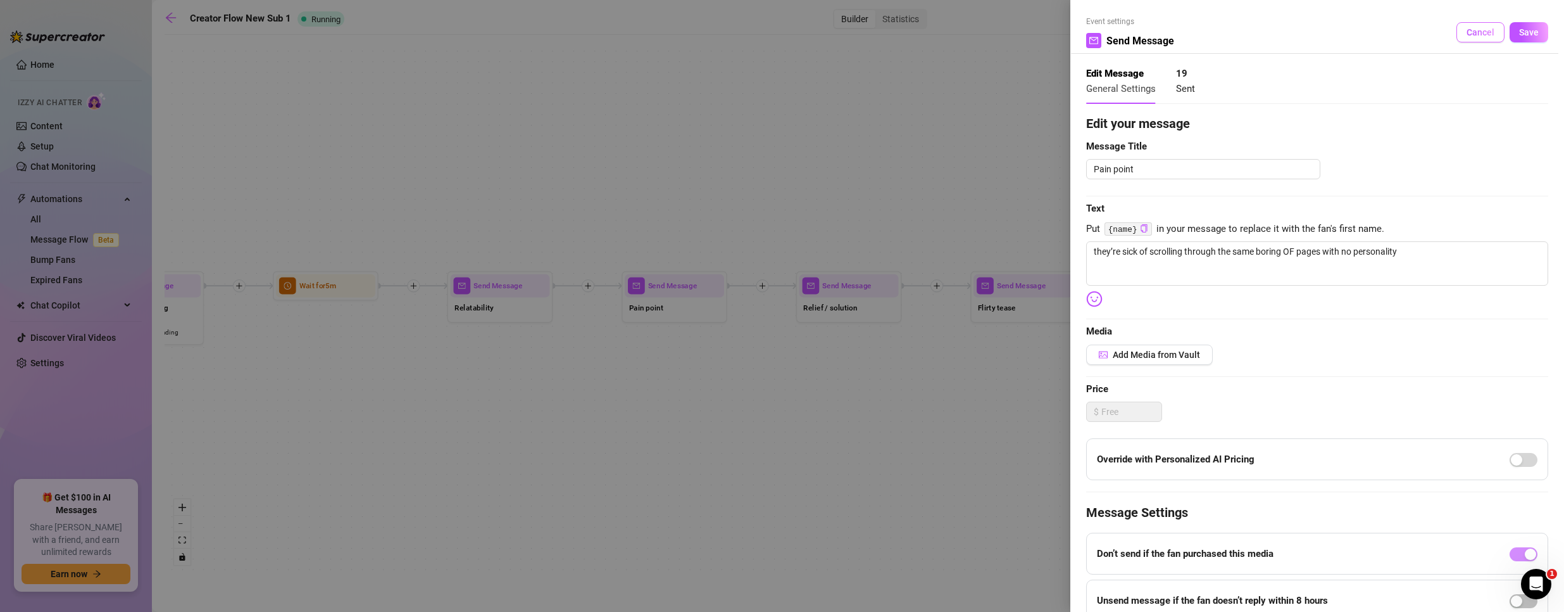
click at [1469, 32] on span "Cancel" at bounding box center [1481, 32] width 28 height 10
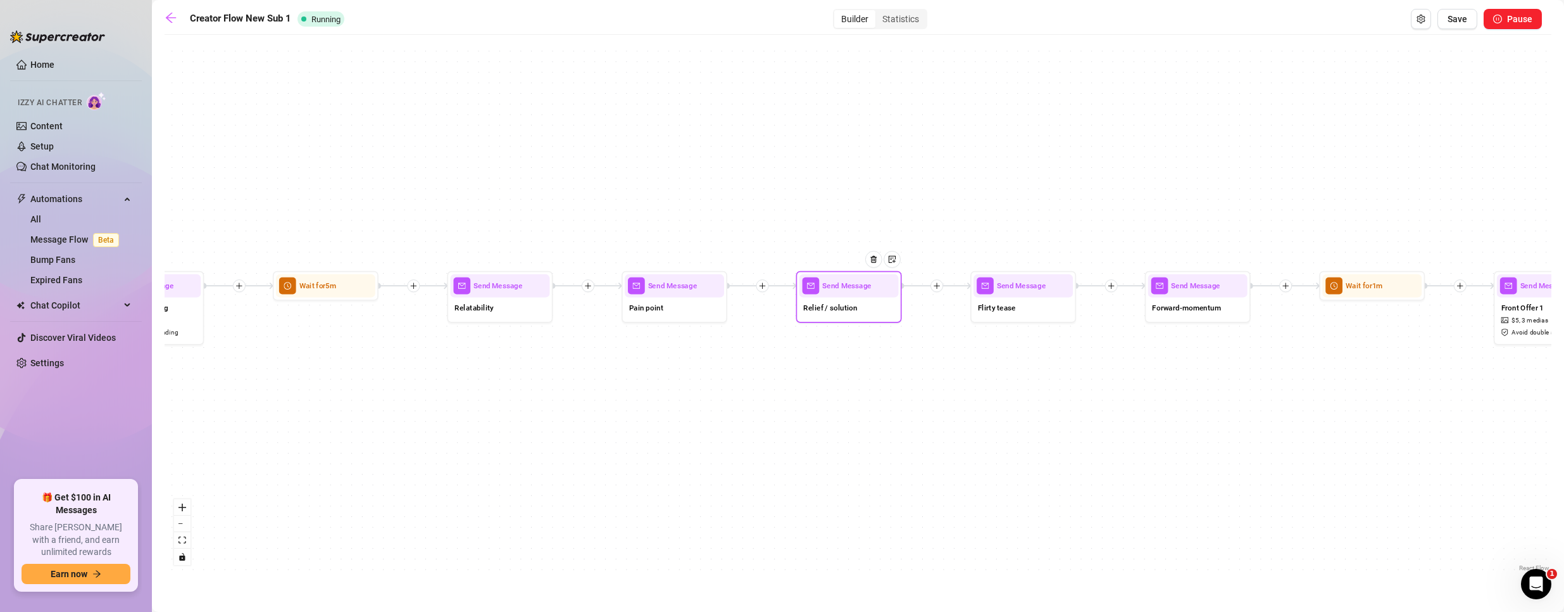
click at [852, 305] on span "Relief / solution" at bounding box center [830, 306] width 54 height 11
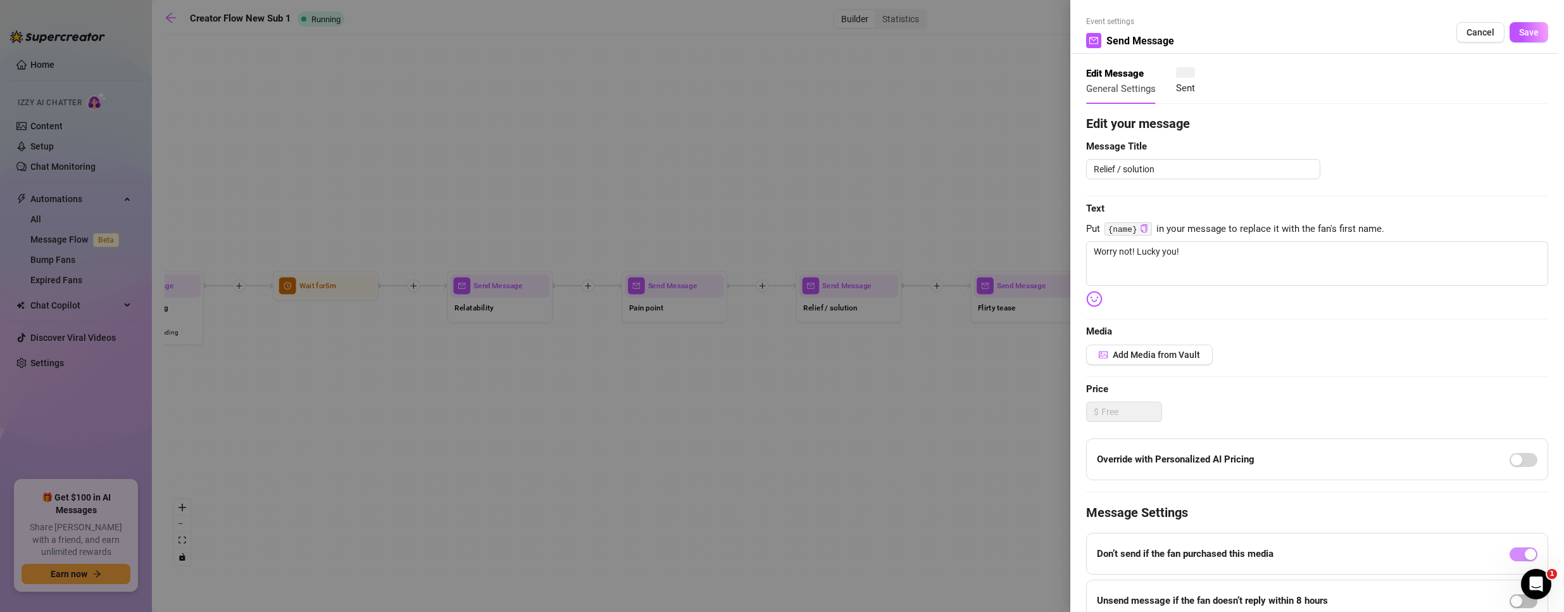
type textarea "Worry not! Lucky you!"
click at [1474, 30] on span "Cancel" at bounding box center [1481, 32] width 28 height 10
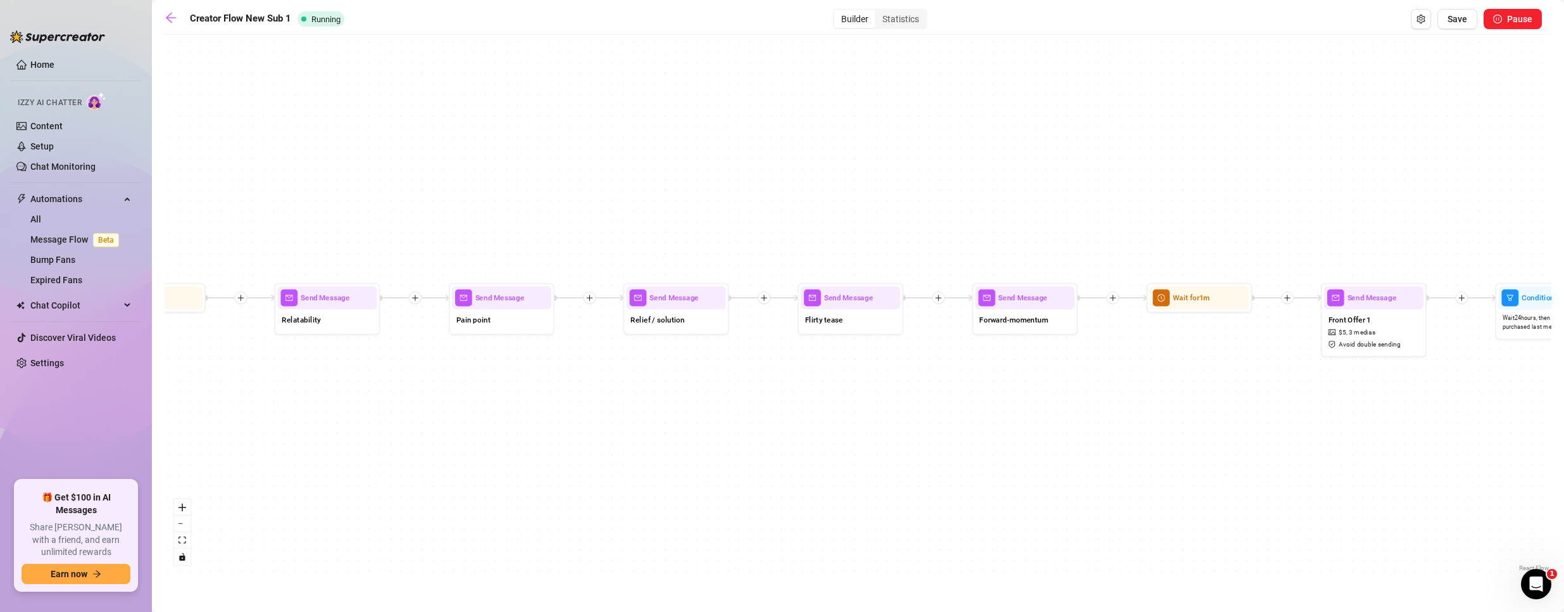
drag, startPoint x: 1073, startPoint y: 175, endPoint x: 832, endPoint y: 198, distance: 242.2
click at [863, 185] on div "If True If False If True If False If True If False Wait for 1m Send Message For…" at bounding box center [858, 307] width 1387 height 533
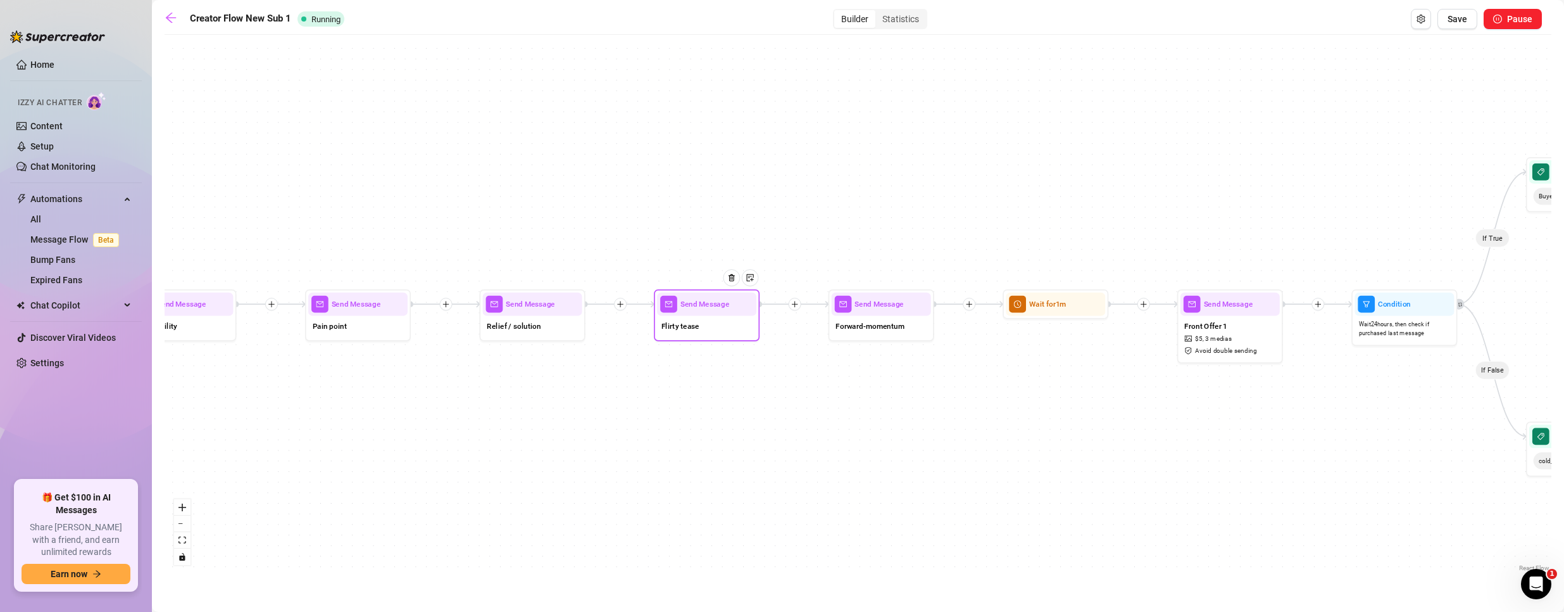
click at [727, 310] on div at bounding box center [736, 285] width 46 height 54
type textarea "I’ve got way too much energy (and way too little clothing) for things to ever g…"
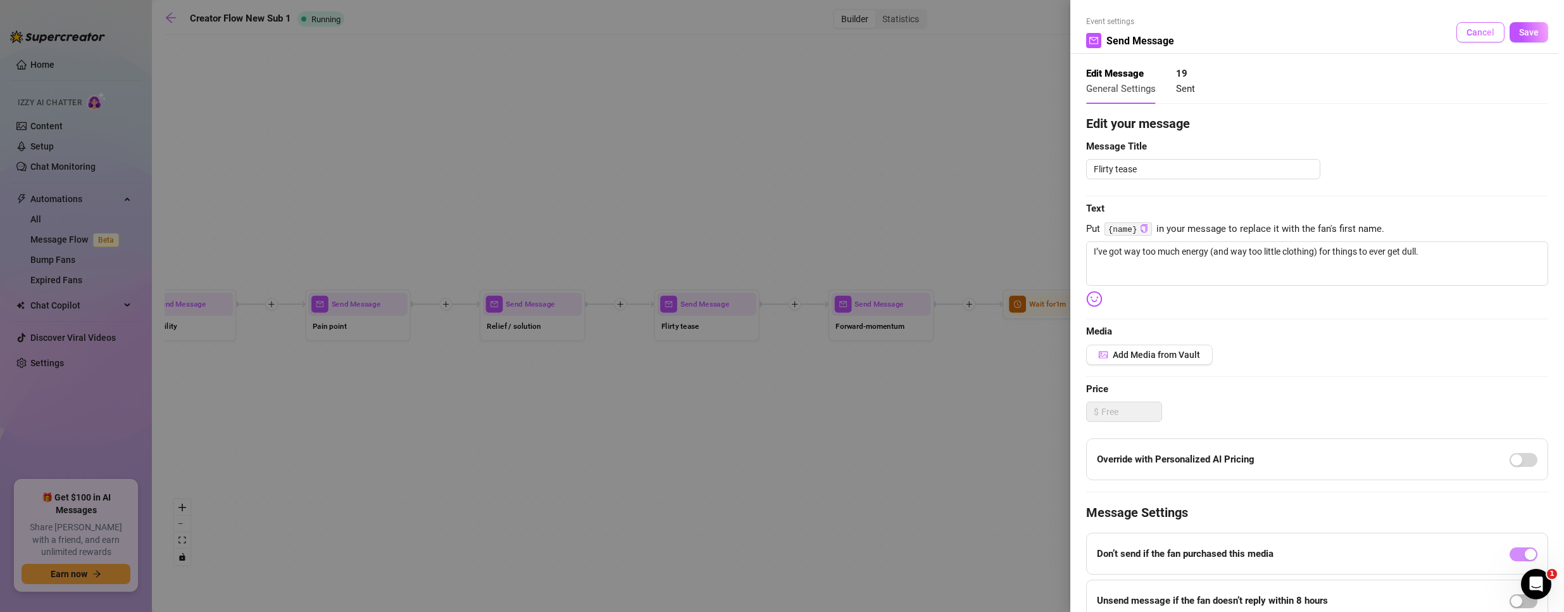
click at [1467, 29] on span "Cancel" at bounding box center [1481, 32] width 28 height 10
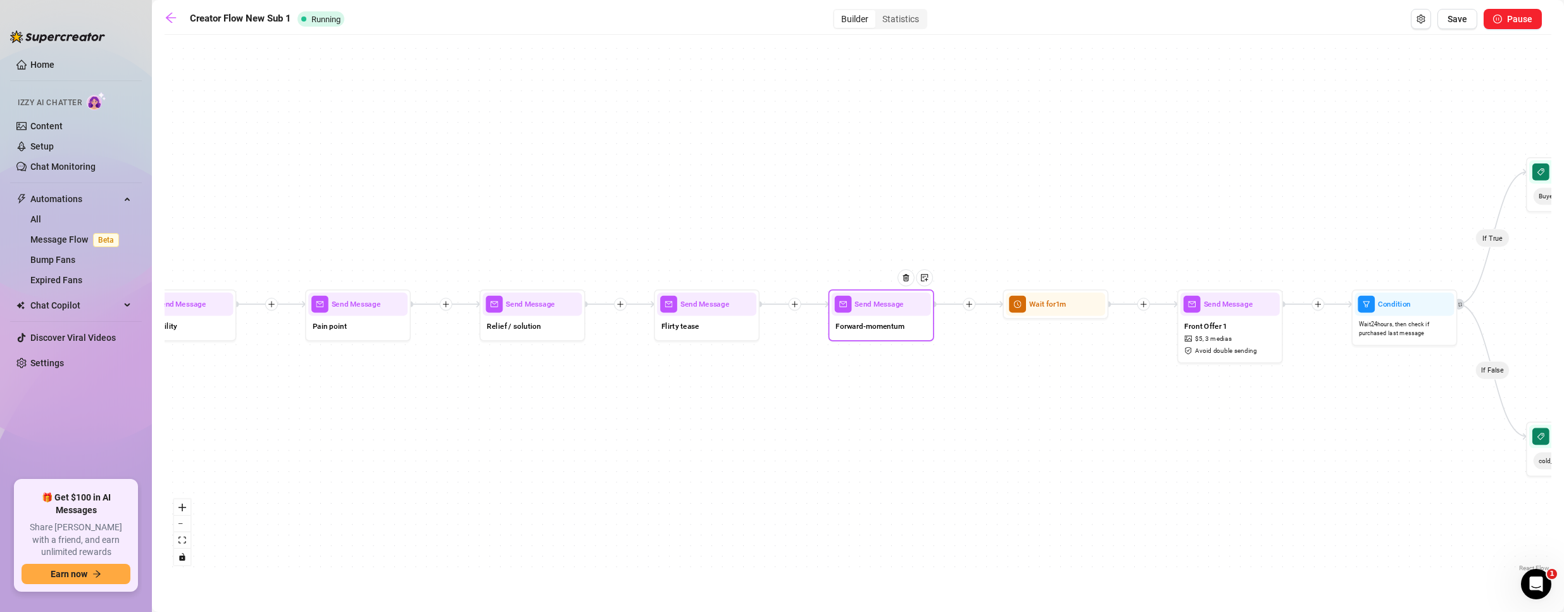
click at [878, 329] on span "Forward-momentum" at bounding box center [870, 325] width 69 height 11
type textarea "So kick back, explore a little… I’ll make it worth your time 😉😉"
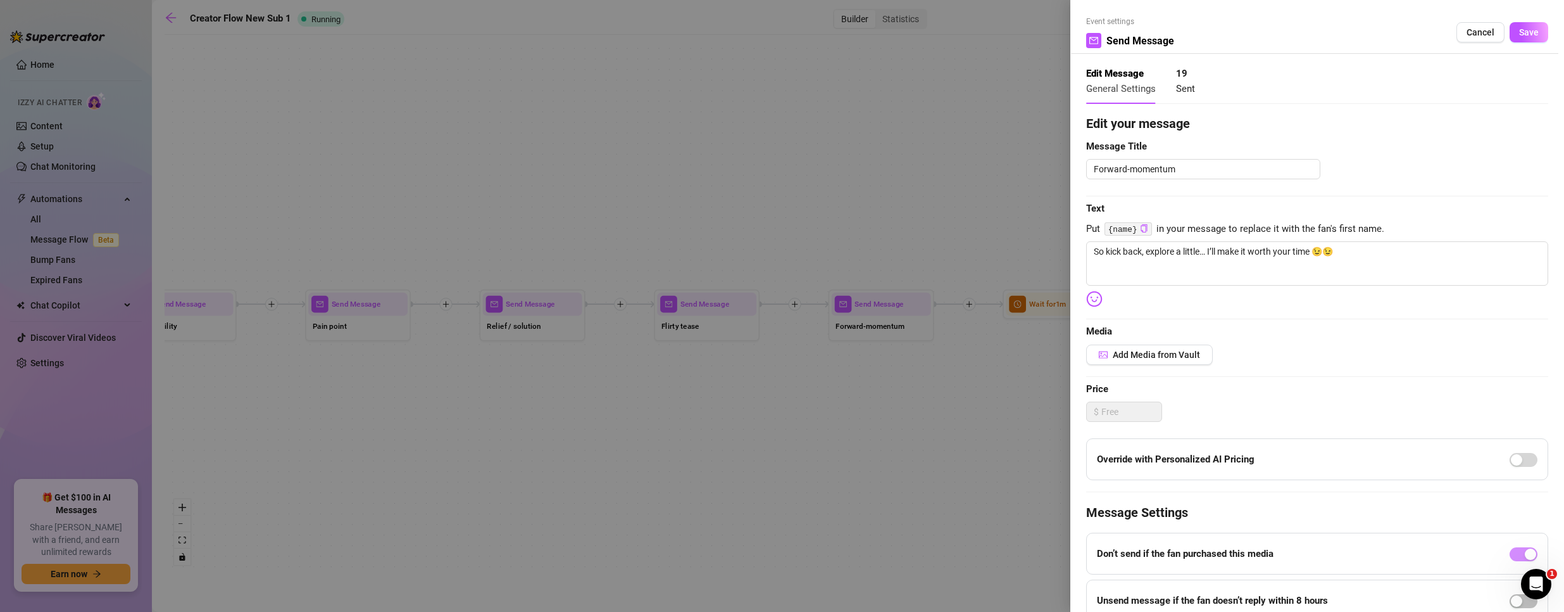
click at [1490, 26] on button "Cancel" at bounding box center [1481, 32] width 48 height 20
